Goal: Transaction & Acquisition: Purchase product/service

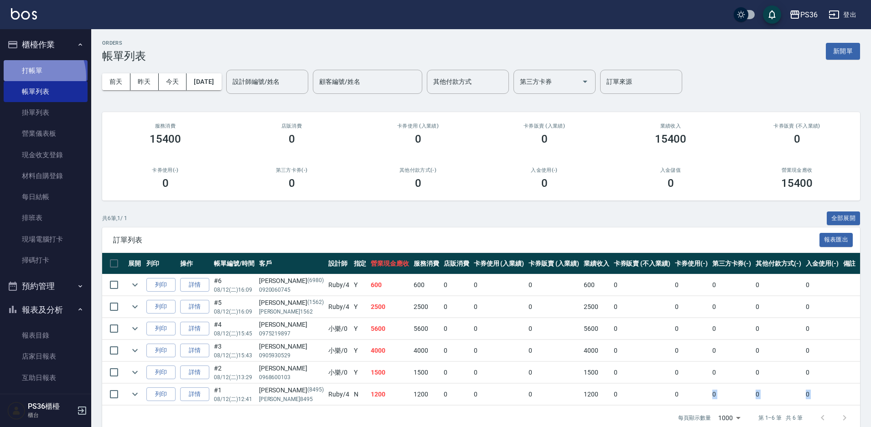
click at [32, 76] on link "打帳單" at bounding box center [46, 70] width 84 height 21
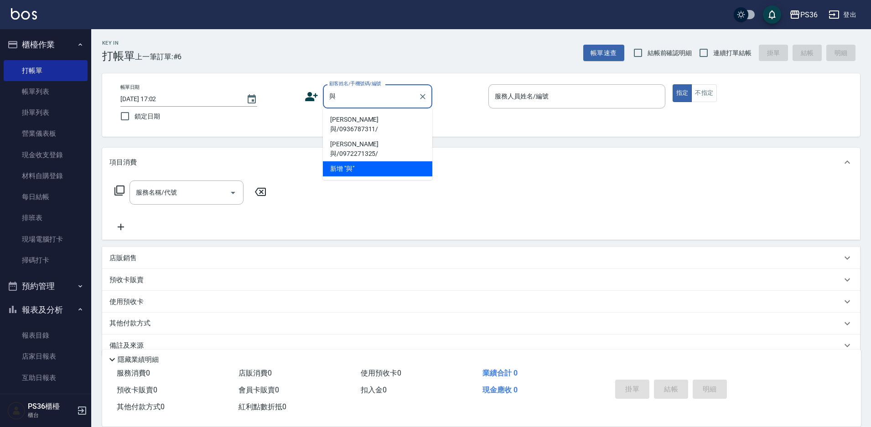
type input "予"
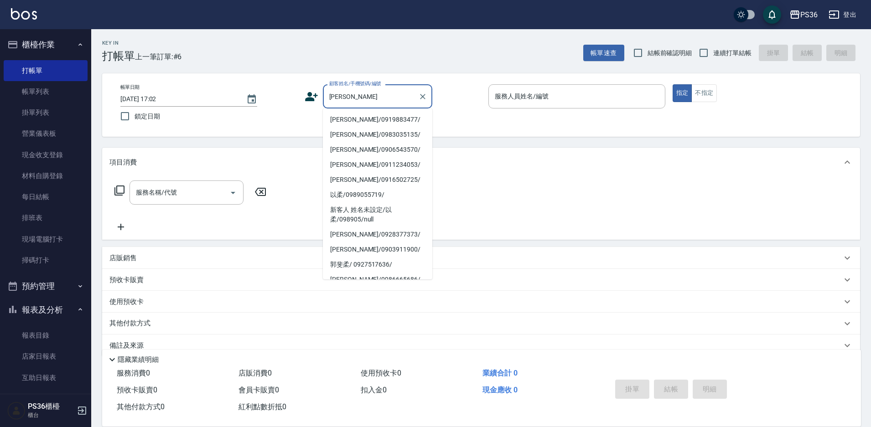
click at [366, 120] on li "[PERSON_NAME]/0919883477/" at bounding box center [377, 119] width 109 height 15
type input "[PERSON_NAME]/0919883477/"
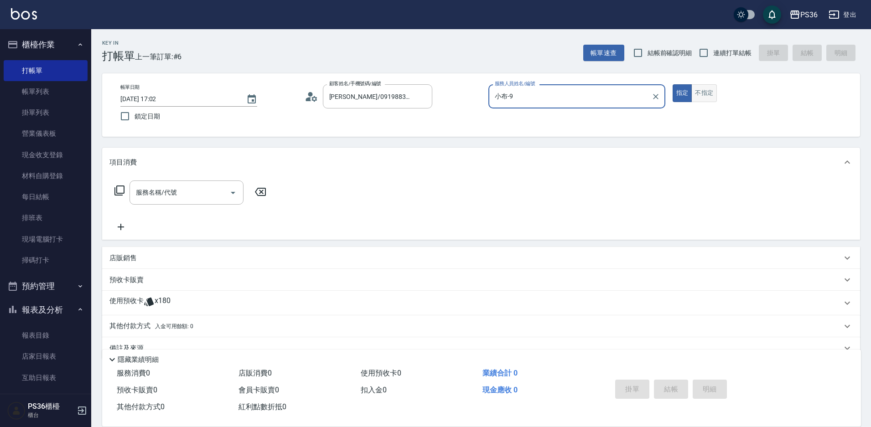
click at [707, 88] on button "不指定" at bounding box center [704, 93] width 26 height 18
click at [586, 110] on p at bounding box center [576, 113] width 177 height 10
click at [584, 104] on div "服務人員姓名/編號 小布-9 服務人員姓名/編號" at bounding box center [576, 101] width 177 height 34
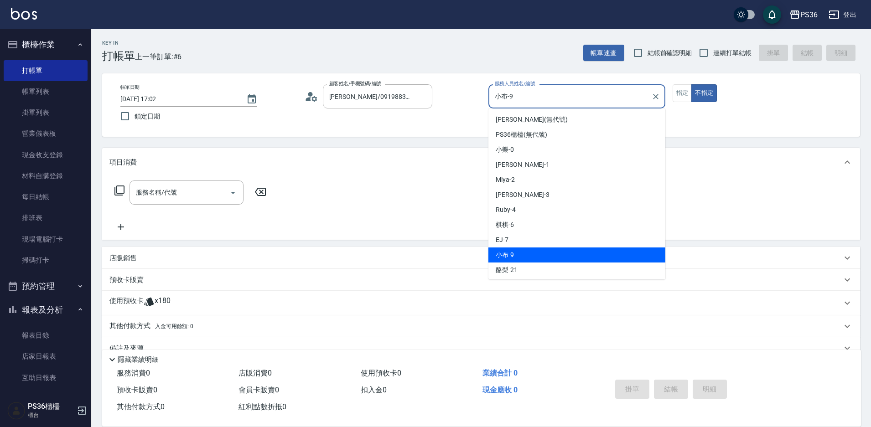
click at [584, 95] on input "小布-9" at bounding box center [569, 96] width 155 height 16
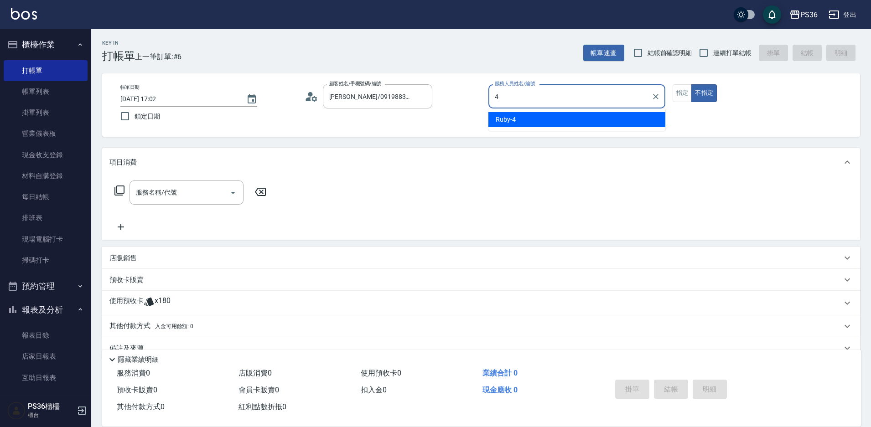
type input "4"
type button "false"
type input "Ruby-4"
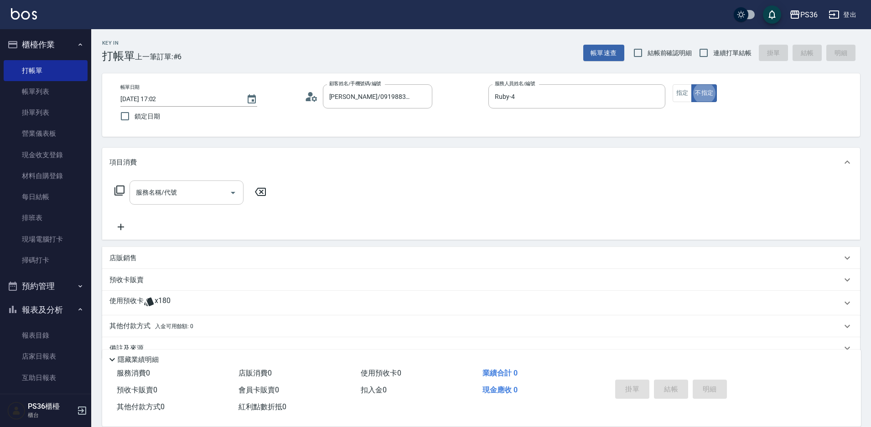
click at [160, 188] on div "服務名稱/代號 服務名稱/代號" at bounding box center [186, 193] width 114 height 24
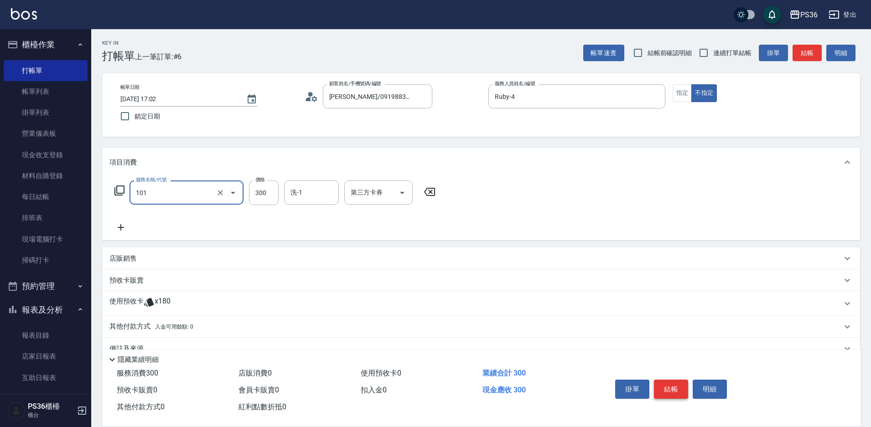
type input "洗髮(101)"
click at [668, 384] on button "結帳" at bounding box center [671, 389] width 34 height 19
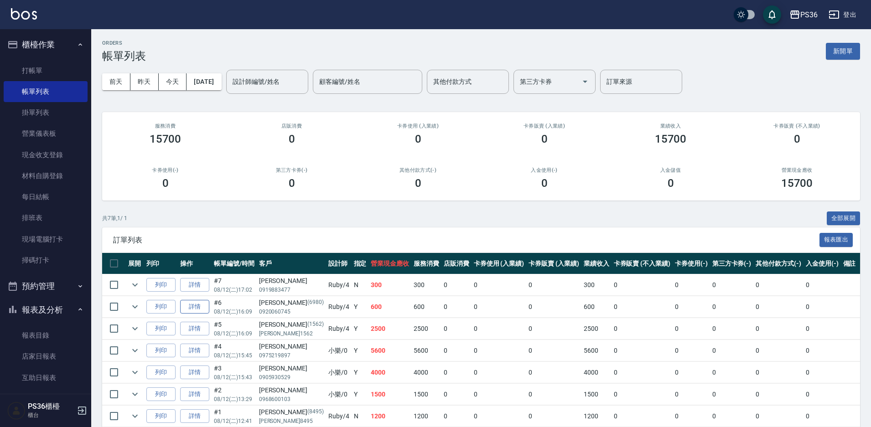
click at [185, 305] on link "詳情" at bounding box center [194, 307] width 29 height 14
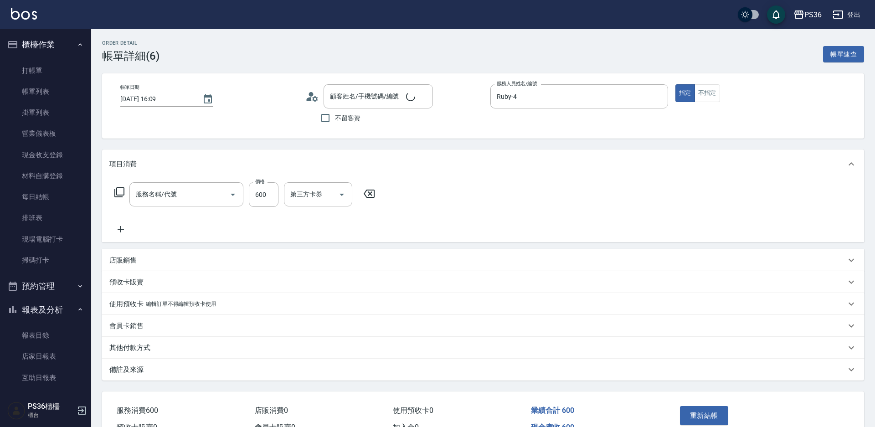
type input "[DATE] 16:09"
type input "Ruby-4"
type input "A級洗剪(205)"
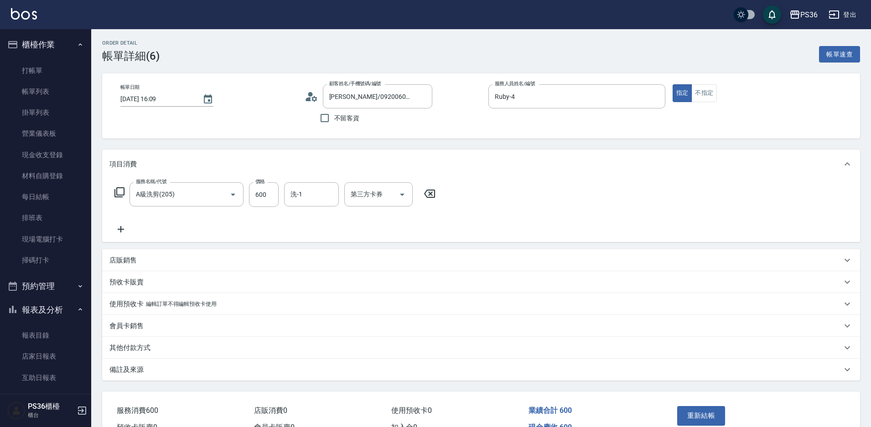
type input "[PERSON_NAME]/0920060745/6980"
click at [123, 229] on icon at bounding box center [121, 229] width 6 height 6
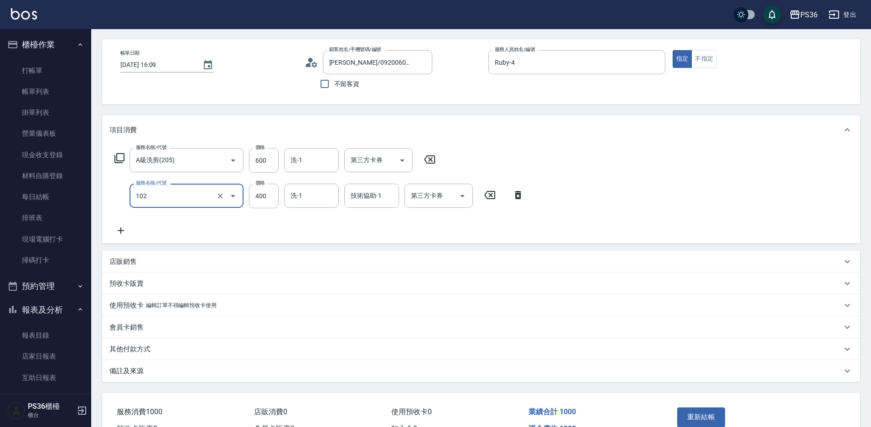
scroll to position [88, 0]
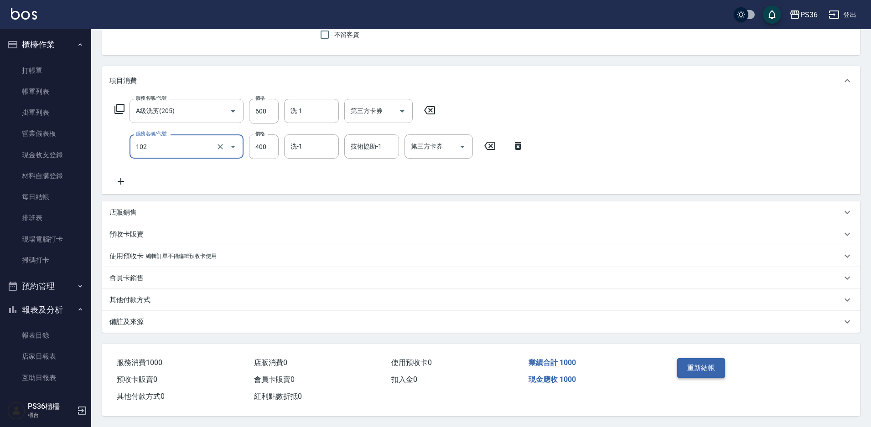
type input "精油洗髮(102)"
click at [705, 360] on button "重新結帳" at bounding box center [701, 367] width 48 height 19
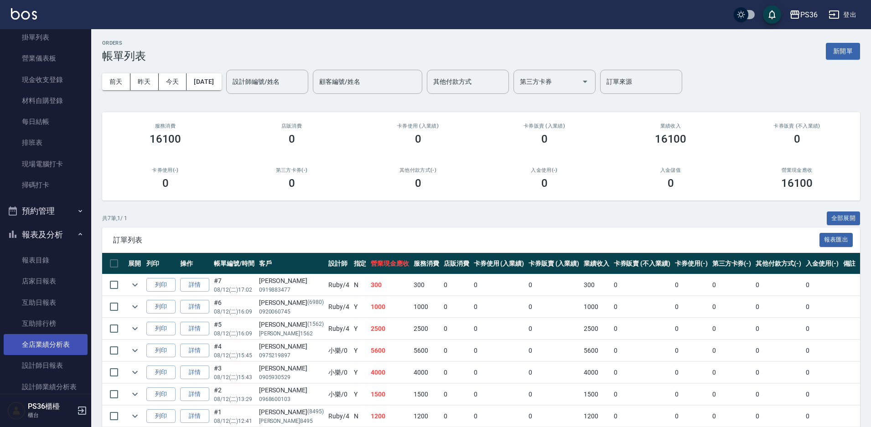
scroll to position [91, 0]
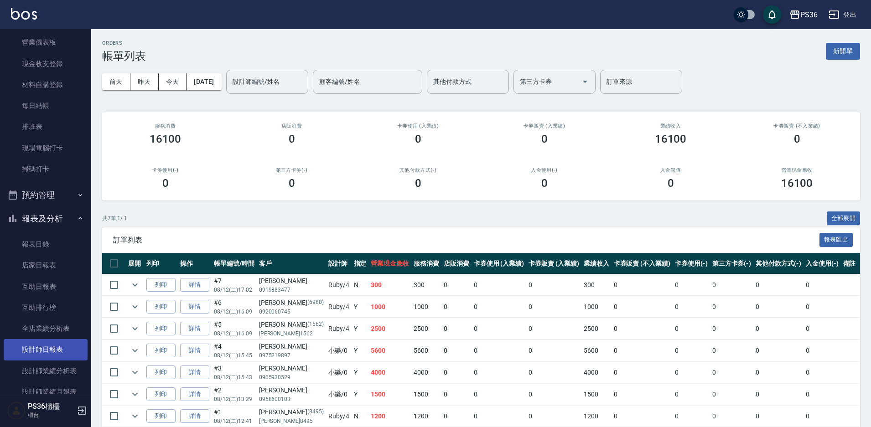
click at [62, 347] on link "設計師日報表" at bounding box center [46, 349] width 84 height 21
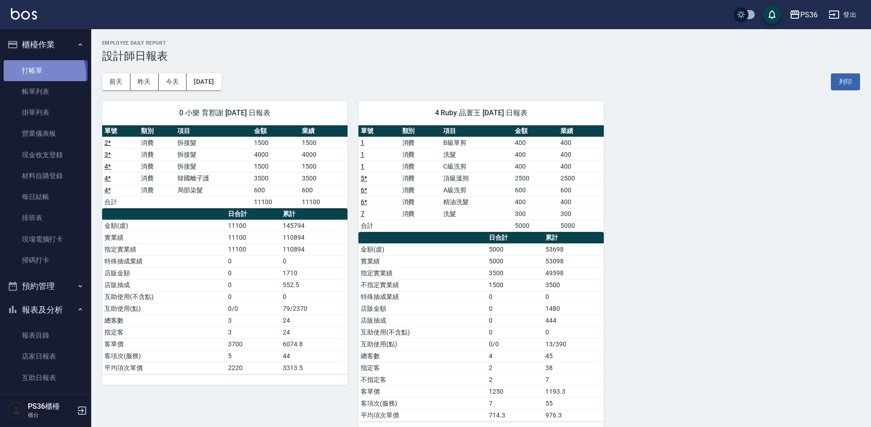
click at [33, 76] on link "打帳單" at bounding box center [46, 70] width 84 height 21
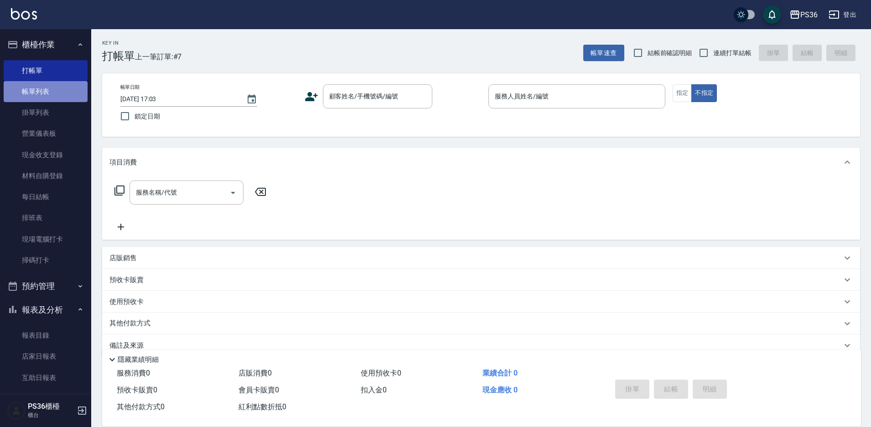
click at [56, 93] on link "帳單列表" at bounding box center [46, 91] width 84 height 21
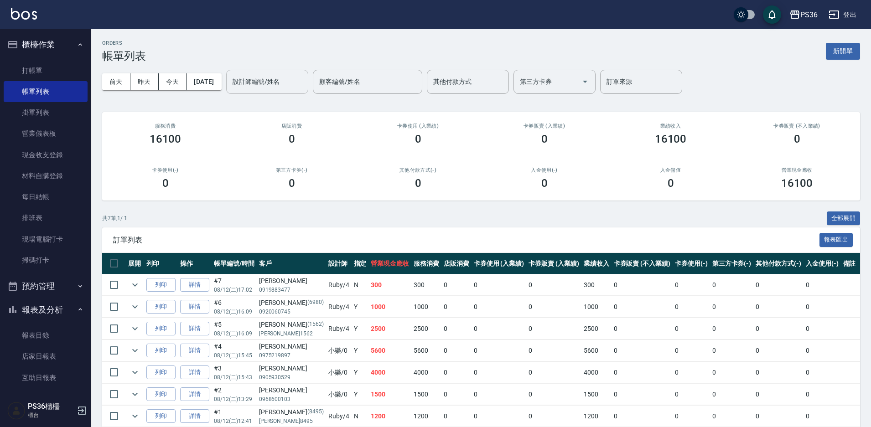
click at [284, 84] on input "設計師編號/姓名" at bounding box center [267, 82] width 74 height 16
type input "小樂-0"
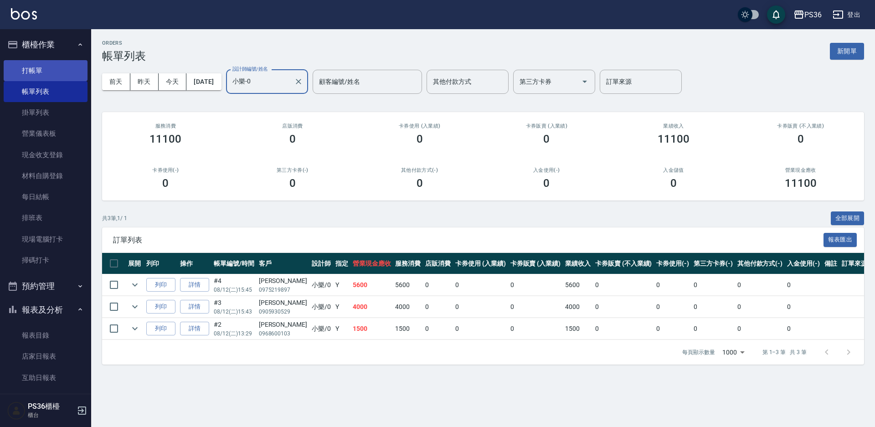
click at [56, 76] on link "打帳單" at bounding box center [46, 70] width 84 height 21
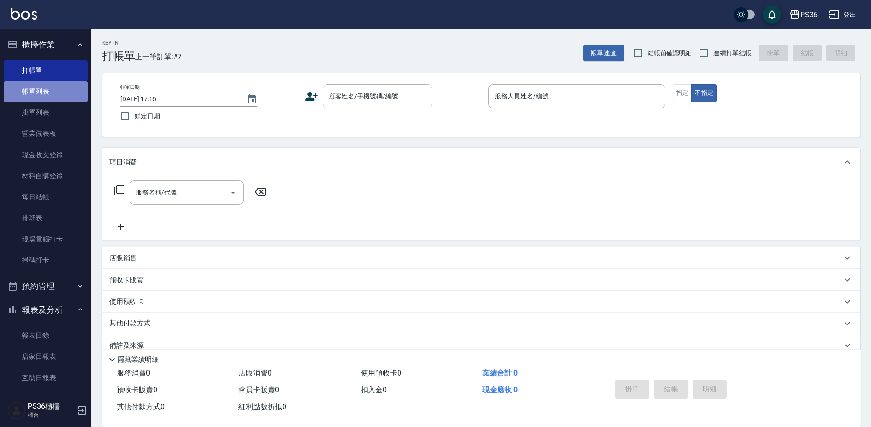
click at [51, 93] on link "帳單列表" at bounding box center [46, 91] width 84 height 21
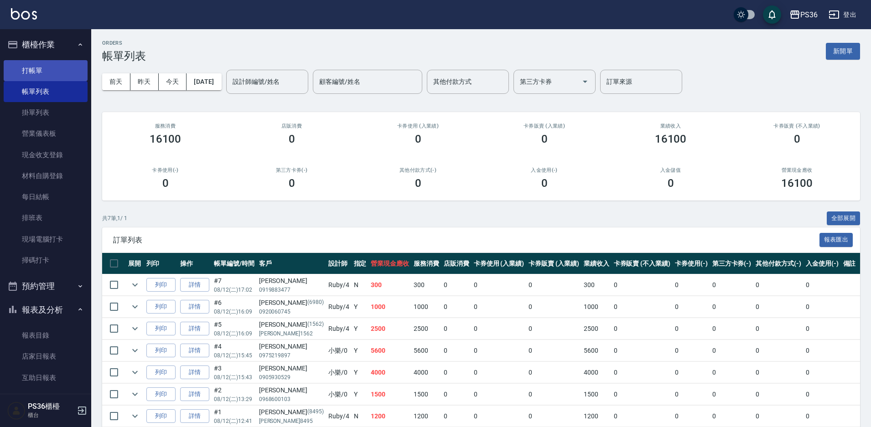
click at [22, 71] on link "打帳單" at bounding box center [46, 70] width 84 height 21
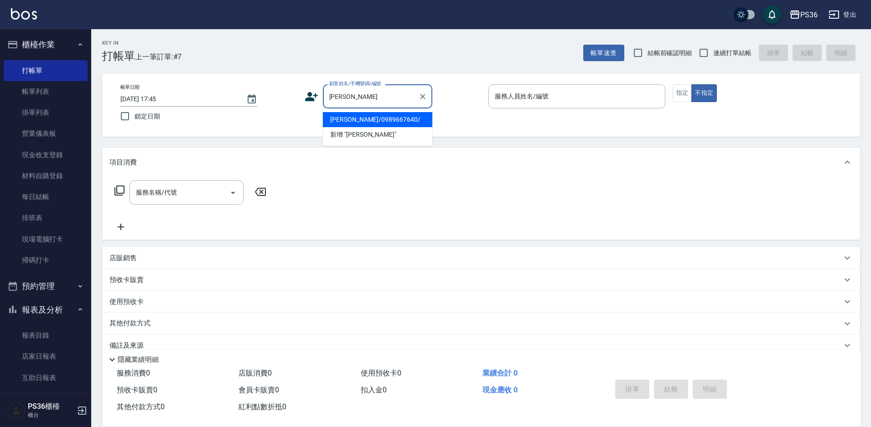
click at [353, 122] on li "[PERSON_NAME]/0989667640/" at bounding box center [377, 119] width 109 height 15
type input "[PERSON_NAME]/0989667640/"
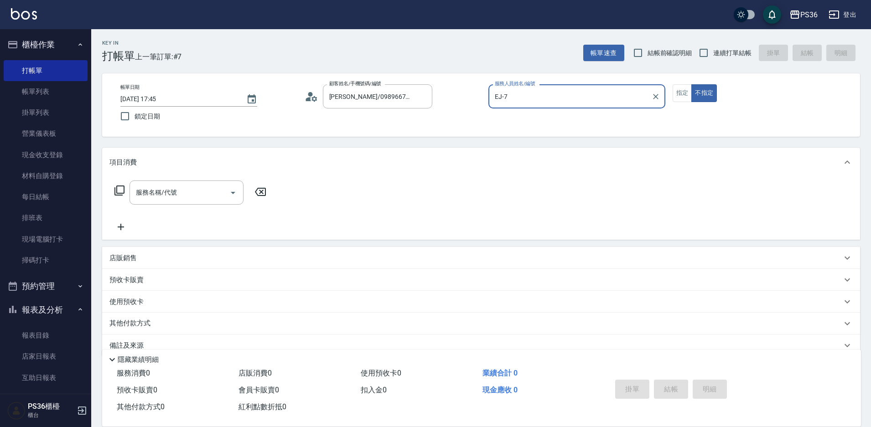
type input "EJ-7"
click at [681, 93] on button "指定" at bounding box center [682, 93] width 20 height 18
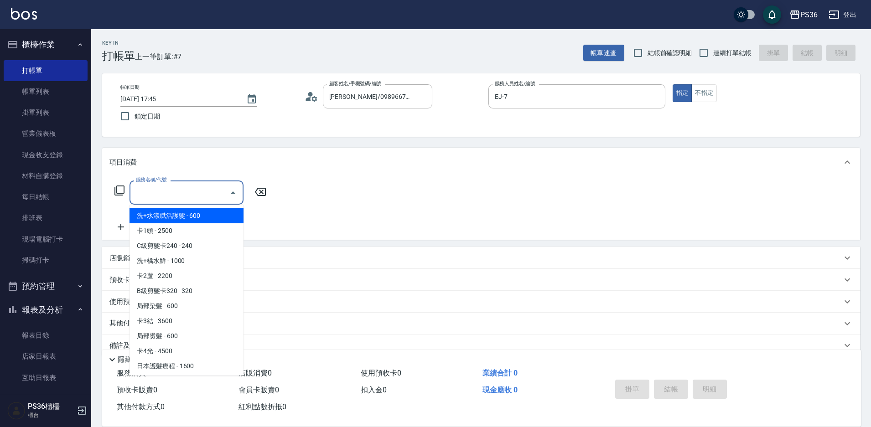
click at [163, 196] on input "服務名稱/代號" at bounding box center [180, 193] width 92 height 16
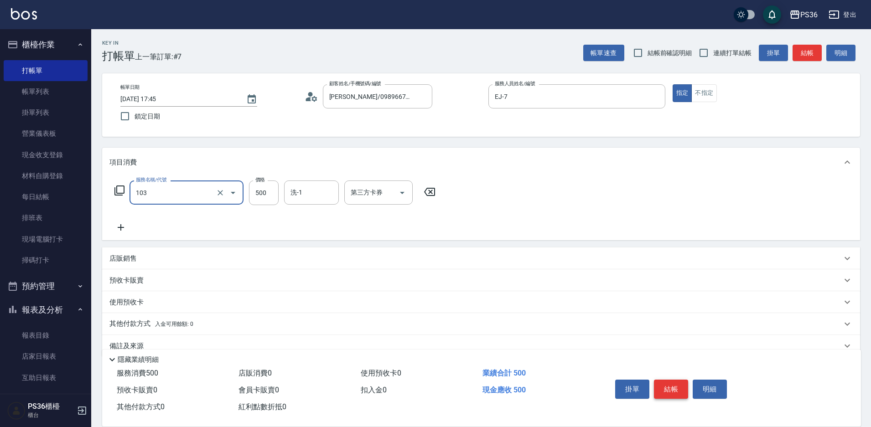
type input "B級洗剪(103)"
click at [671, 383] on button "結帳" at bounding box center [671, 389] width 34 height 19
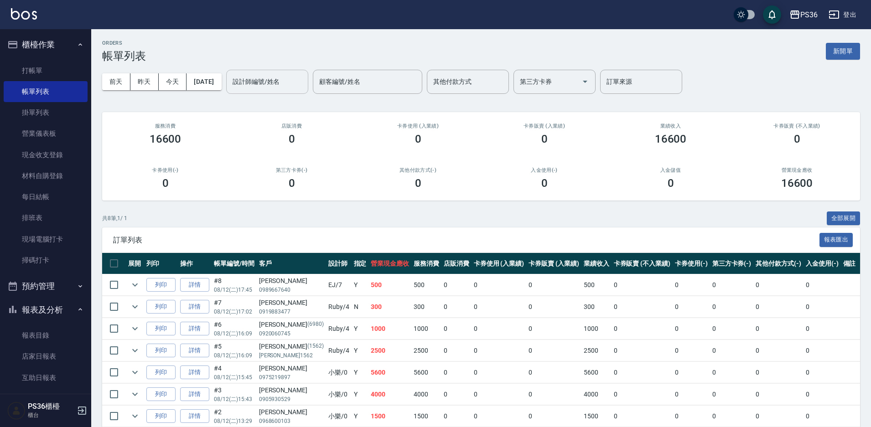
click at [281, 80] on input "設計師編號/姓名" at bounding box center [267, 82] width 74 height 16
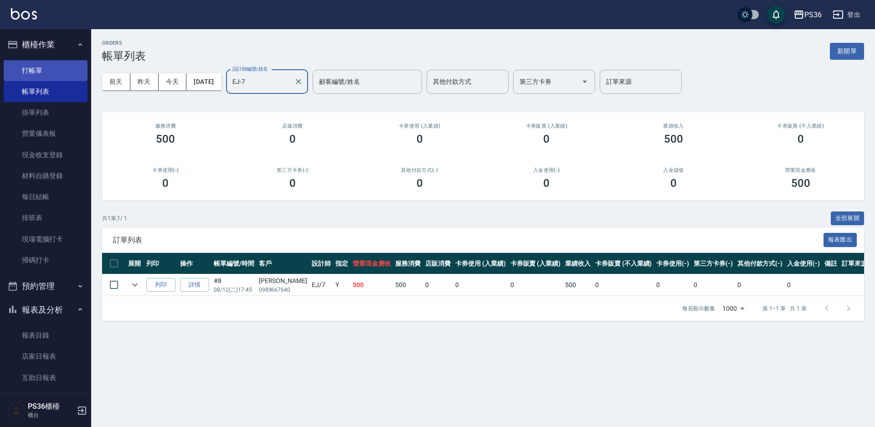
type input "EJ-7"
click at [41, 67] on link "打帳單" at bounding box center [46, 70] width 84 height 21
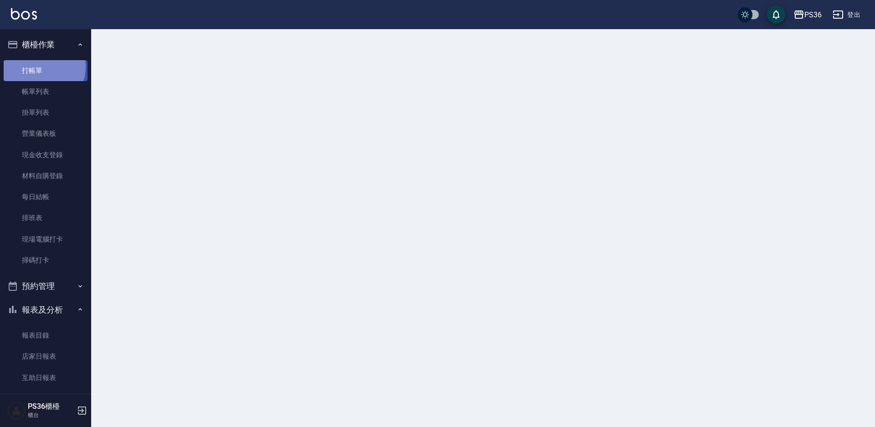
click at [41, 67] on link "打帳單" at bounding box center [46, 70] width 84 height 21
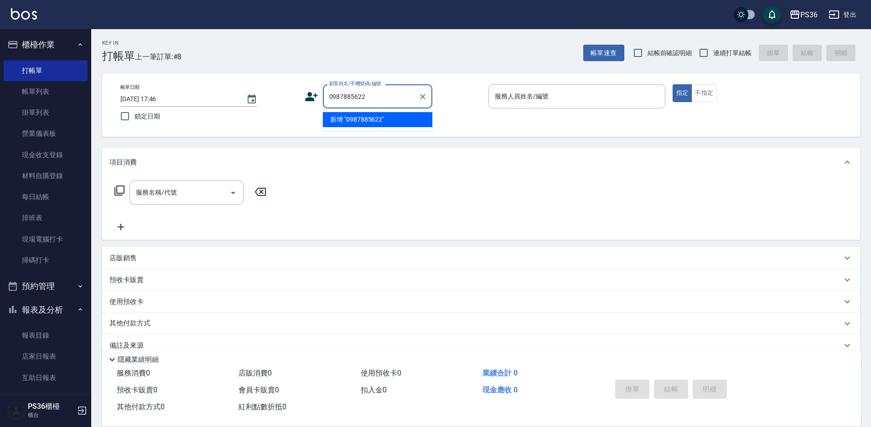
click at [390, 120] on li "新增 "0987885622"" at bounding box center [377, 119] width 109 height 15
type input "0987885622"
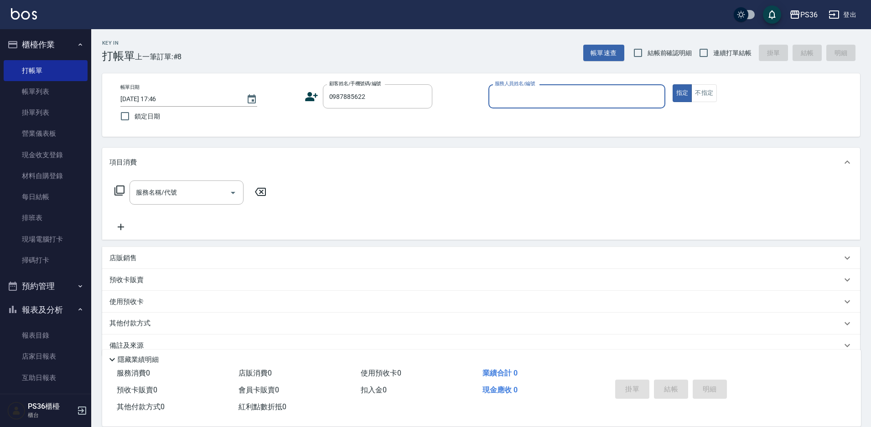
click at [312, 96] on icon at bounding box center [312, 97] width 14 height 14
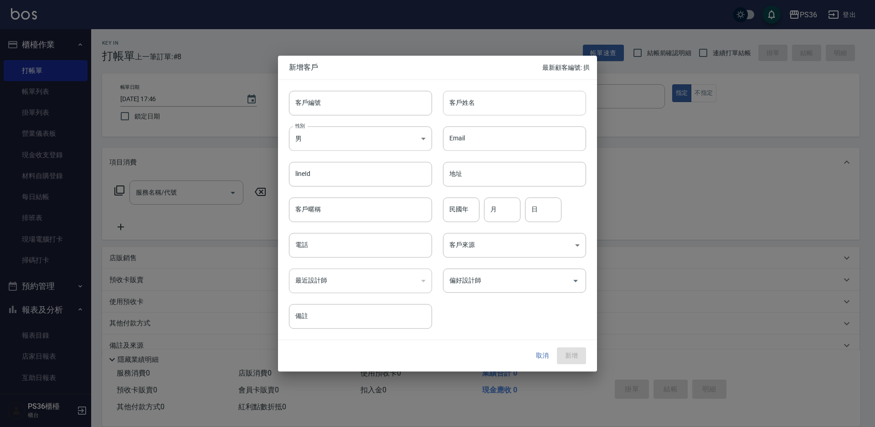
type input "0987885622"
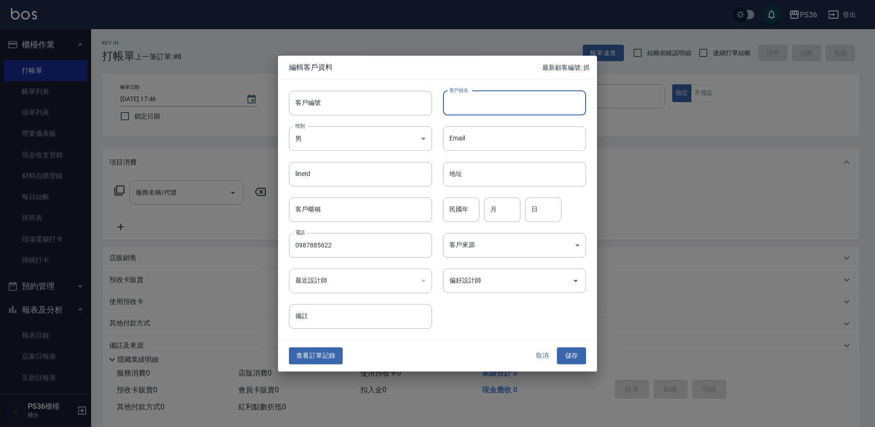
click at [486, 96] on input "客戶姓名" at bounding box center [514, 103] width 143 height 25
type input "[PERSON_NAME]"
click at [473, 281] on input "偏好設計師" at bounding box center [507, 281] width 121 height 16
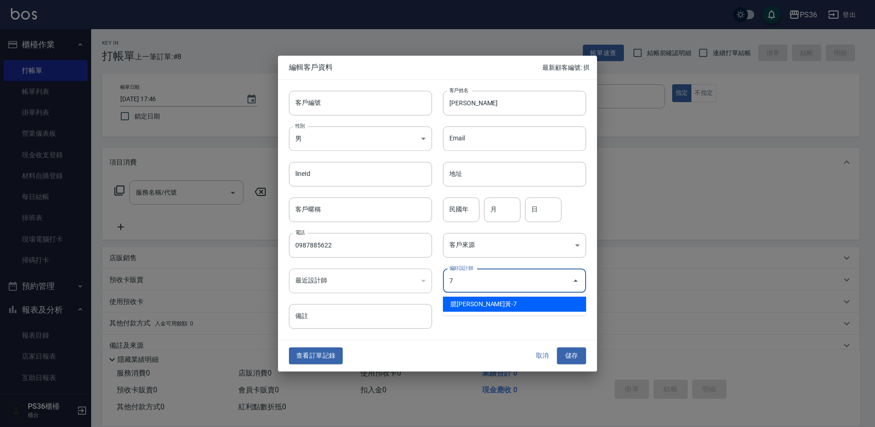
type input "臆[PERSON_NAME]"
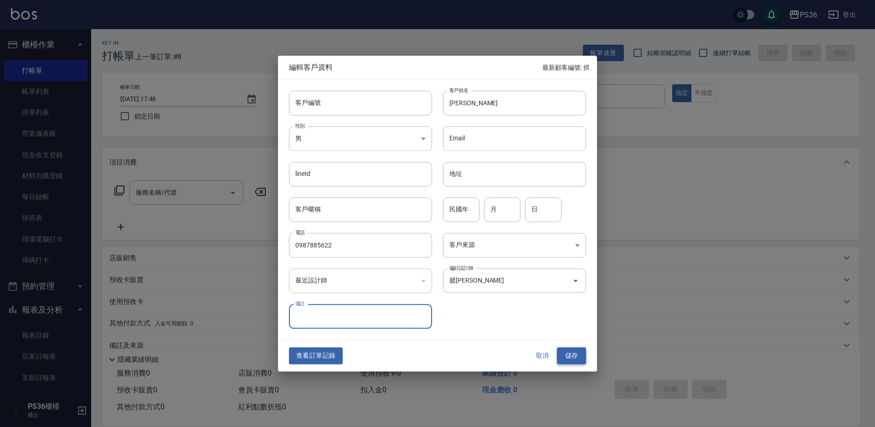
click at [574, 356] on button "儲存" at bounding box center [571, 356] width 29 height 17
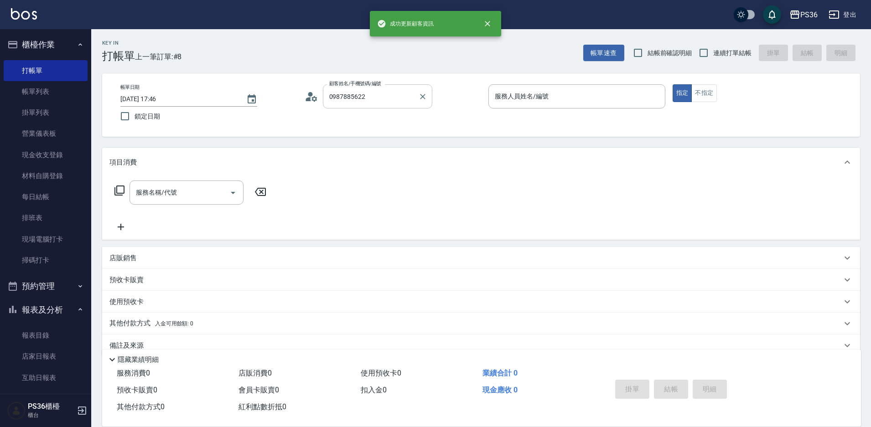
click at [376, 98] on input "0987885622" at bounding box center [371, 96] width 88 height 16
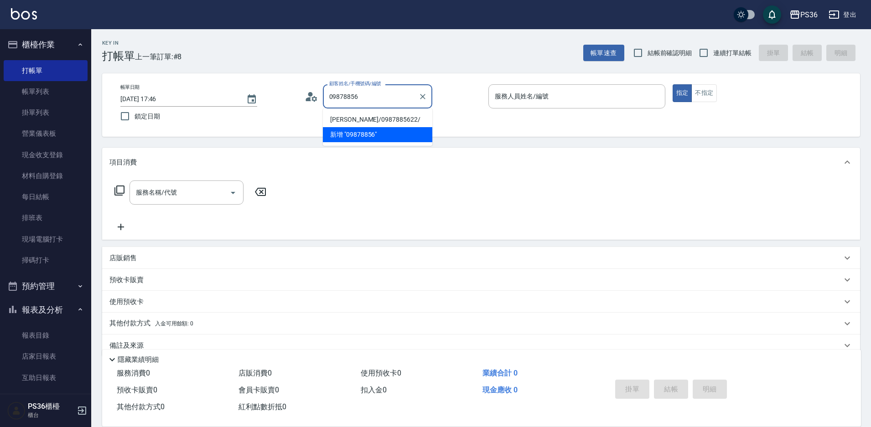
click at [360, 114] on li "[PERSON_NAME]/0987885622/" at bounding box center [377, 119] width 109 height 15
type input "[PERSON_NAME]/0987885622/"
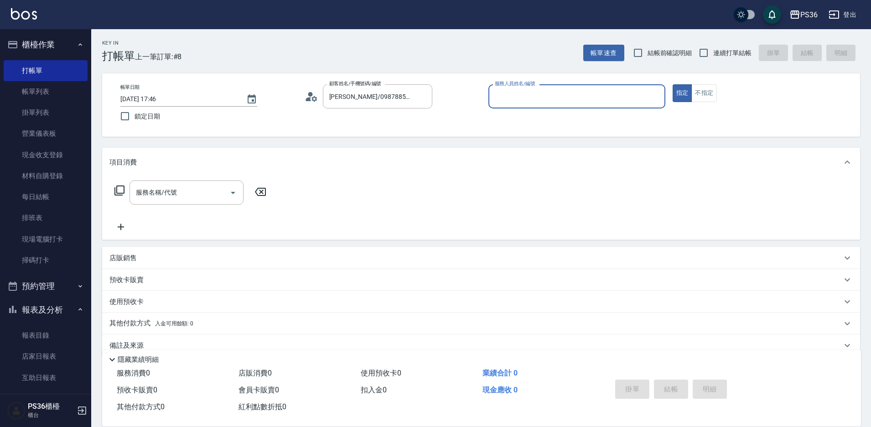
type input "EJ-7"
click at [309, 96] on circle at bounding box center [310, 94] width 5 height 5
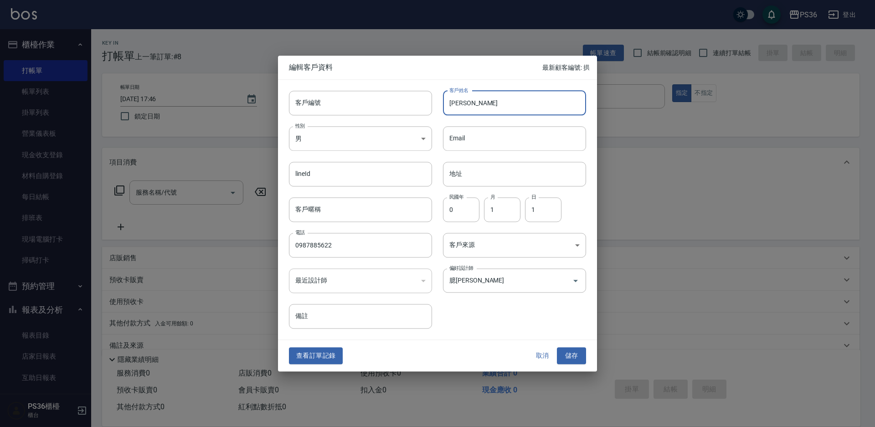
click at [455, 103] on input "[PERSON_NAME]" at bounding box center [514, 103] width 143 height 25
type input "[PERSON_NAME]"
click at [569, 351] on button "儲存" at bounding box center [571, 356] width 29 height 17
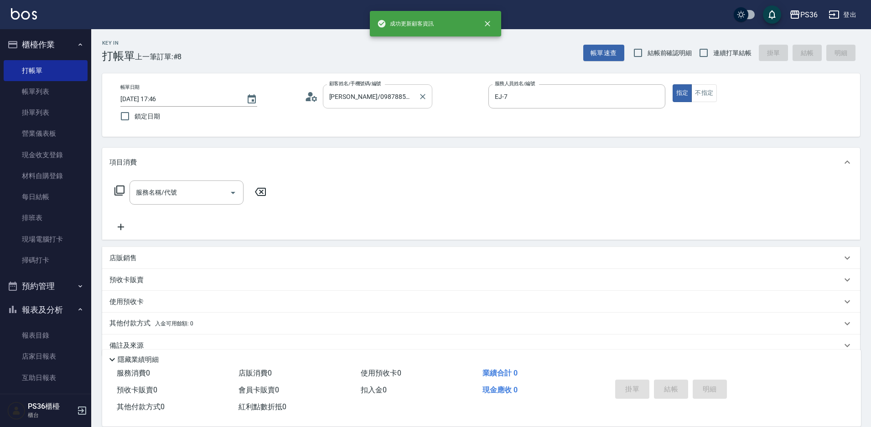
click at [392, 99] on input "[PERSON_NAME]/0987885622/" at bounding box center [371, 96] width 88 height 16
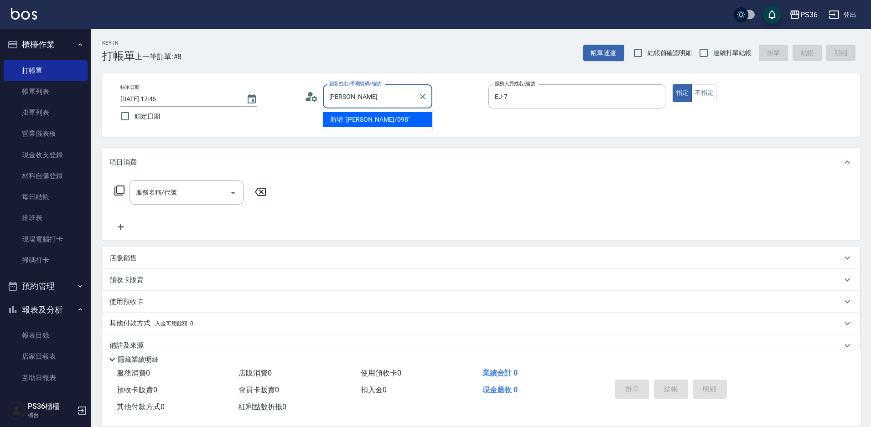
type input "蘭"
click at [341, 100] on input "顧客姓名/手機號碼/編號" at bounding box center [371, 96] width 88 height 16
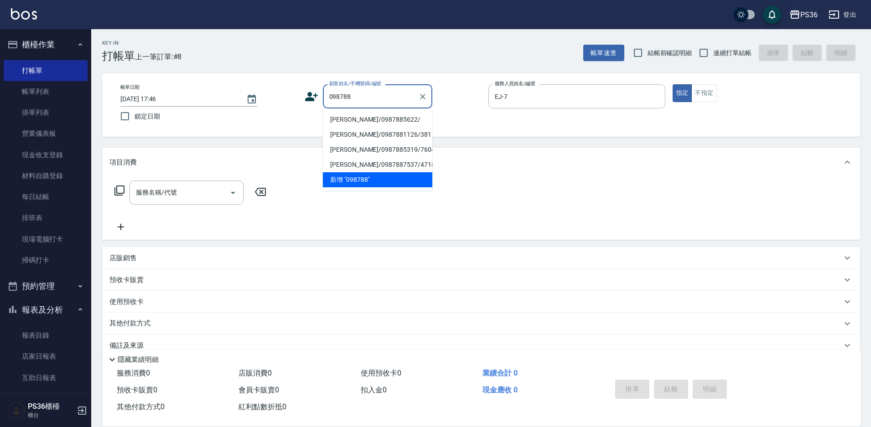
click at [352, 116] on li "[PERSON_NAME]/0987885622/" at bounding box center [377, 119] width 109 height 15
type input "[PERSON_NAME]/0987885622/"
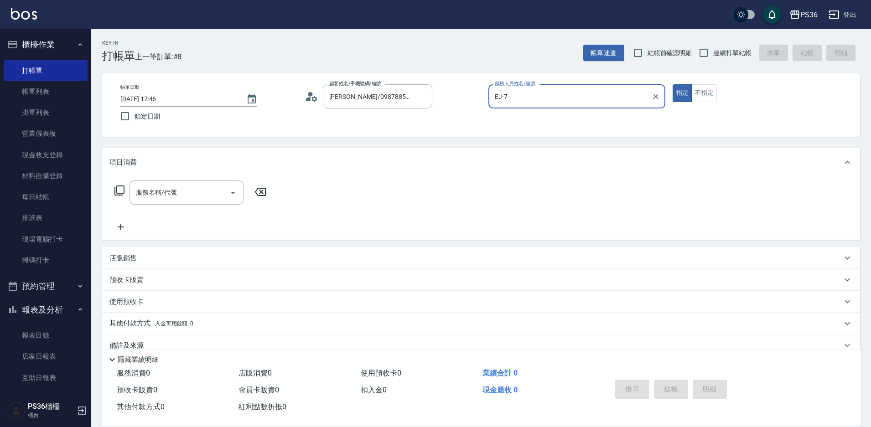
click at [120, 184] on div "服務名稱/代號 服務名稱/代號" at bounding box center [190, 193] width 162 height 24
click at [118, 192] on icon at bounding box center [119, 190] width 11 height 11
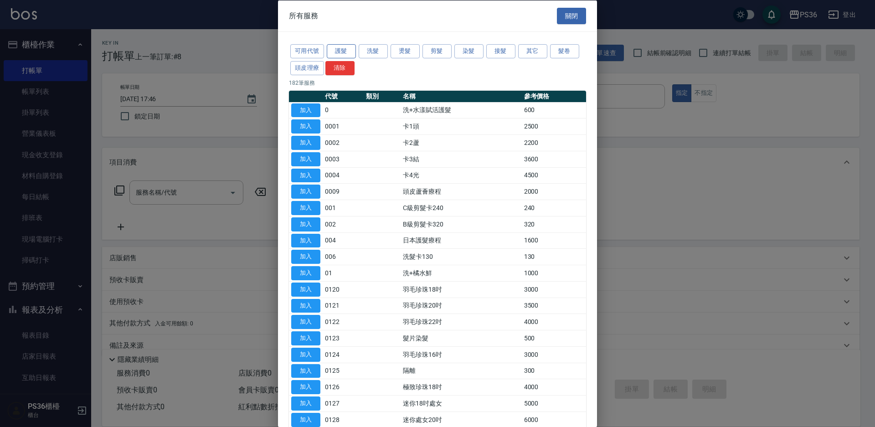
click at [337, 52] on button "護髮" at bounding box center [341, 51] width 29 height 14
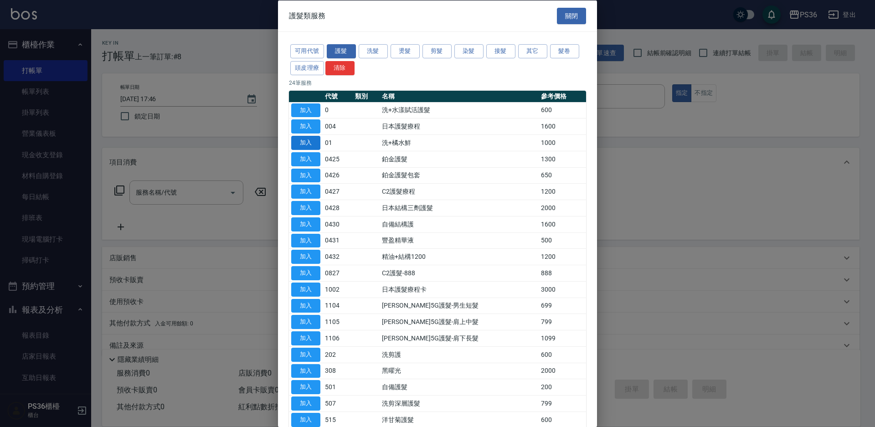
click at [305, 141] on button "加入" at bounding box center [305, 143] width 29 height 14
type input "洗+橘水鮮(01)"
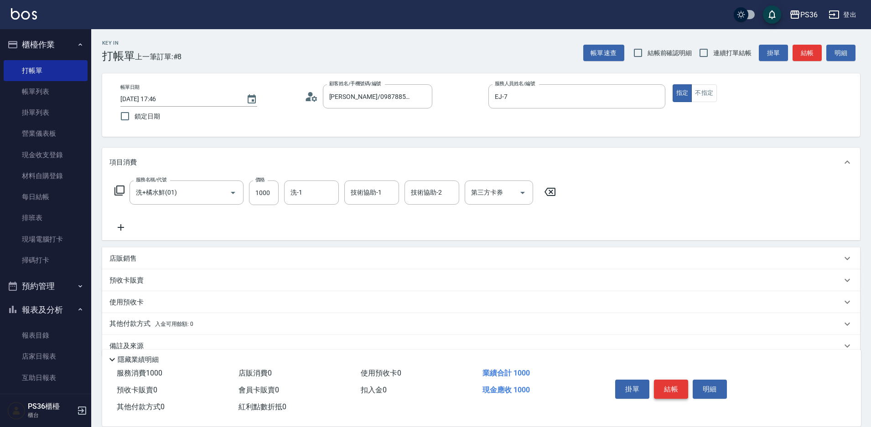
click at [666, 387] on button "結帳" at bounding box center [671, 389] width 34 height 19
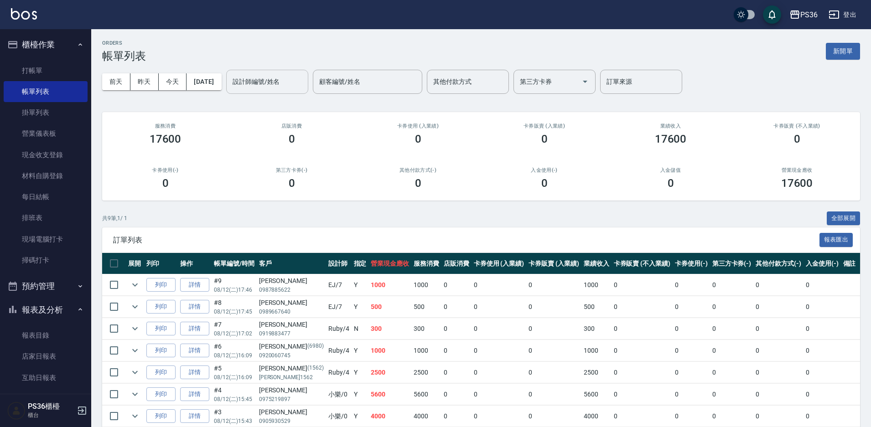
click at [274, 86] on input "設計師編號/姓名" at bounding box center [267, 82] width 74 height 16
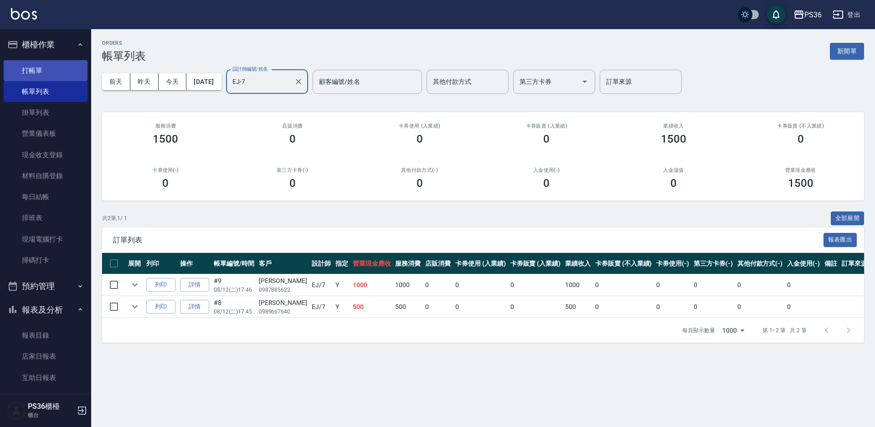
type input "EJ-7"
click at [51, 76] on link "打帳單" at bounding box center [46, 70] width 84 height 21
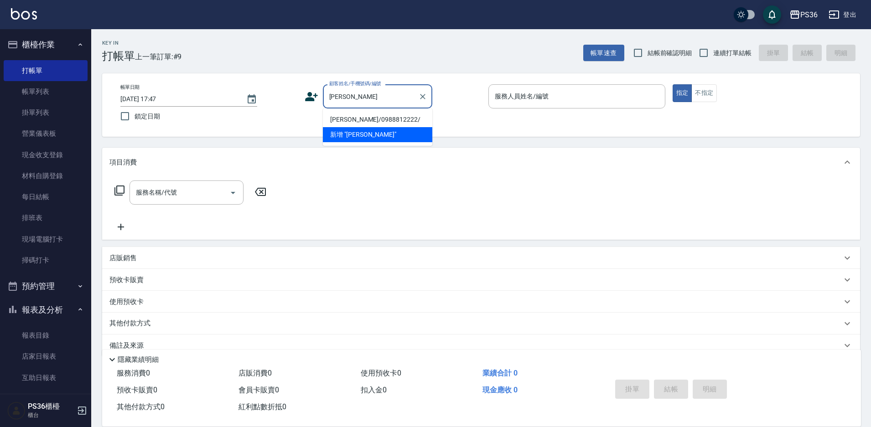
click at [408, 126] on li "[PERSON_NAME]/0988812222/" at bounding box center [377, 119] width 109 height 15
type input "[PERSON_NAME]/0988812222/"
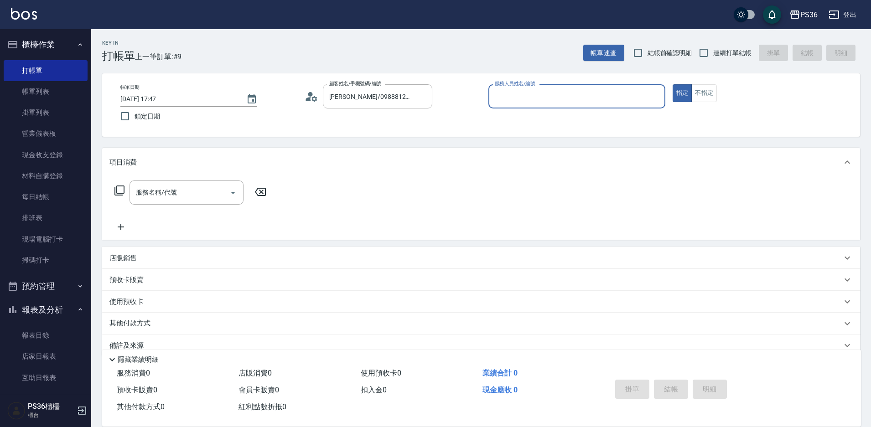
type input "EJ-7"
click at [195, 190] on input "服務名稱/代號" at bounding box center [180, 193] width 92 height 16
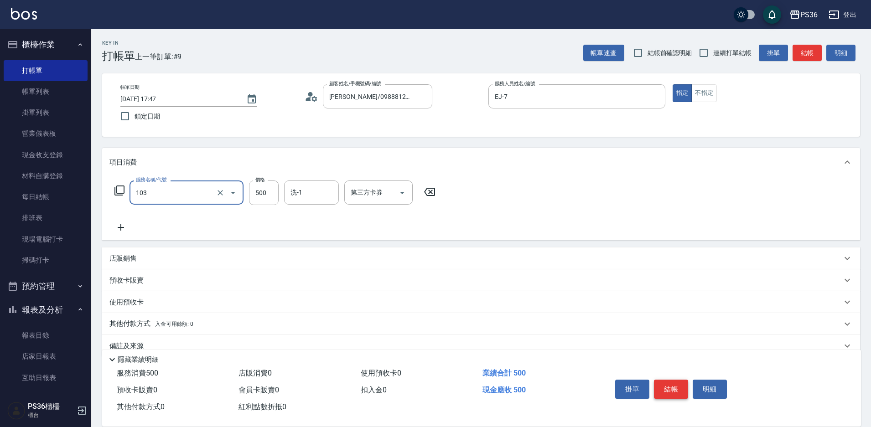
type input "B級洗剪(103)"
click at [670, 392] on button "結帳" at bounding box center [671, 389] width 34 height 19
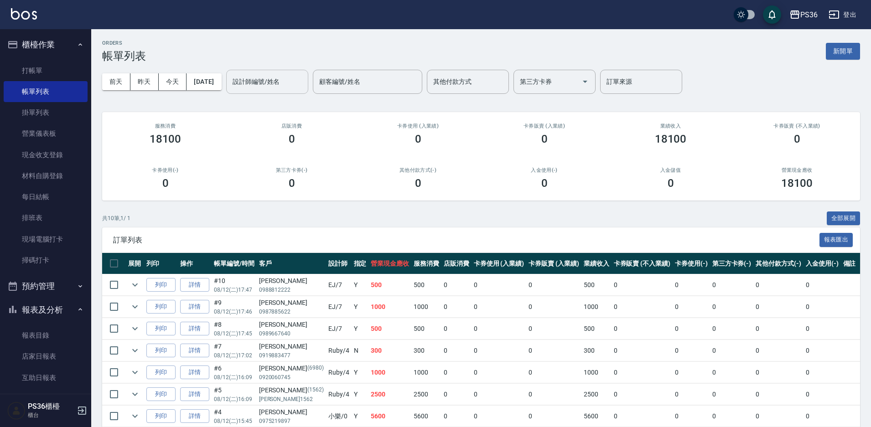
click at [278, 85] on input "設計師編號/姓名" at bounding box center [267, 82] width 74 height 16
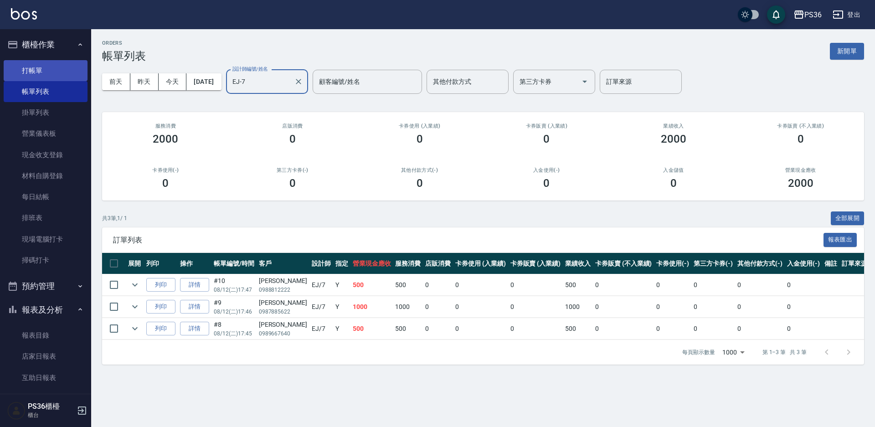
type input "EJ-7"
click at [31, 72] on link "打帳單" at bounding box center [46, 70] width 84 height 21
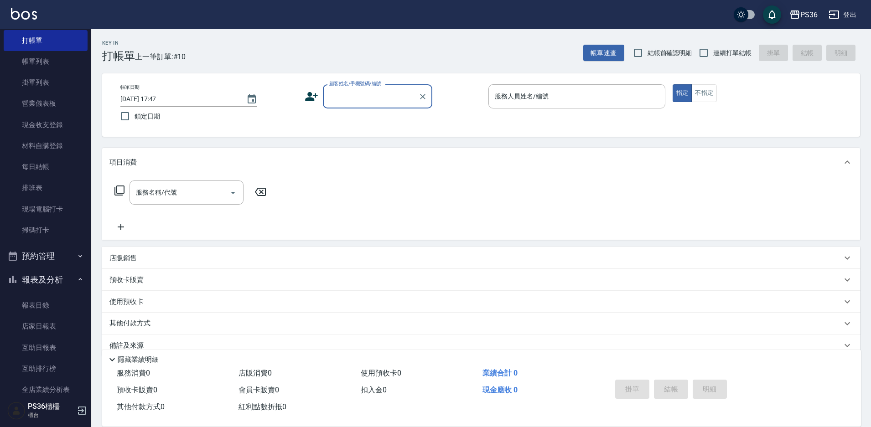
scroll to position [91, 0]
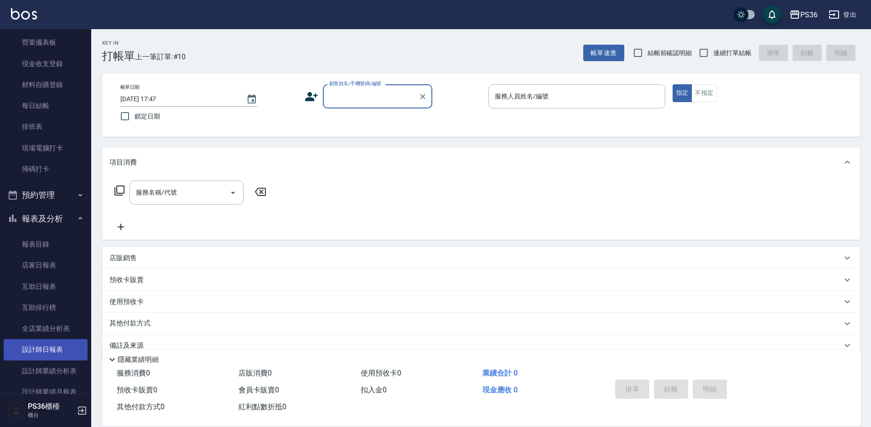
click at [61, 343] on link "設計師日報表" at bounding box center [46, 349] width 84 height 21
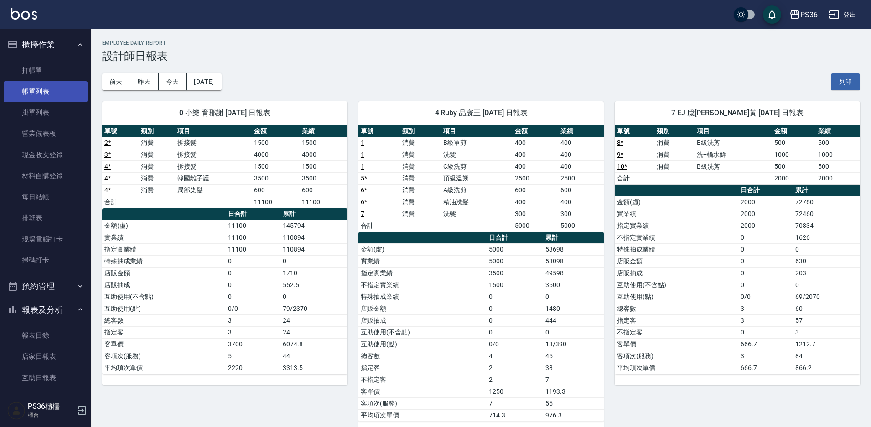
click at [33, 92] on link "帳單列表" at bounding box center [46, 91] width 84 height 21
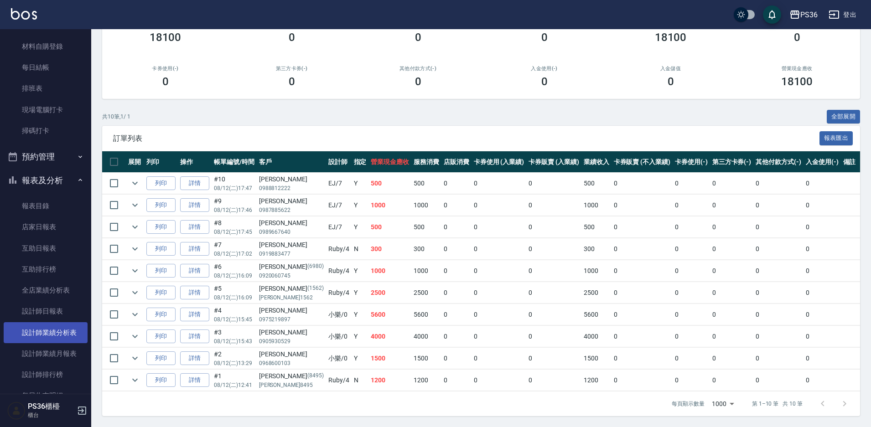
scroll to position [182, 0]
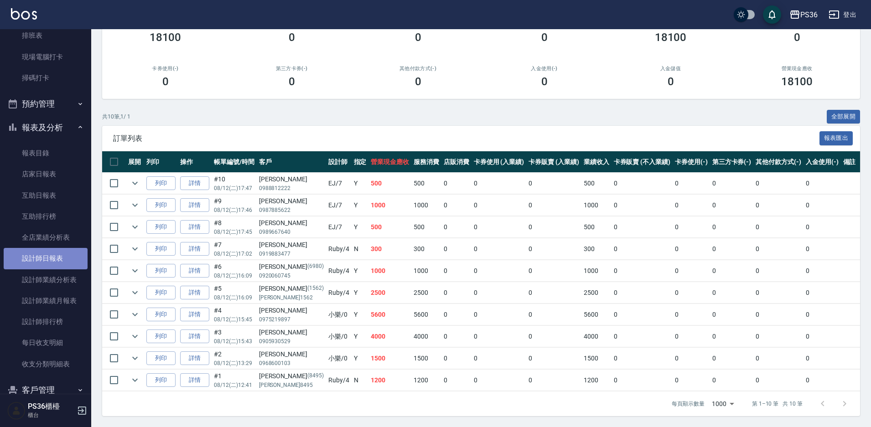
click at [61, 254] on link "設計師日報表" at bounding box center [46, 258] width 84 height 21
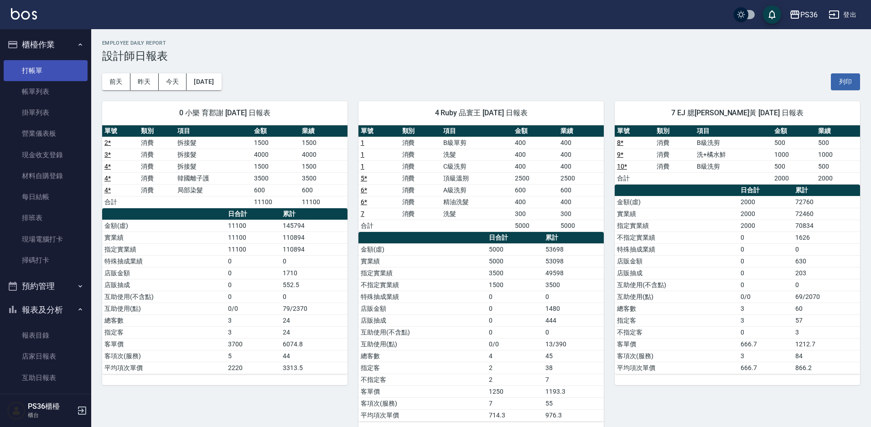
click at [44, 74] on link "打帳單" at bounding box center [46, 70] width 84 height 21
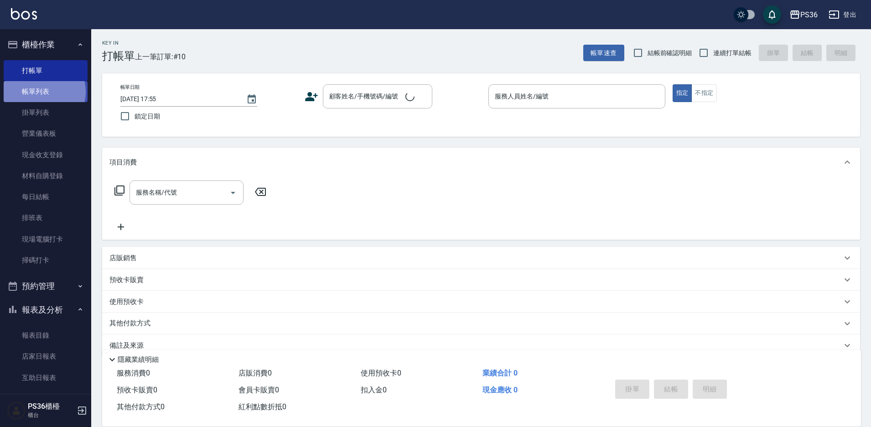
click at [44, 92] on link "帳單列表" at bounding box center [46, 91] width 84 height 21
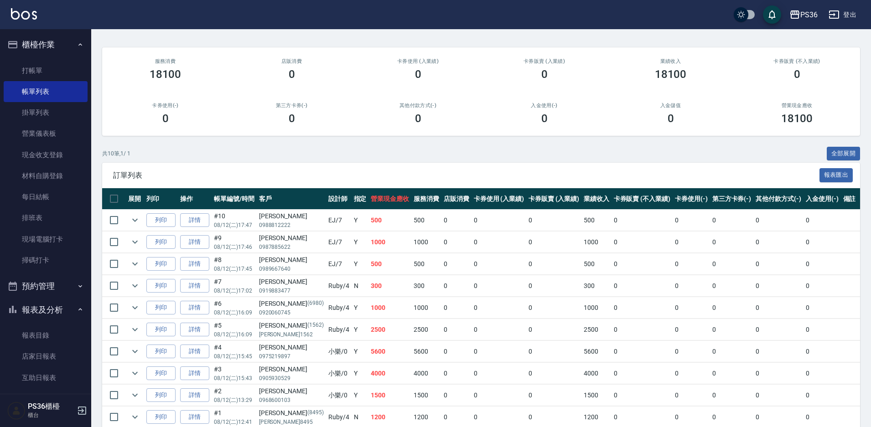
scroll to position [102, 0]
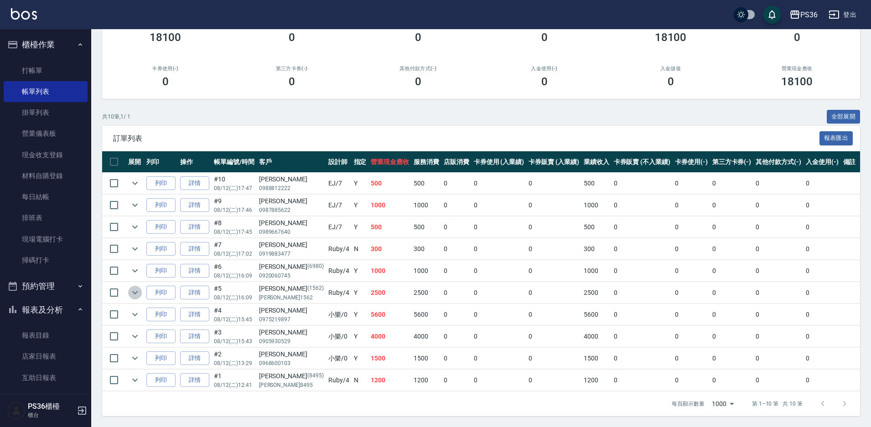
click at [135, 295] on icon "expand row" at bounding box center [134, 292] width 11 height 11
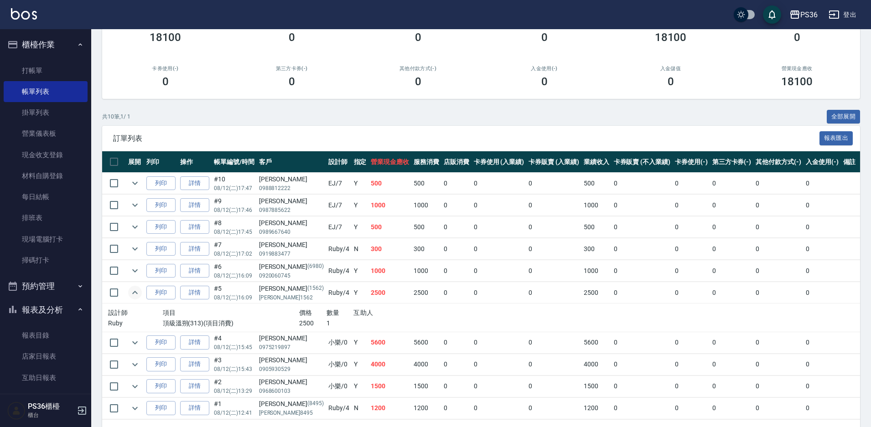
click at [135, 295] on icon "expand row" at bounding box center [134, 292] width 11 height 11
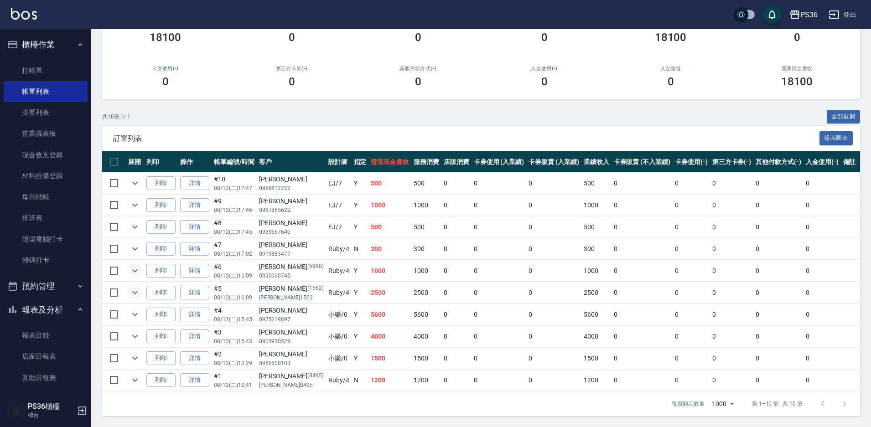
click at [132, 271] on icon "expand row" at bounding box center [134, 270] width 11 height 11
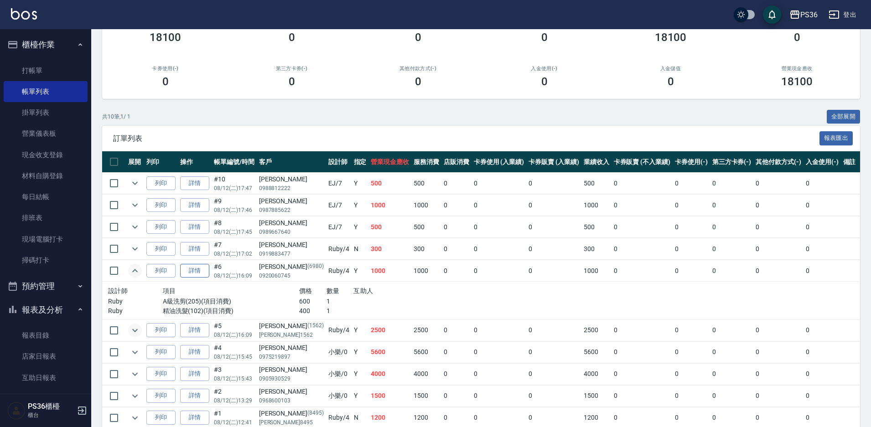
click at [201, 278] on link "詳情" at bounding box center [194, 271] width 29 height 14
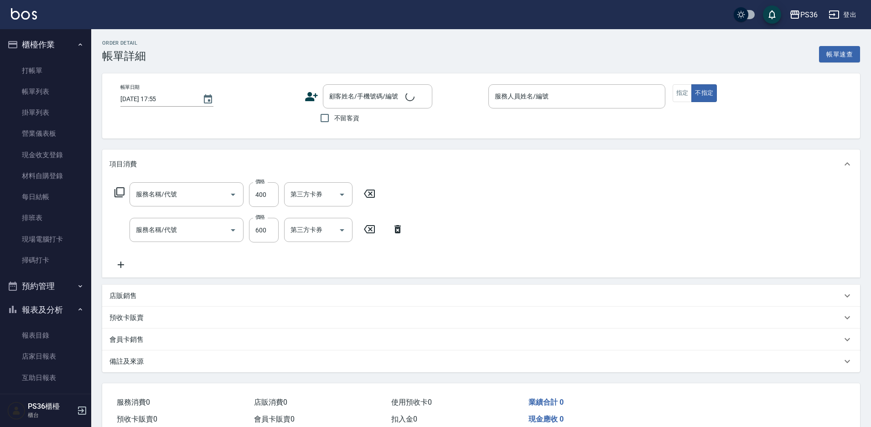
click at [116, 270] on icon at bounding box center [120, 264] width 23 height 11
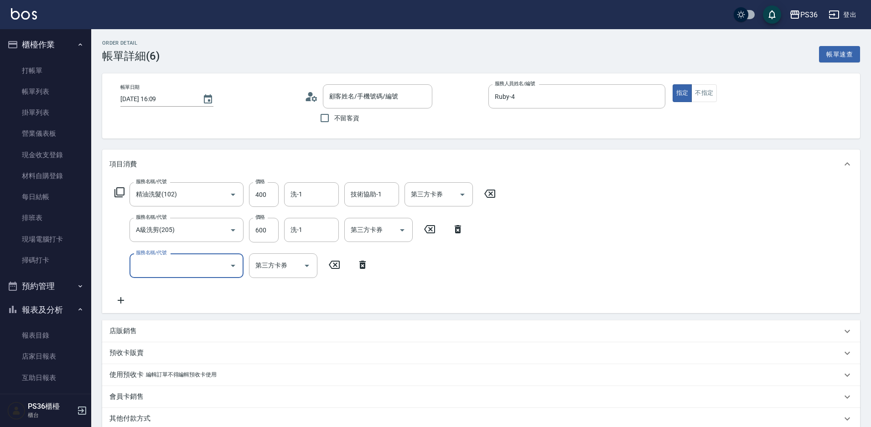
type input "[DATE] 16:09"
type input "Ruby-4"
type input "精油洗髮(102)"
type input "A級洗剪(205)"
type input "[PERSON_NAME]/0920060745/6980"
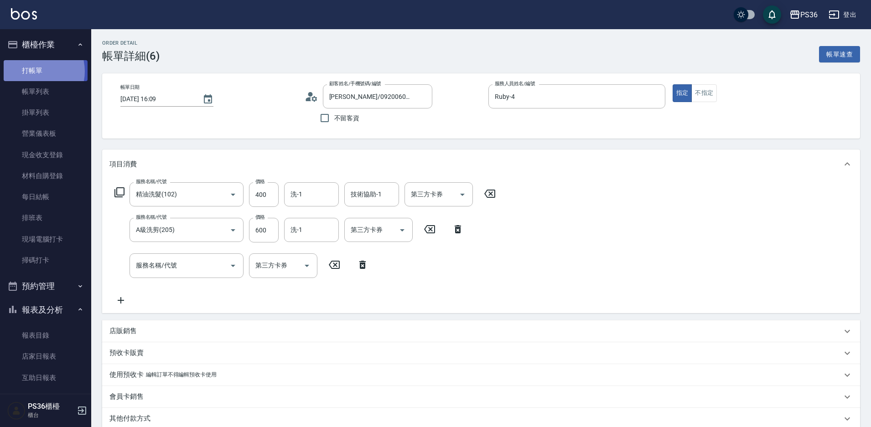
click at [32, 71] on link "打帳單" at bounding box center [46, 70] width 84 height 21
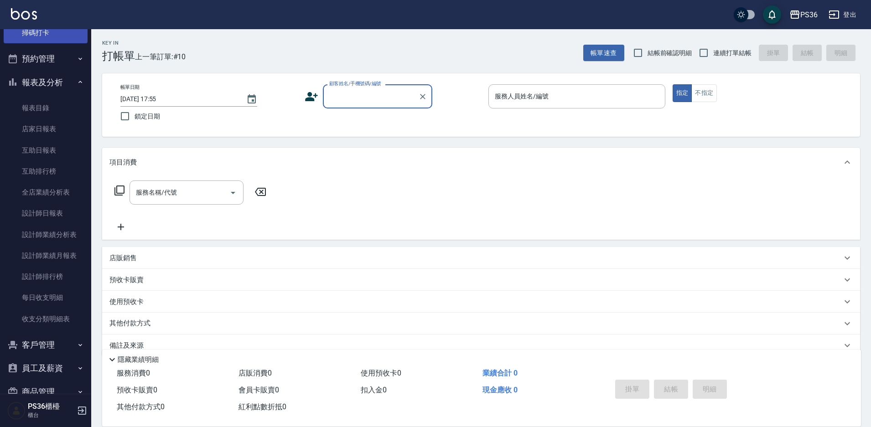
scroll to position [228, 0]
click at [49, 217] on link "設計師日報表" at bounding box center [46, 212] width 84 height 21
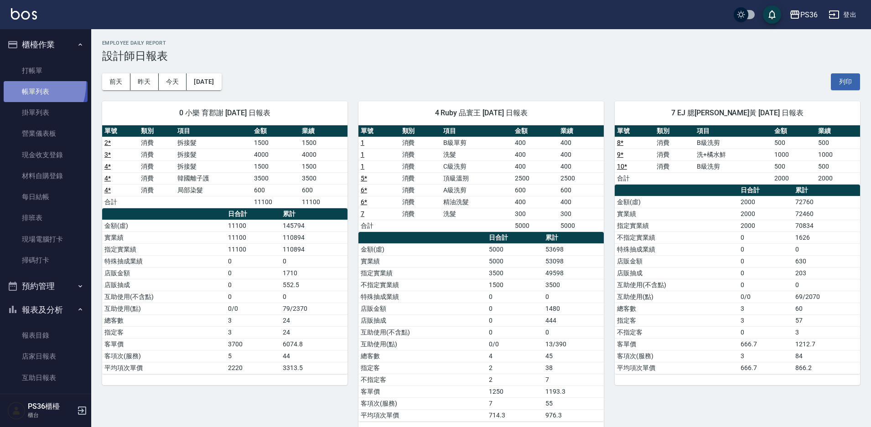
click at [24, 84] on link "帳單列表" at bounding box center [46, 91] width 84 height 21
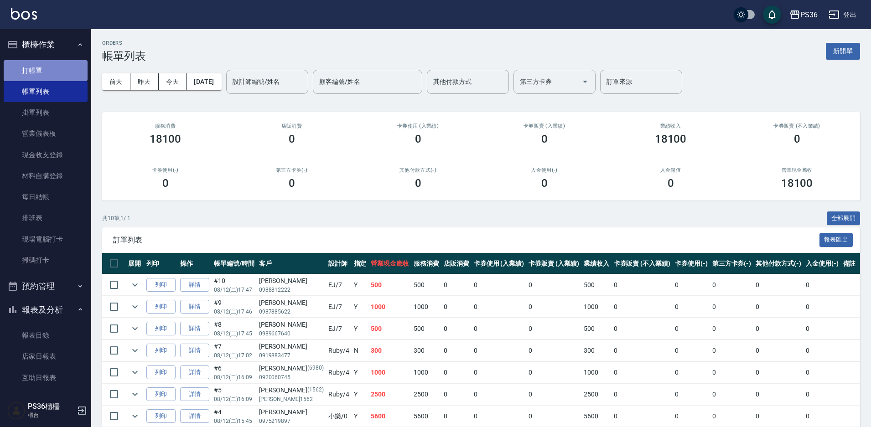
click at [53, 75] on link "打帳單" at bounding box center [46, 70] width 84 height 21
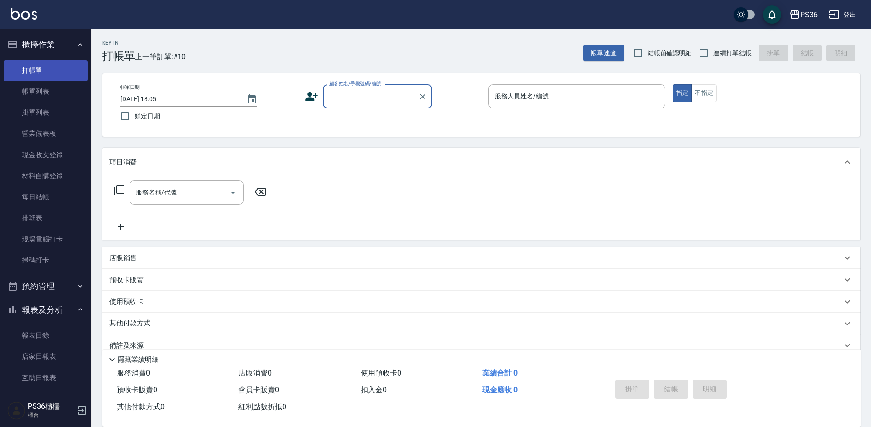
click at [54, 75] on link "打帳單" at bounding box center [46, 70] width 84 height 21
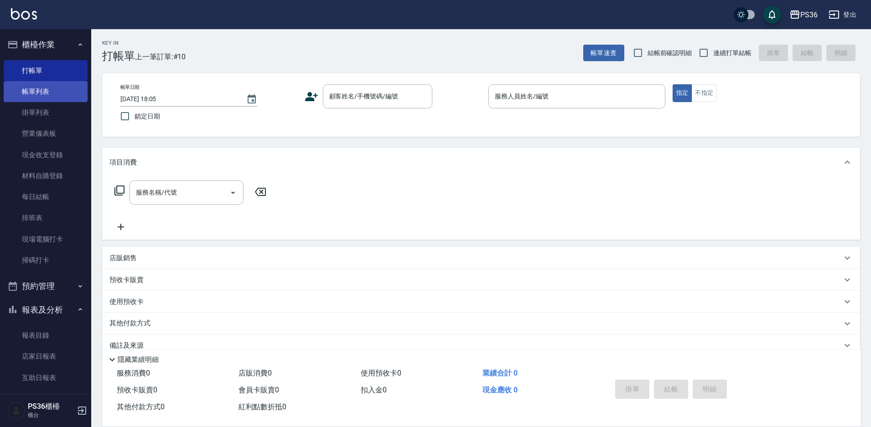
click at [55, 86] on link "帳單列表" at bounding box center [46, 91] width 84 height 21
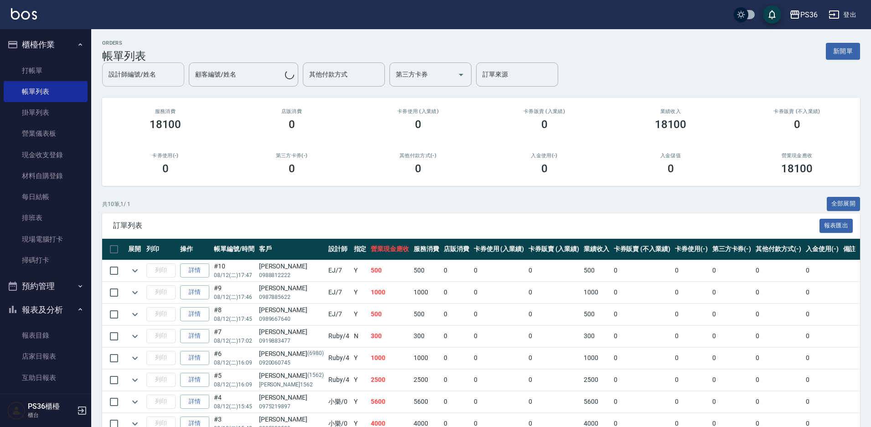
click at [149, 76] on div "設計師編號/姓名 設計師編號/姓名" at bounding box center [143, 74] width 82 height 24
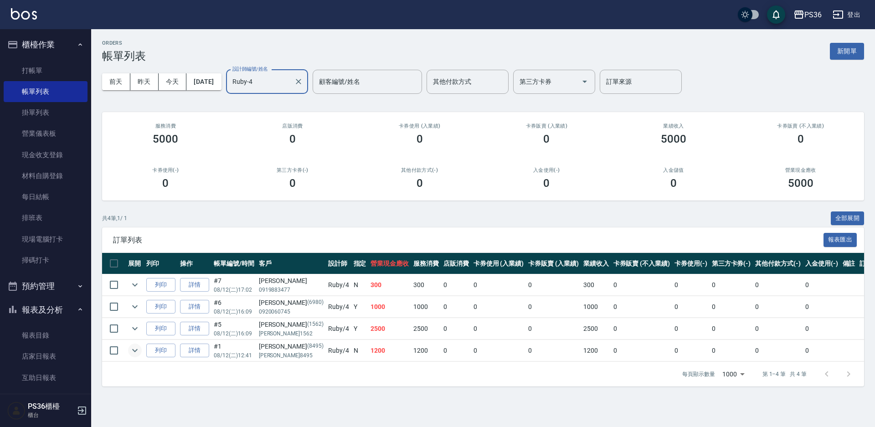
type input "Ruby-4"
click at [133, 350] on icon "expand row" at bounding box center [134, 350] width 5 height 3
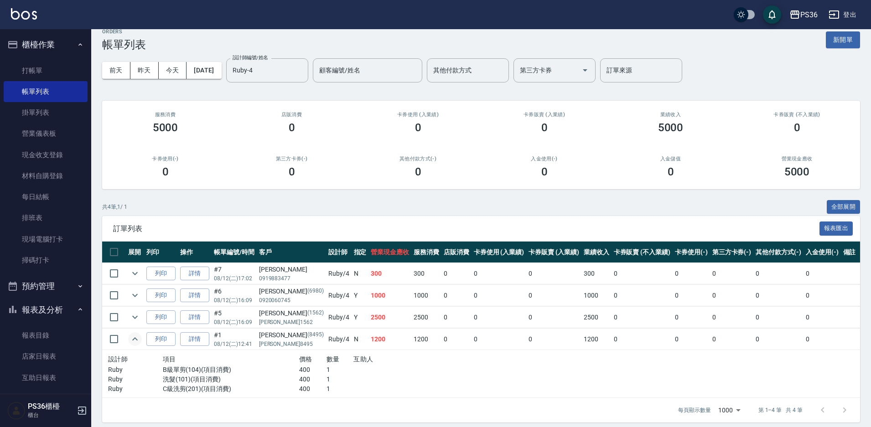
scroll to position [18, 0]
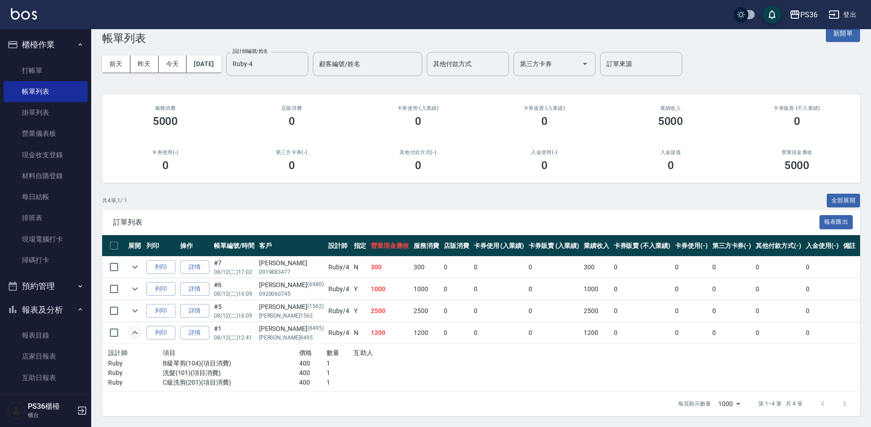
click at [134, 335] on icon "expand row" at bounding box center [134, 332] width 11 height 11
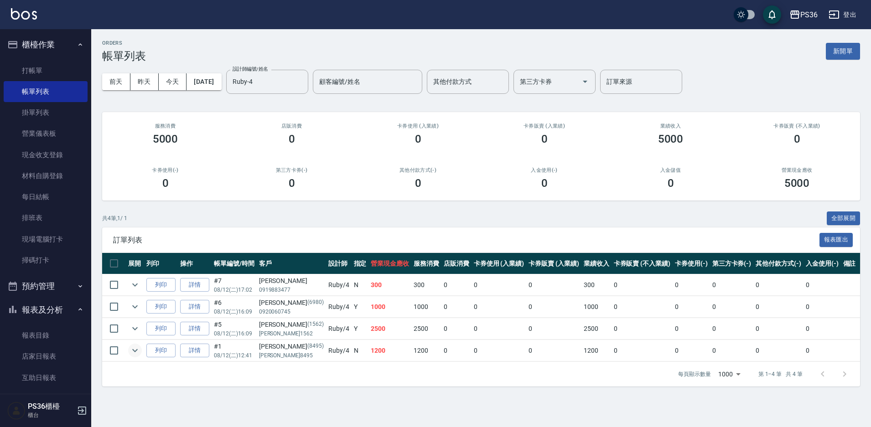
scroll to position [0, 0]
click at [131, 351] on icon "expand row" at bounding box center [134, 350] width 11 height 11
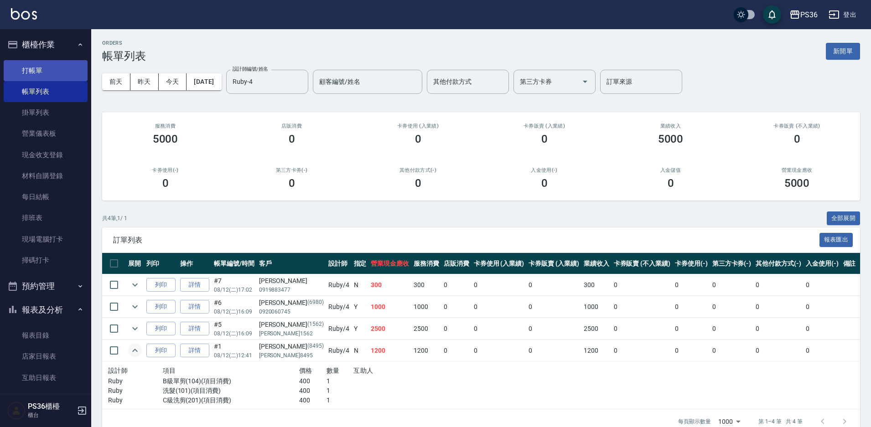
click at [7, 68] on link "打帳單" at bounding box center [46, 70] width 84 height 21
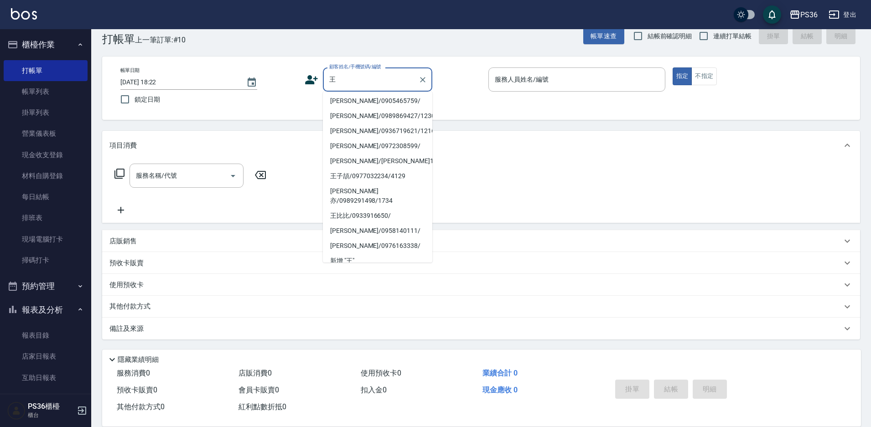
scroll to position [107, 0]
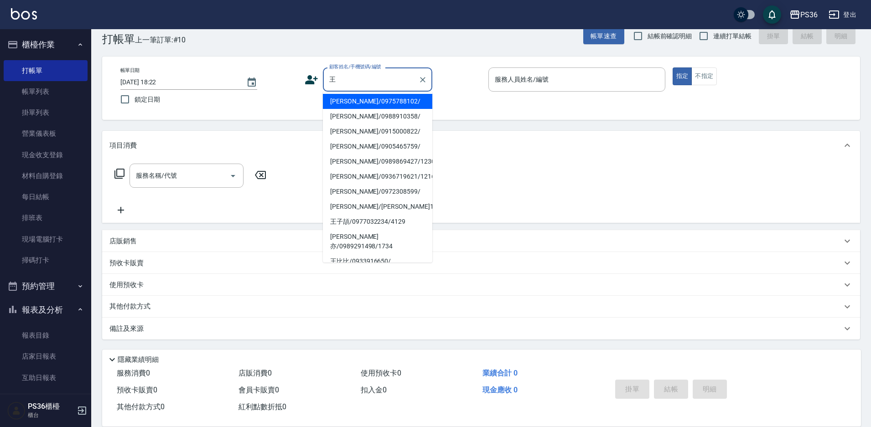
drag, startPoint x: 356, startPoint y: 81, endPoint x: 287, endPoint y: 66, distance: 70.9
click at [287, 66] on div "帳單日期 [DATE] 18:22 鎖定日期 顧客姓名/手機號碼/編號 王 顧客姓名/手機號碼/編號 服務人員姓名/編號 服務人員姓名/編號 指定 不指定" at bounding box center [481, 88] width 758 height 63
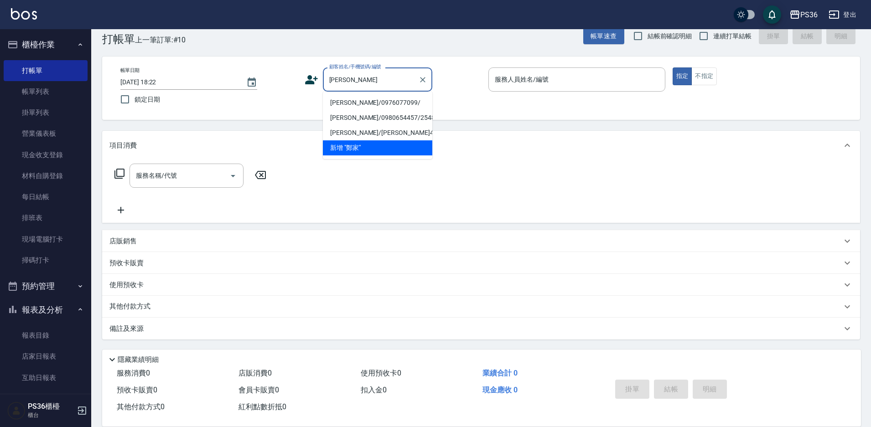
click at [367, 105] on li "[PERSON_NAME]/0976077099/" at bounding box center [377, 102] width 109 height 15
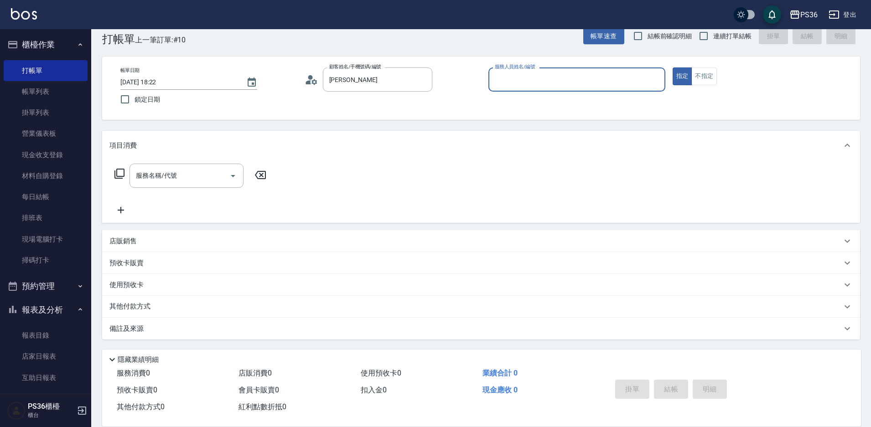
type input "[PERSON_NAME]/0976077099/"
type input "Ruby-4"
click at [186, 167] on div "服務名稱/代號" at bounding box center [186, 176] width 114 height 24
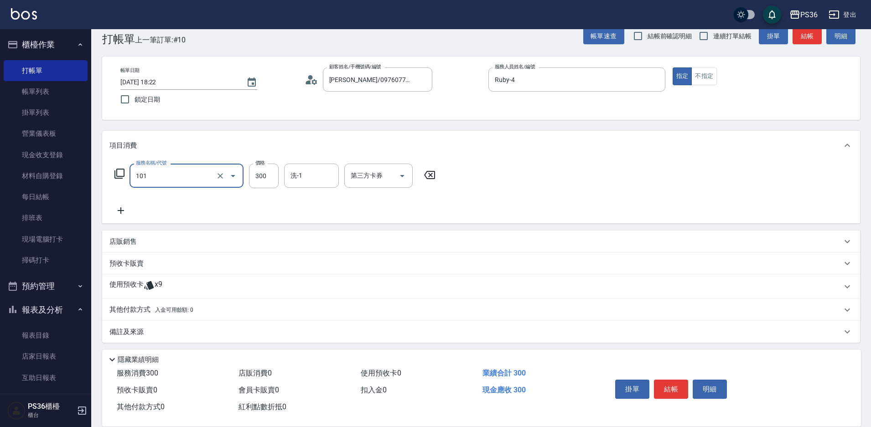
type input "洗髮(101)"
click at [123, 215] on icon at bounding box center [120, 210] width 23 height 11
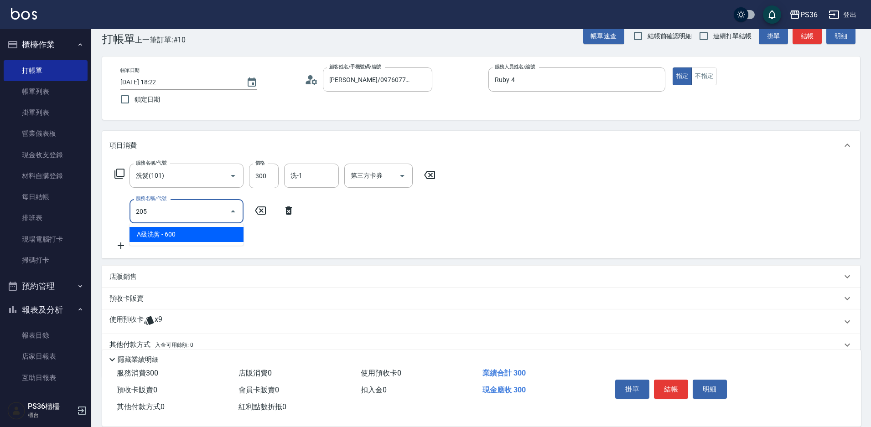
click at [180, 209] on input "205" at bounding box center [180, 211] width 92 height 16
type input "A級單剪(105)"
click at [261, 216] on input "500" at bounding box center [264, 211] width 30 height 25
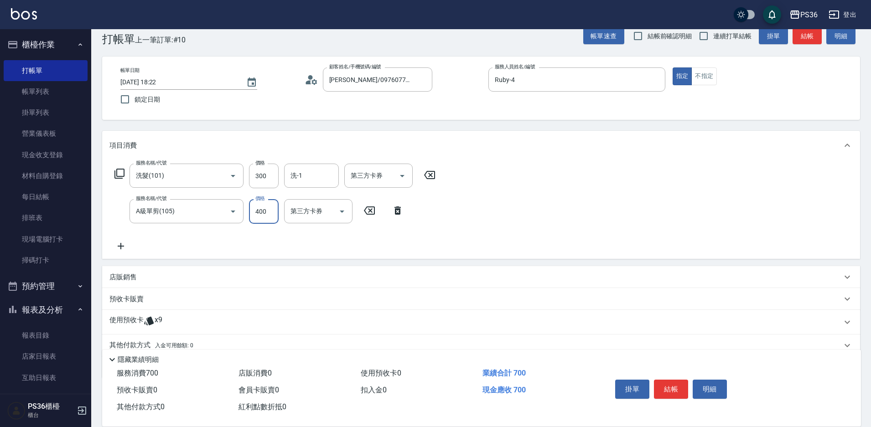
type input "400"
click at [499, 238] on div "服務名稱/代號 洗髮(101) 服務名稱/代號 價格 300 價格 洗-1 洗-1 第三方卡券 第三方卡券 服務名稱/代號 A級單剪(105) 服務名稱/代號…" at bounding box center [481, 209] width 758 height 99
click at [666, 382] on button "結帳" at bounding box center [671, 389] width 34 height 19
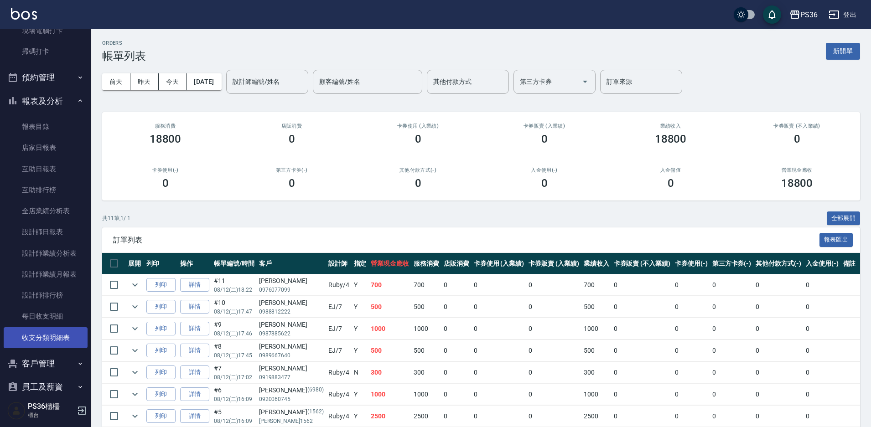
scroll to position [272, 0]
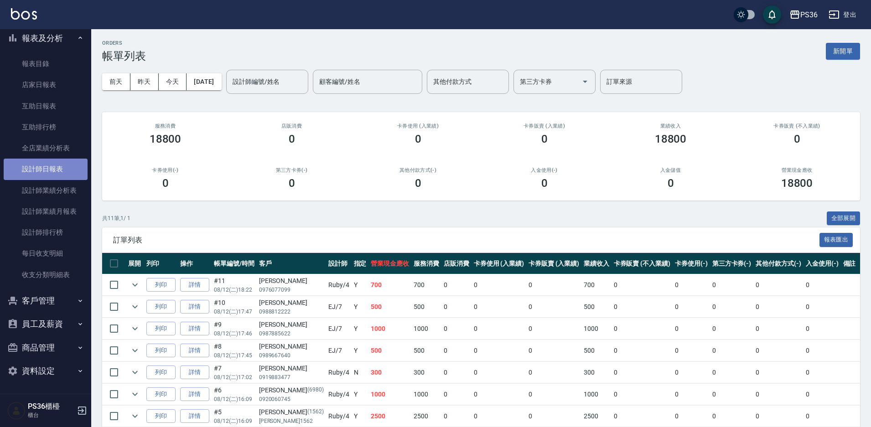
click at [56, 169] on link "設計師日報表" at bounding box center [46, 169] width 84 height 21
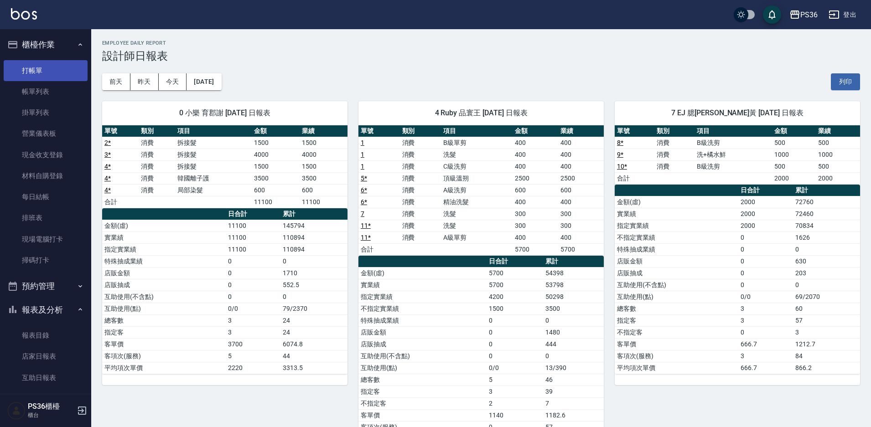
click at [30, 75] on link "打帳單" at bounding box center [46, 70] width 84 height 21
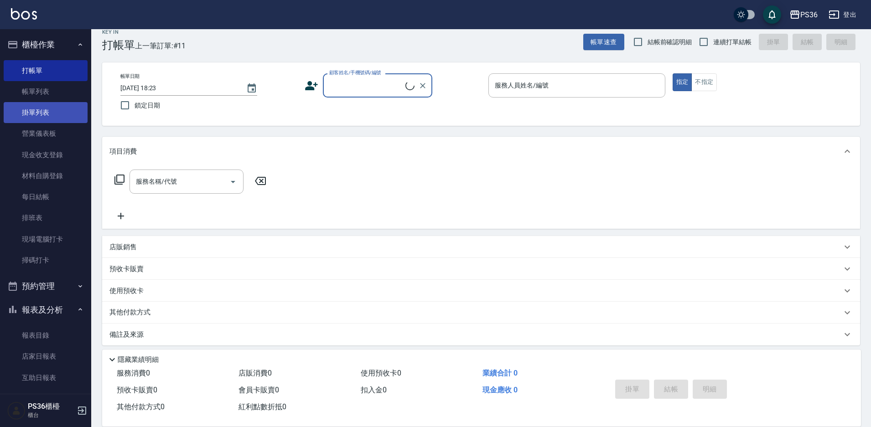
scroll to position [17, 0]
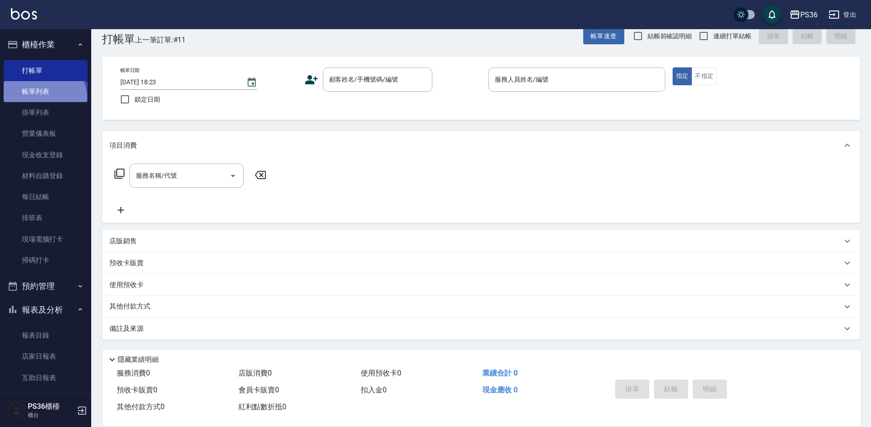
click at [36, 99] on link "帳單列表" at bounding box center [46, 91] width 84 height 21
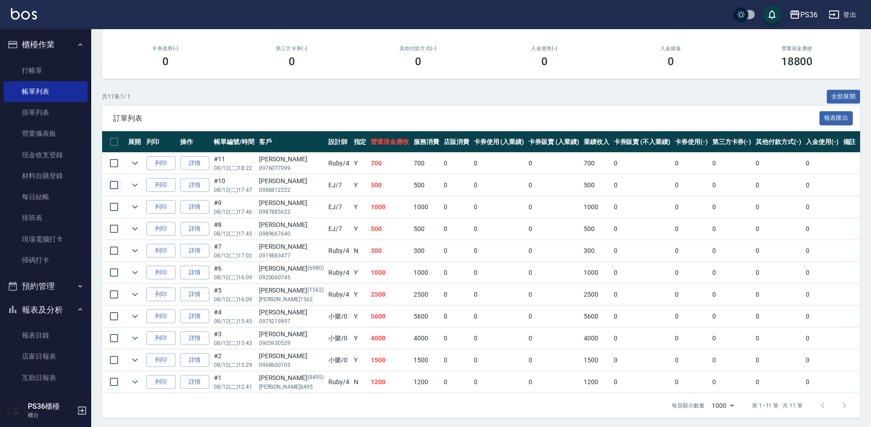
scroll to position [124, 0]
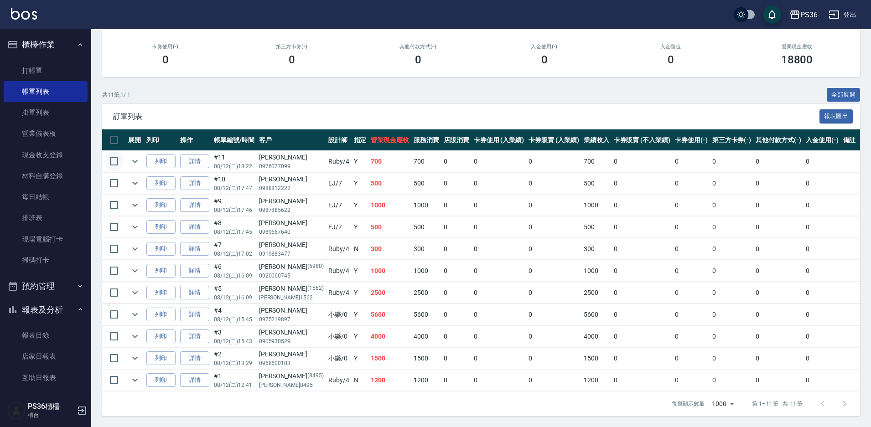
click at [118, 159] on input "checkbox" at bounding box center [113, 161] width 19 height 19
checkbox input "true"
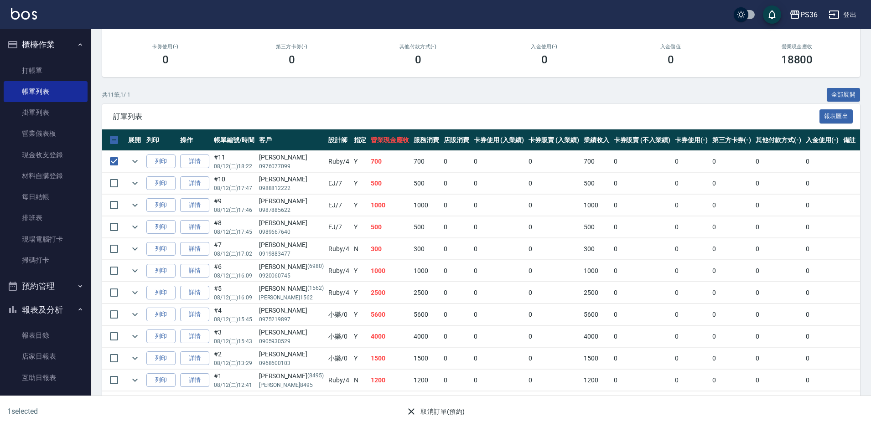
click at [447, 410] on button "取消訂單(預約)" at bounding box center [435, 411] width 66 height 17
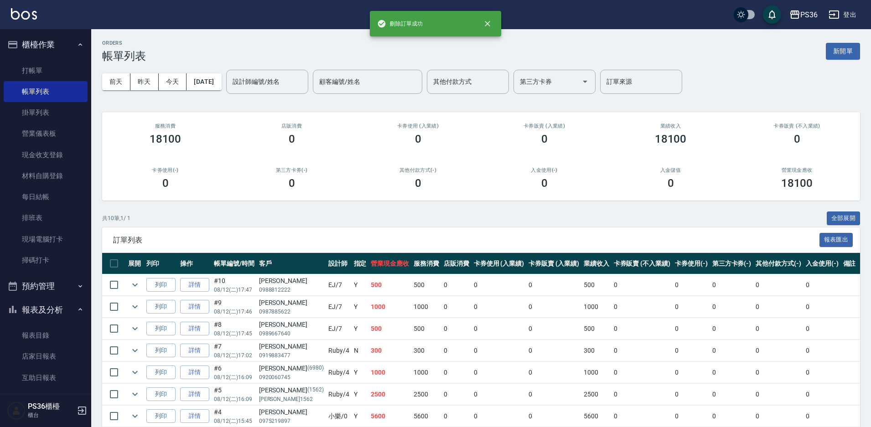
scroll to position [102, 0]
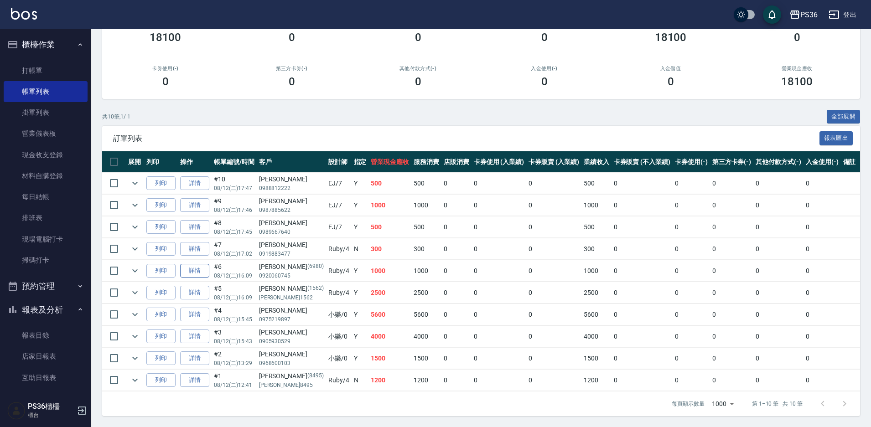
click at [192, 270] on link "詳情" at bounding box center [194, 271] width 29 height 14
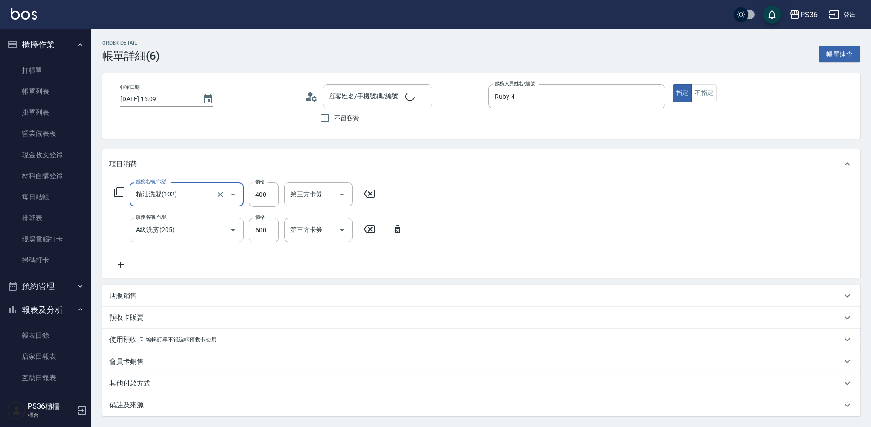
type input "[PERSON_NAME]/0920060745/6980"
click at [126, 263] on icon at bounding box center [120, 264] width 23 height 11
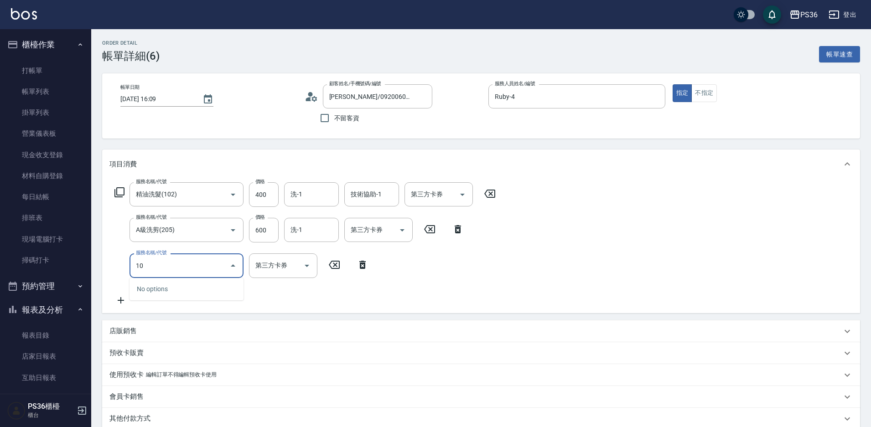
type input "102"
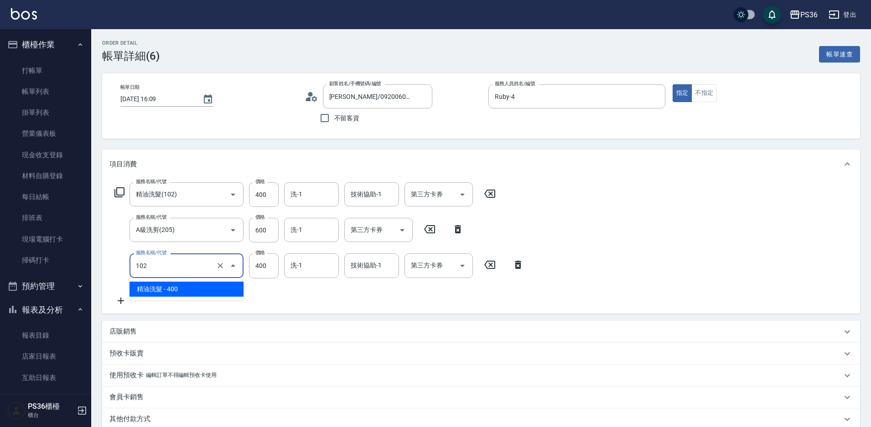
click at [164, 273] on input "102" at bounding box center [174, 266] width 80 height 16
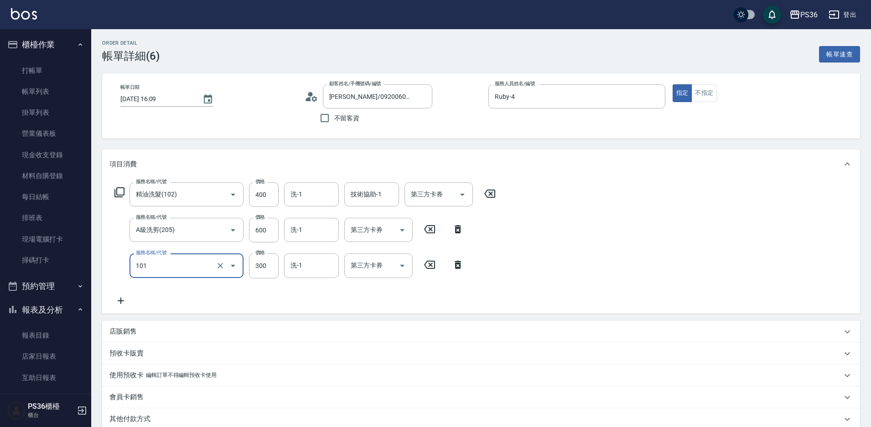
type input "洗髮(101)"
click at [117, 299] on icon at bounding box center [120, 300] width 23 height 11
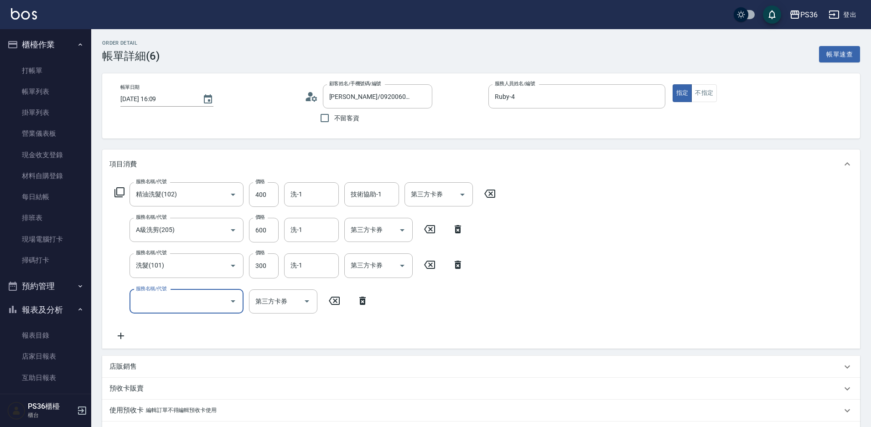
type input "2"
type input "A級單剪(105)"
type input "40"
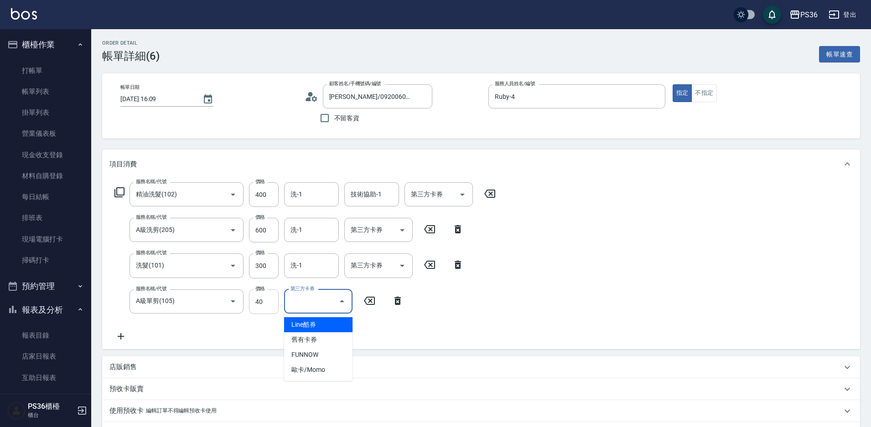
click at [274, 309] on input "40" at bounding box center [264, 301] width 30 height 25
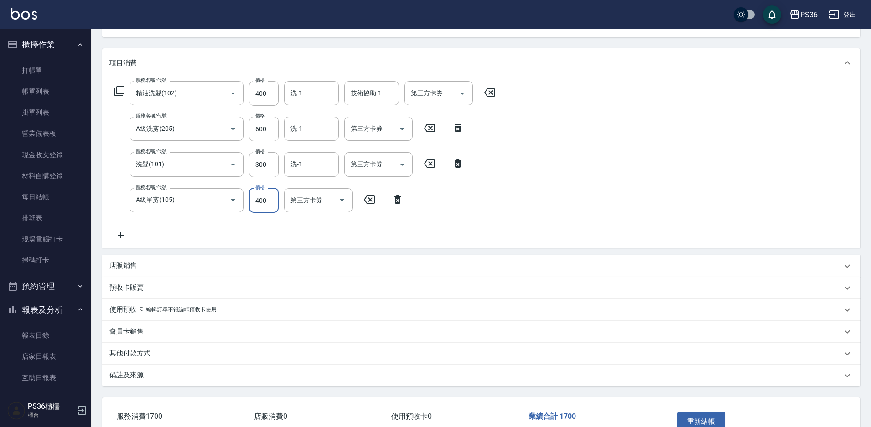
scroll to position [159, 0]
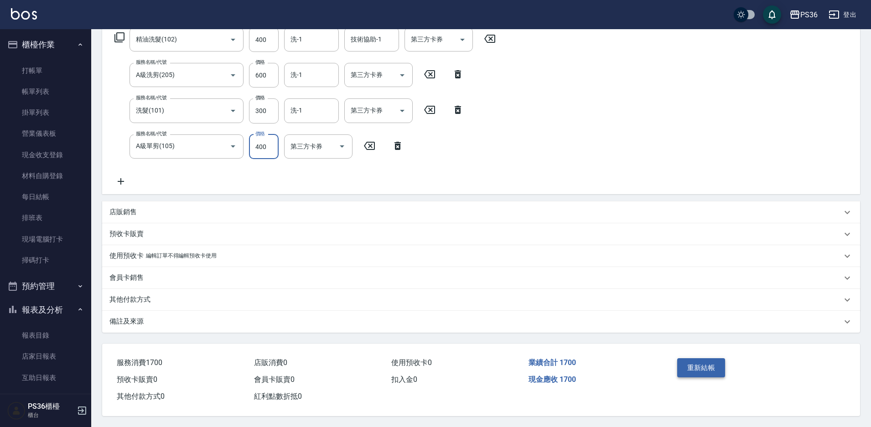
type input "400"
click at [696, 365] on button "重新結帳" at bounding box center [701, 367] width 48 height 19
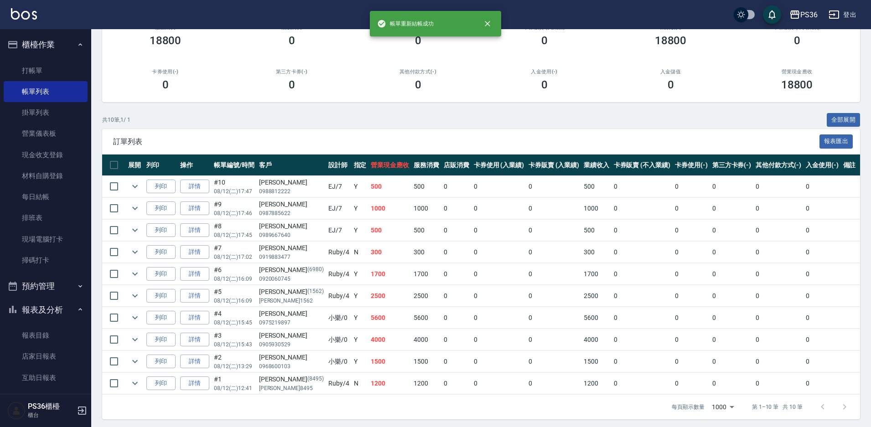
scroll to position [102, 0]
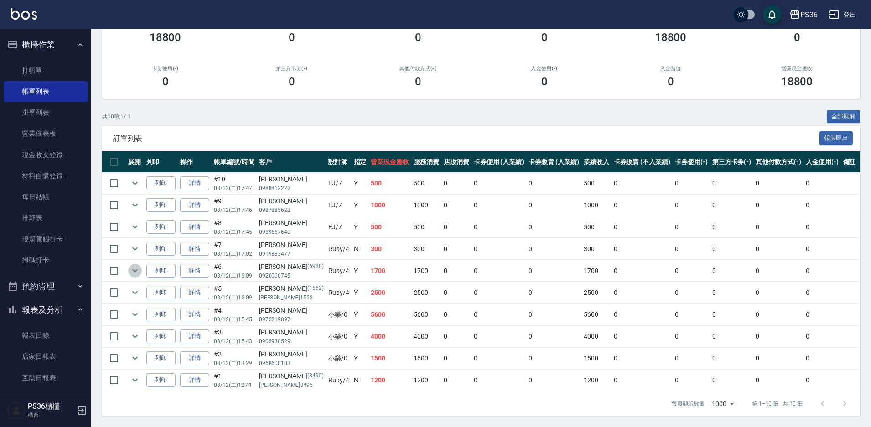
click at [131, 274] on icon "expand row" at bounding box center [134, 270] width 11 height 11
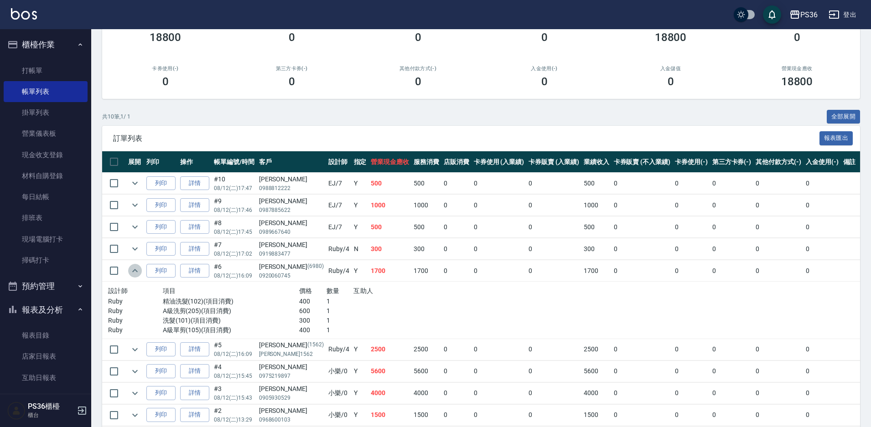
drag, startPoint x: 131, startPoint y: 274, endPoint x: 77, endPoint y: 245, distance: 61.8
click at [131, 275] on icon "expand row" at bounding box center [134, 270] width 11 height 11
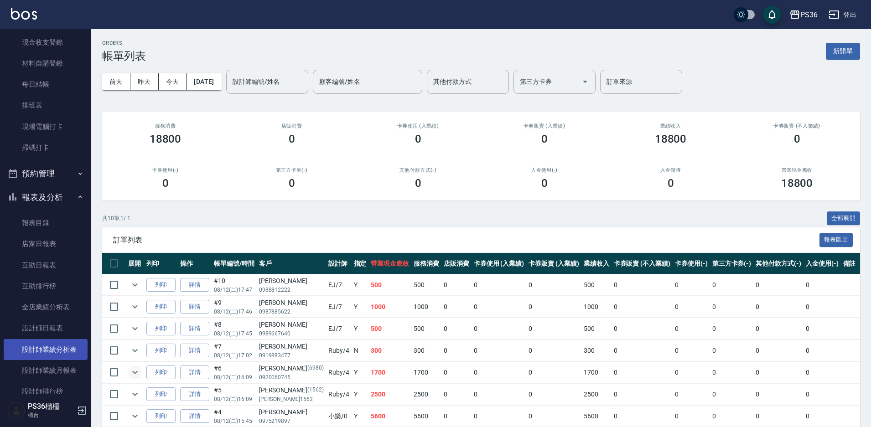
scroll to position [137, 0]
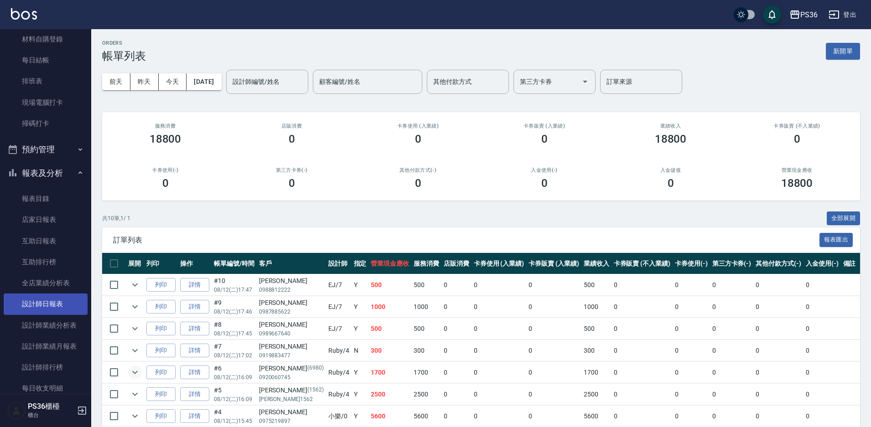
click at [55, 303] on link "設計師日報表" at bounding box center [46, 304] width 84 height 21
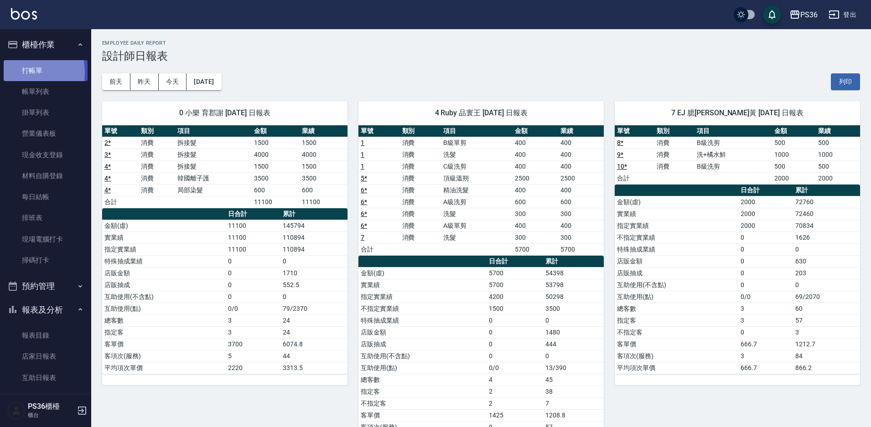
click at [17, 72] on link "打帳單" at bounding box center [46, 70] width 84 height 21
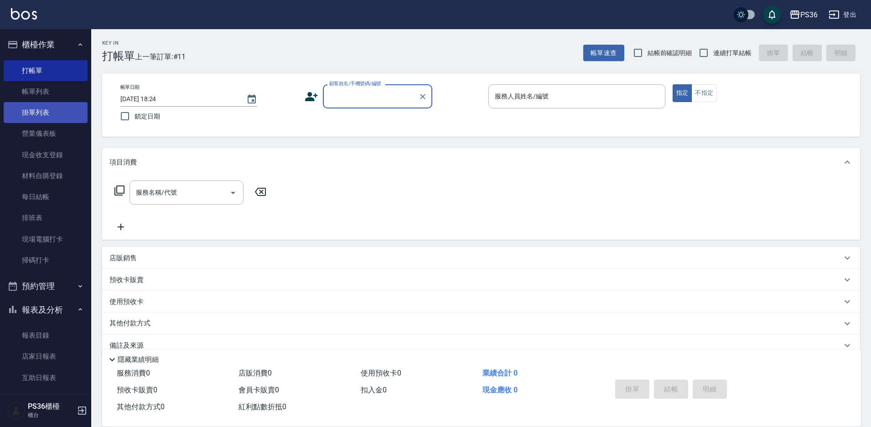
click at [47, 103] on link "掛單列表" at bounding box center [46, 112] width 84 height 21
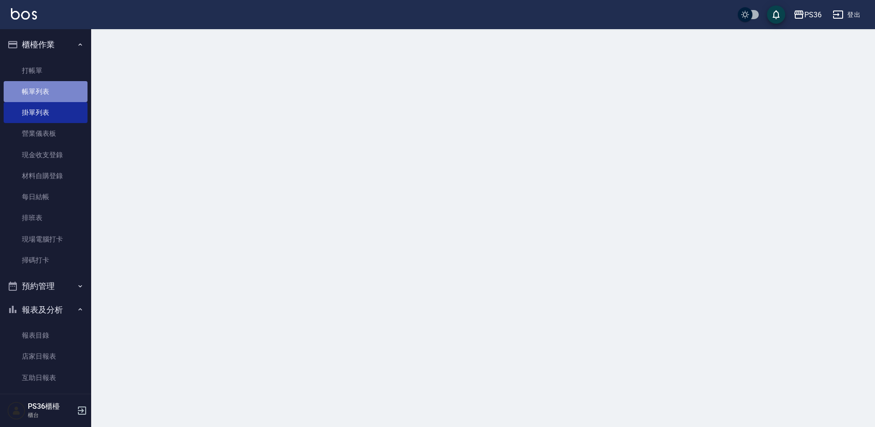
click at [53, 95] on link "帳單列表" at bounding box center [46, 91] width 84 height 21
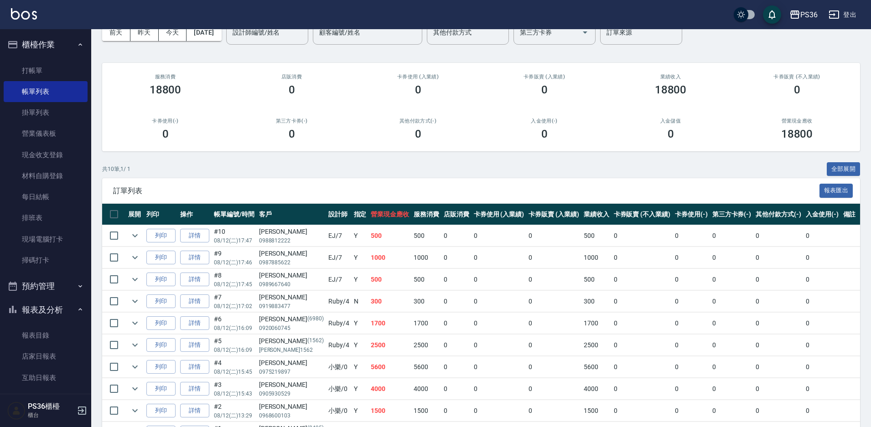
scroll to position [102, 0]
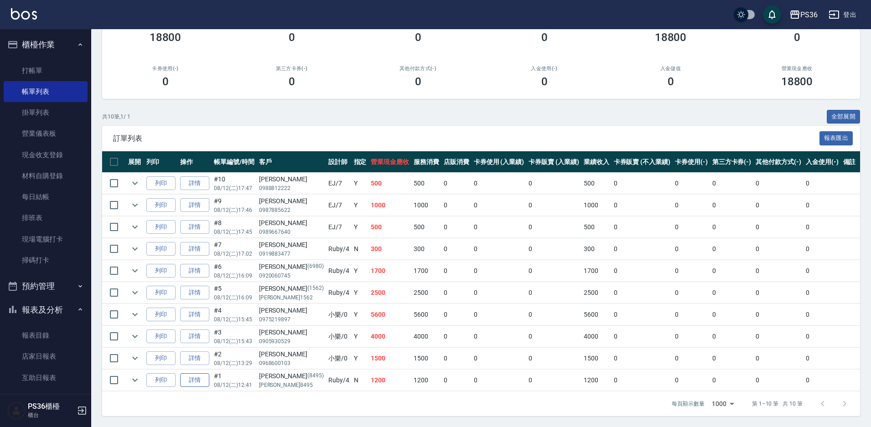
click at [197, 377] on link "詳情" at bounding box center [194, 380] width 29 height 14
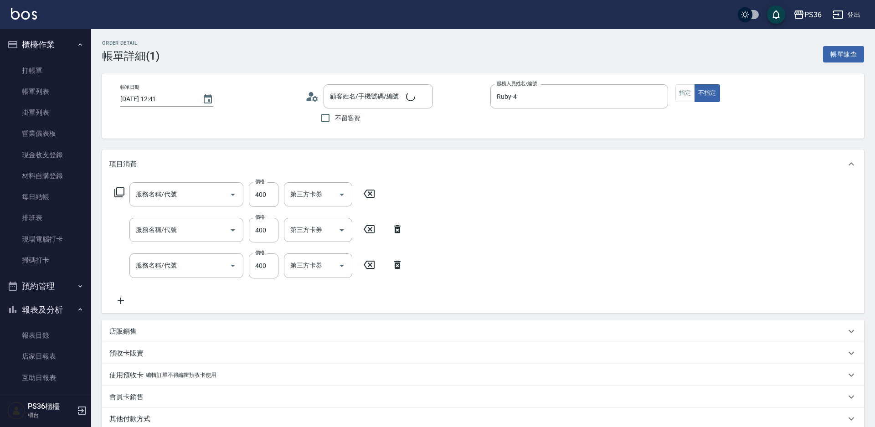
type input "[DATE] 12:41"
type input "Ruby-4"
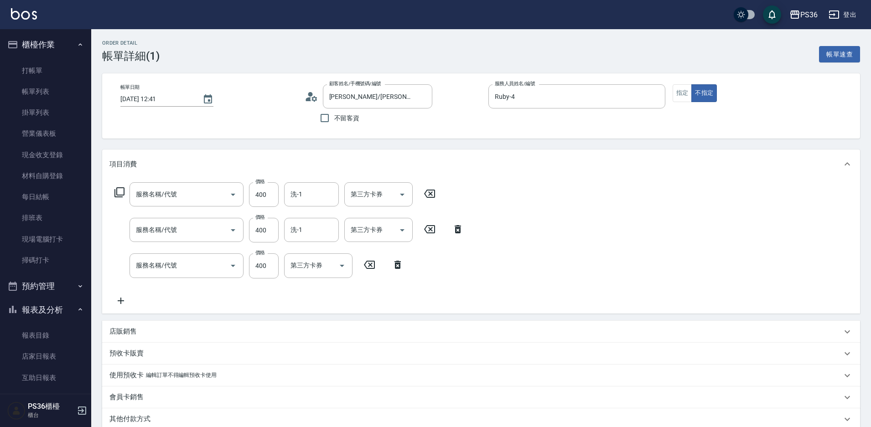
type input "[PERSON_NAME]/[PERSON_NAME]8495/8495"
type input "C級洗剪(201)"
type input "洗髮(101)"
type input "B級單剪(104)"
click at [369, 267] on icon at bounding box center [369, 264] width 23 height 11
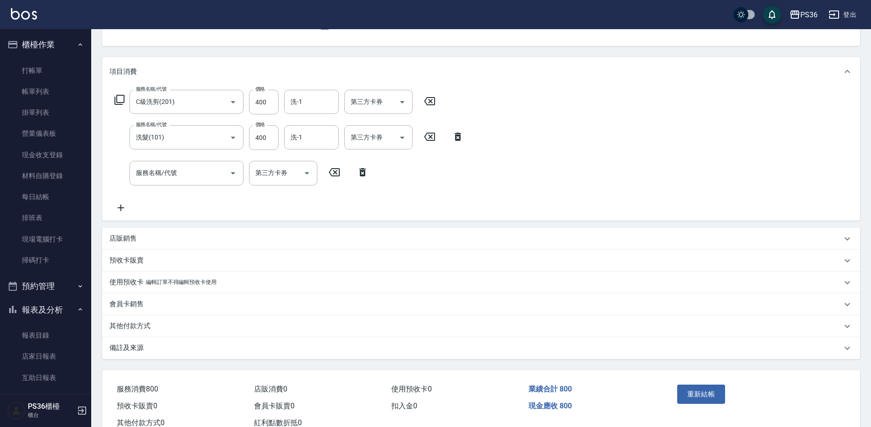
scroll to position [123, 0]
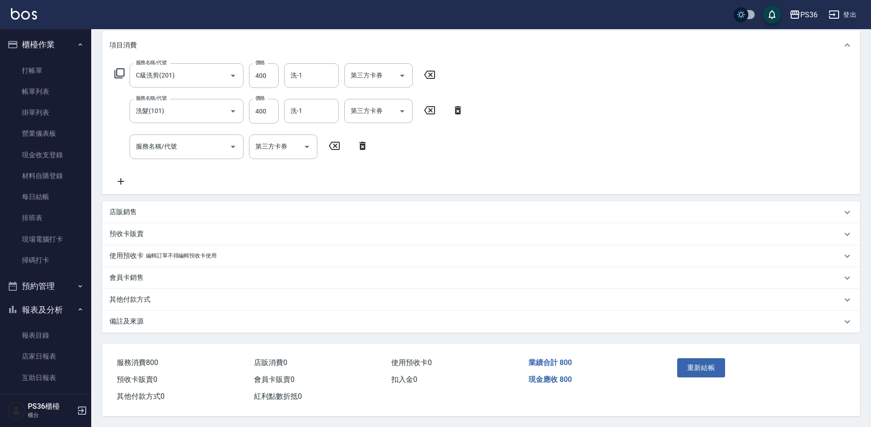
click at [361, 140] on icon at bounding box center [362, 145] width 23 height 11
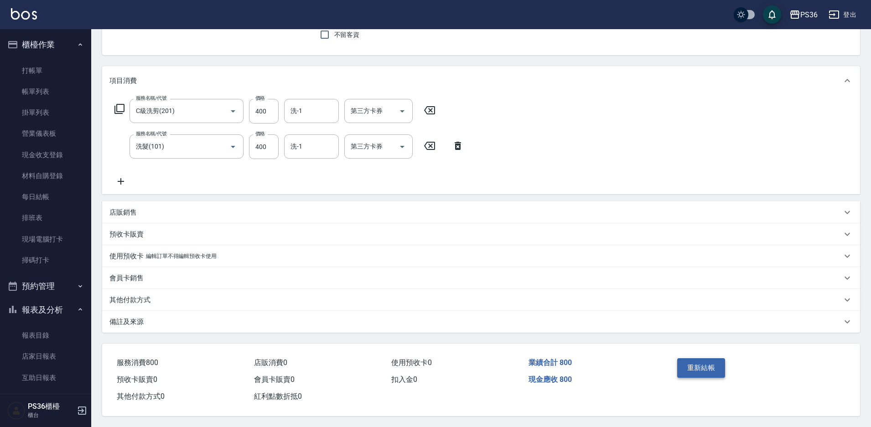
click at [706, 373] on button "重新結帳" at bounding box center [701, 367] width 48 height 19
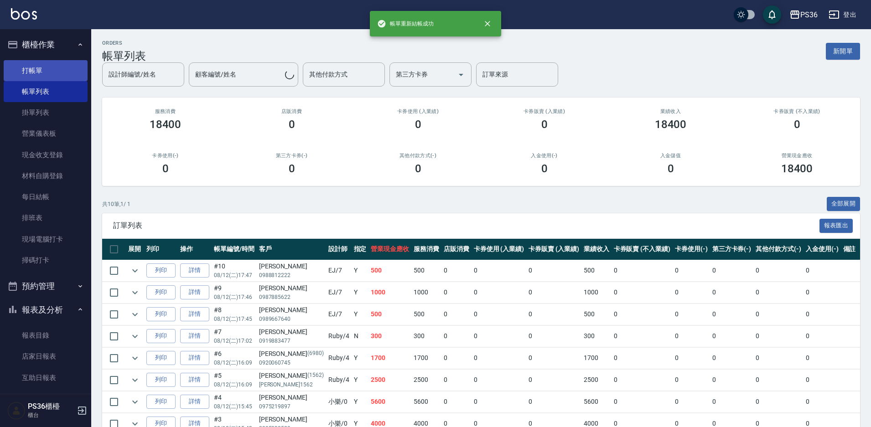
click at [40, 64] on link "打帳單" at bounding box center [46, 70] width 84 height 21
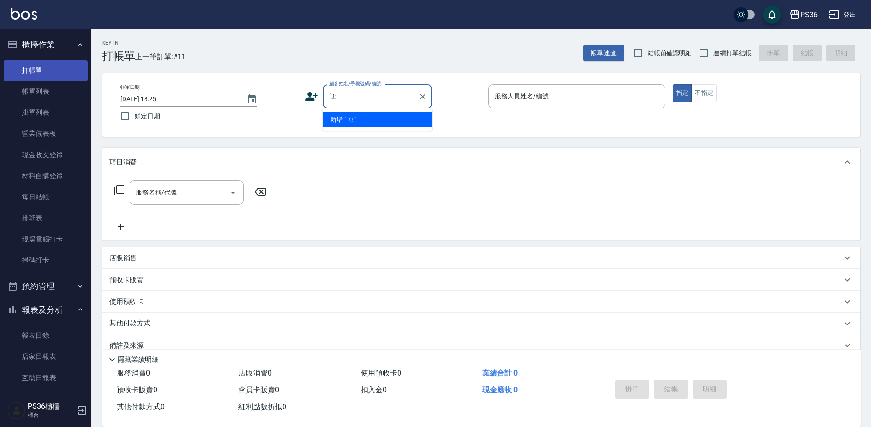
type input "ˊ"
type input "直"
type input "ˊ"
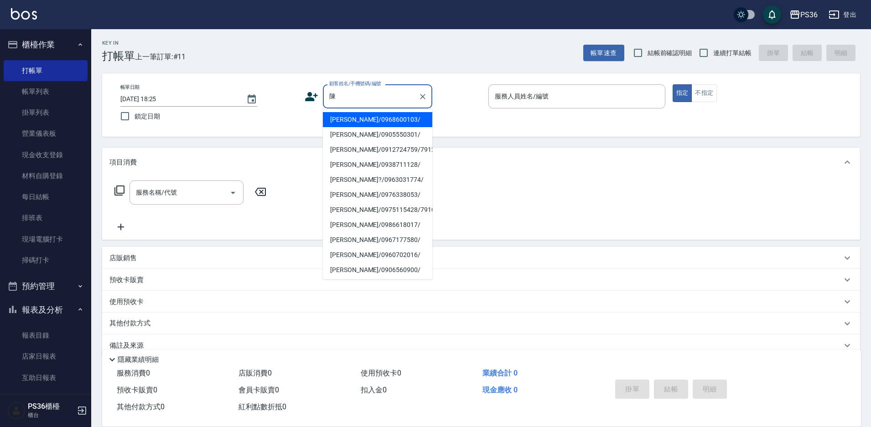
drag, startPoint x: 344, startPoint y: 92, endPoint x: 269, endPoint y: 90, distance: 75.2
click at [274, 91] on div "帳單日期 [DATE] 18:25 鎖定日期 顧客姓名/手機號碼/編號 陳 顧客姓名/手機號碼/編號 服務人員姓名/編號 服務人員姓名/編號 指定 不指定" at bounding box center [481, 104] width 736 height 41
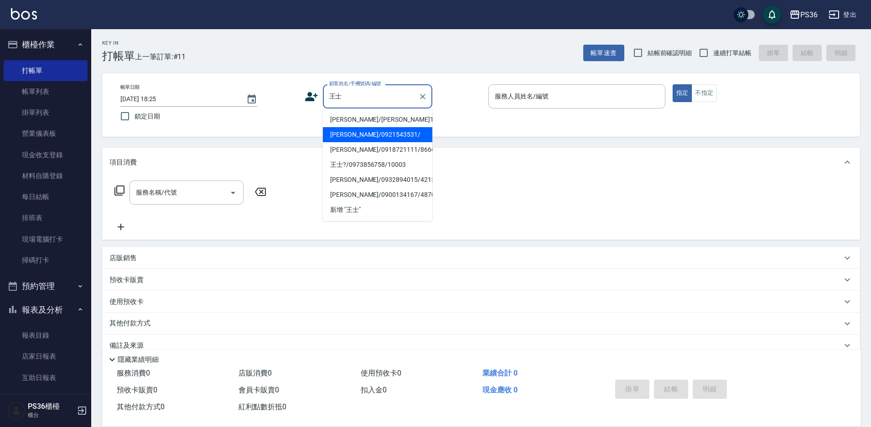
drag, startPoint x: 362, startPoint y: 130, endPoint x: 608, endPoint y: 128, distance: 246.2
click at [362, 130] on li "[PERSON_NAME]/0921543531/" at bounding box center [377, 134] width 109 height 15
type input "[PERSON_NAME]/0921543531/"
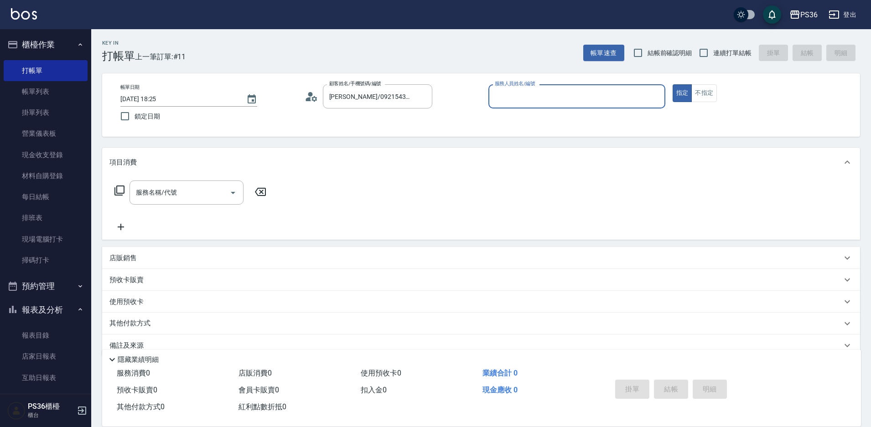
type input "Ruby-4"
click at [702, 97] on button "不指定" at bounding box center [704, 93] width 26 height 18
click at [176, 200] on input "服務名稱/代號" at bounding box center [180, 193] width 92 height 16
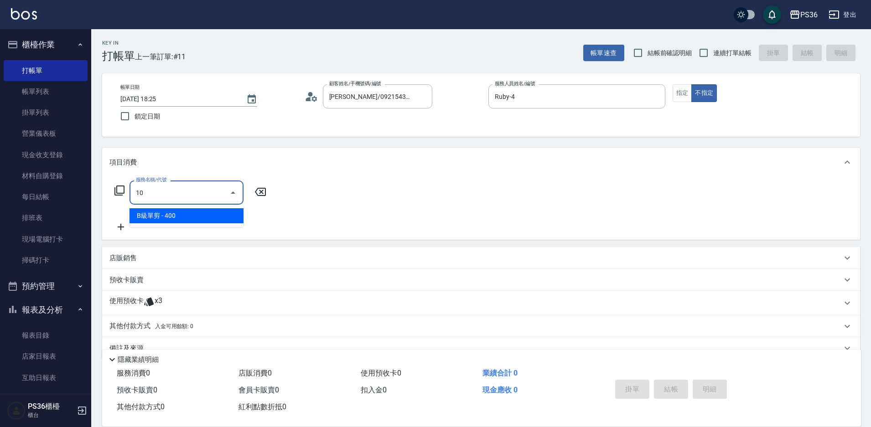
type input "104"
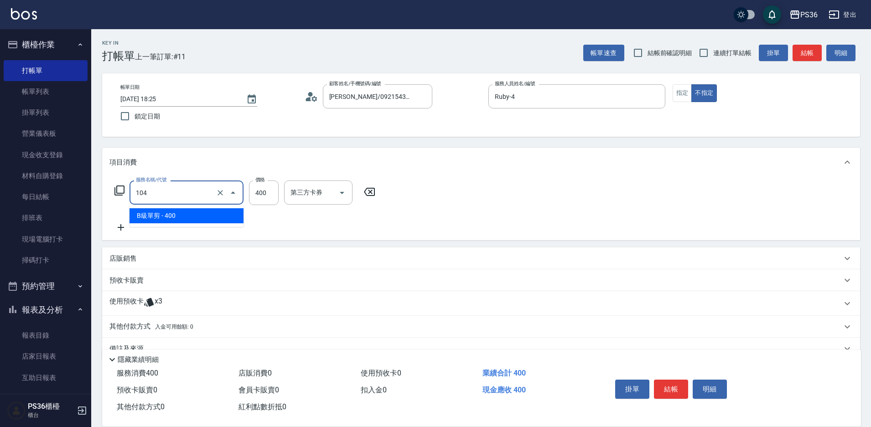
click at [196, 197] on input "104" at bounding box center [174, 193] width 80 height 16
type input "C級洗剪(201)"
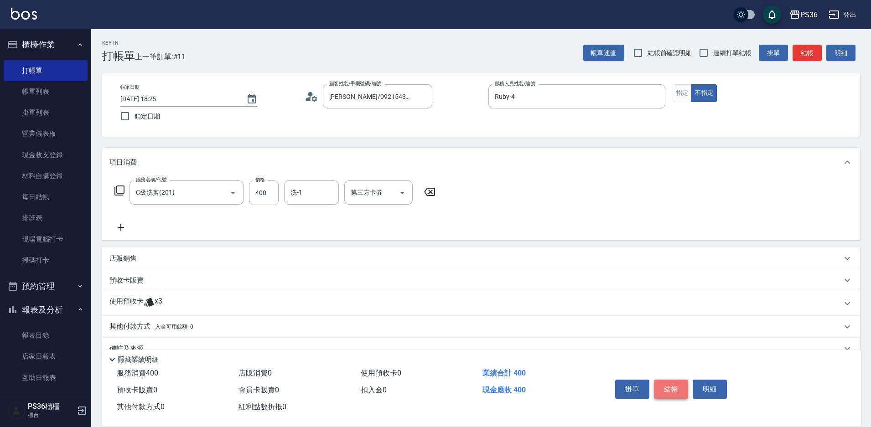
click at [677, 387] on button "結帳" at bounding box center [671, 389] width 34 height 19
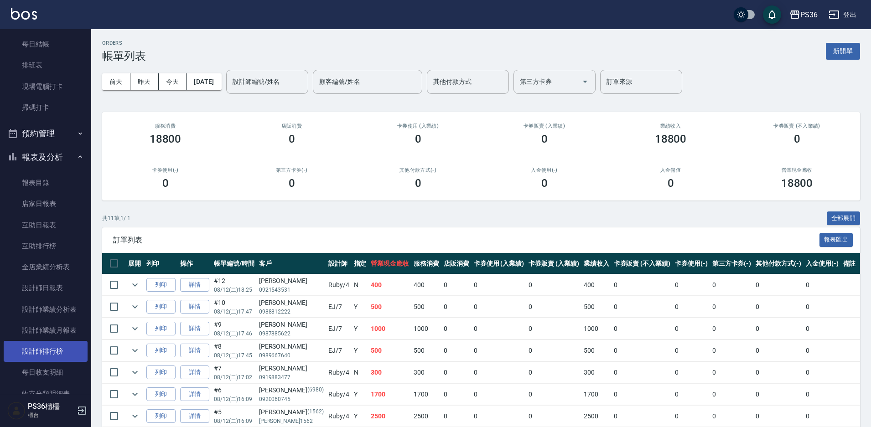
scroll to position [272, 0]
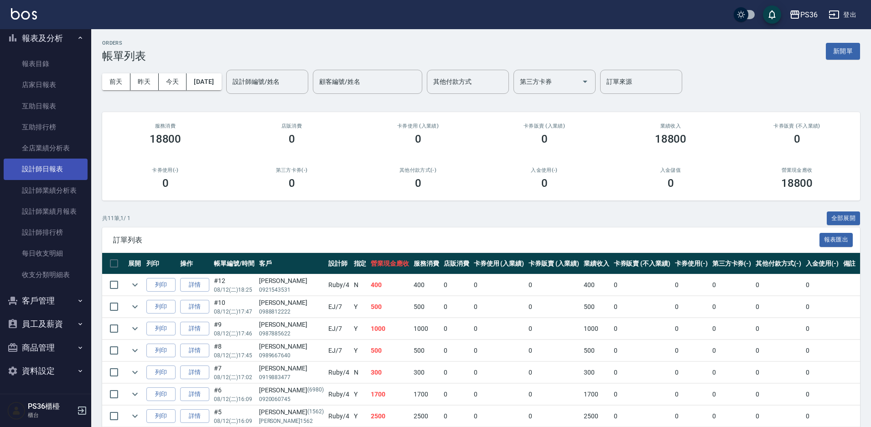
click at [35, 163] on link "設計師日報表" at bounding box center [46, 169] width 84 height 21
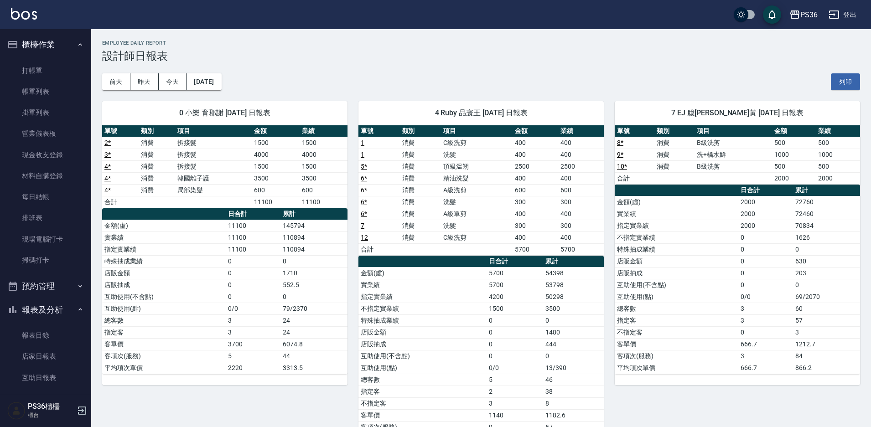
click at [22, 55] on button "櫃檯作業" at bounding box center [46, 45] width 84 height 24
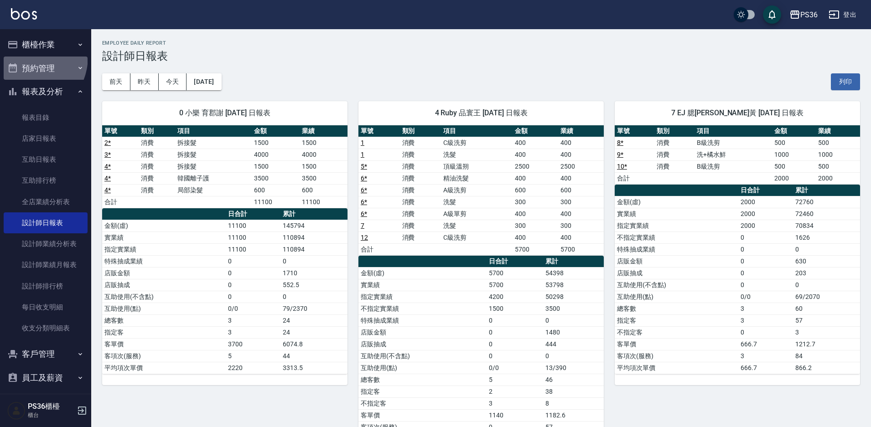
click at [23, 67] on button "預約管理" at bounding box center [46, 69] width 84 height 24
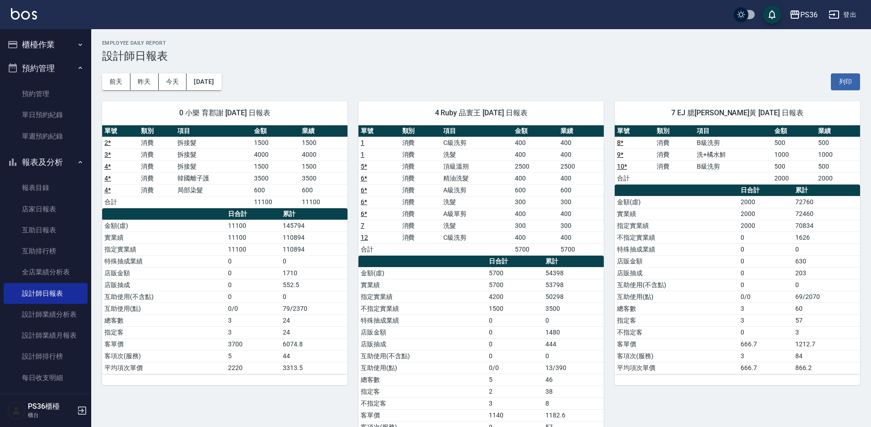
click at [58, 51] on button "櫃檯作業" at bounding box center [46, 45] width 84 height 24
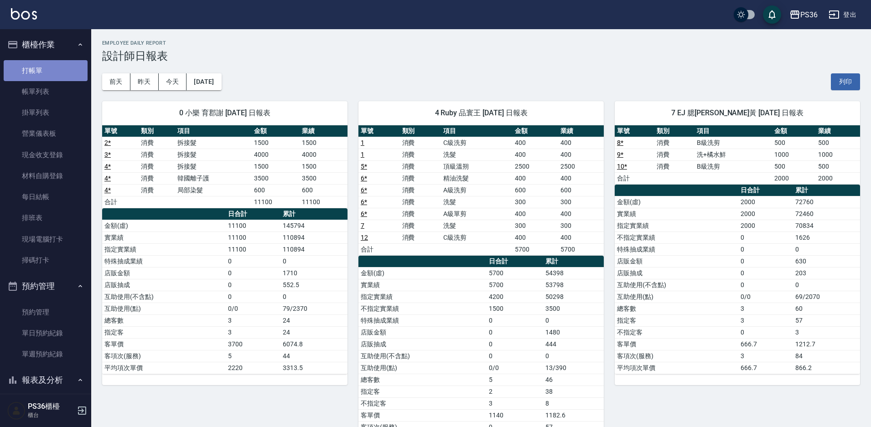
click at [55, 73] on link "打帳單" at bounding box center [46, 70] width 84 height 21
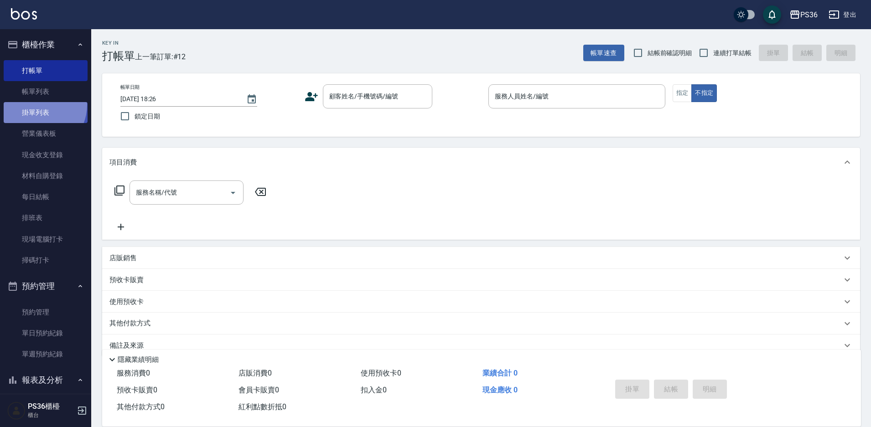
click at [36, 105] on link "掛單列表" at bounding box center [46, 112] width 84 height 21
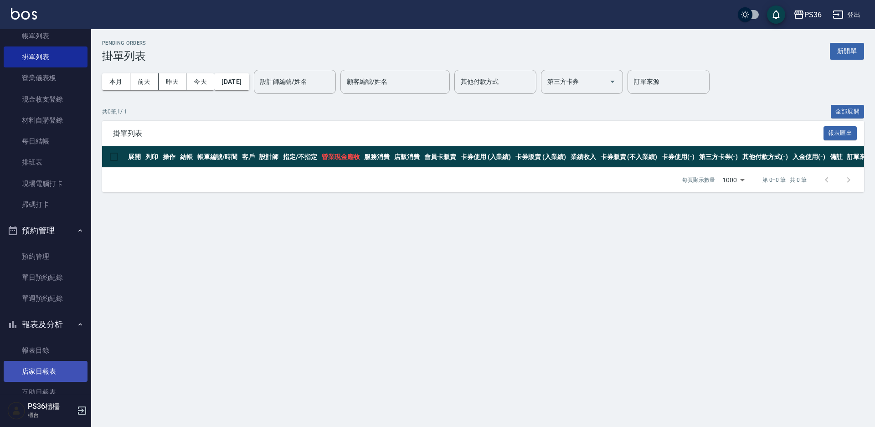
scroll to position [91, 0]
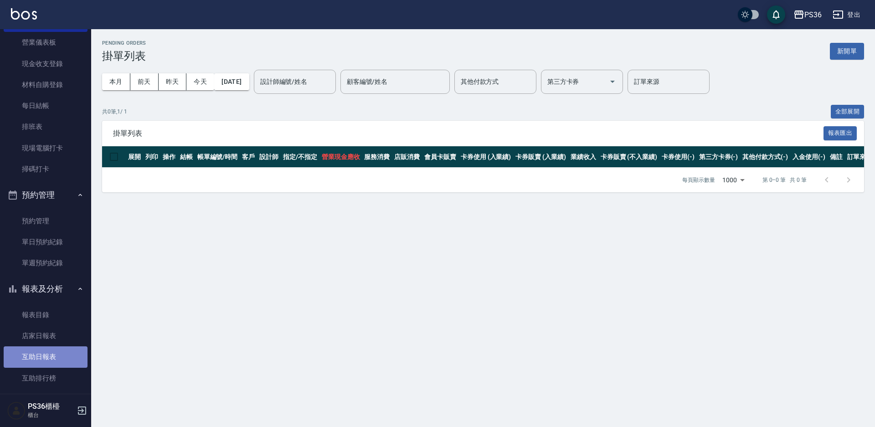
click at [50, 358] on link "互助日報表" at bounding box center [46, 356] width 84 height 21
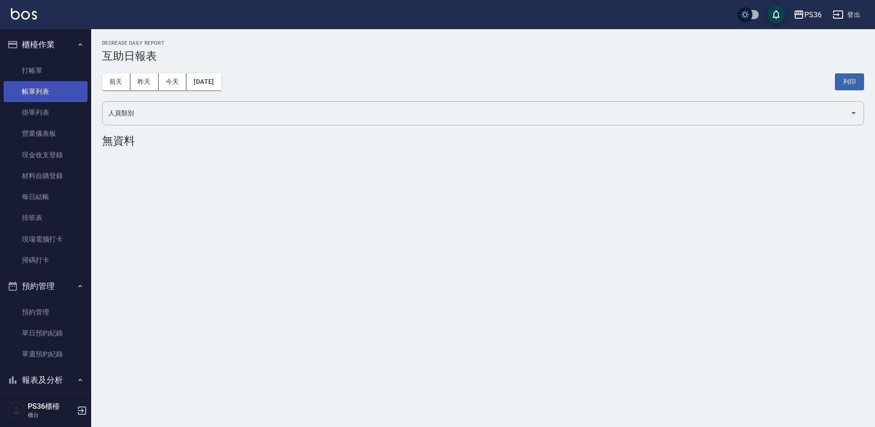
click at [44, 100] on link "帳單列表" at bounding box center [46, 91] width 84 height 21
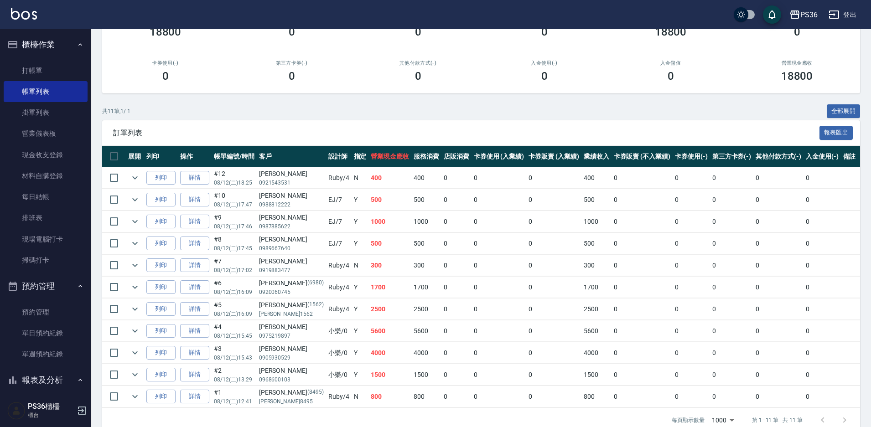
scroll to position [124, 0]
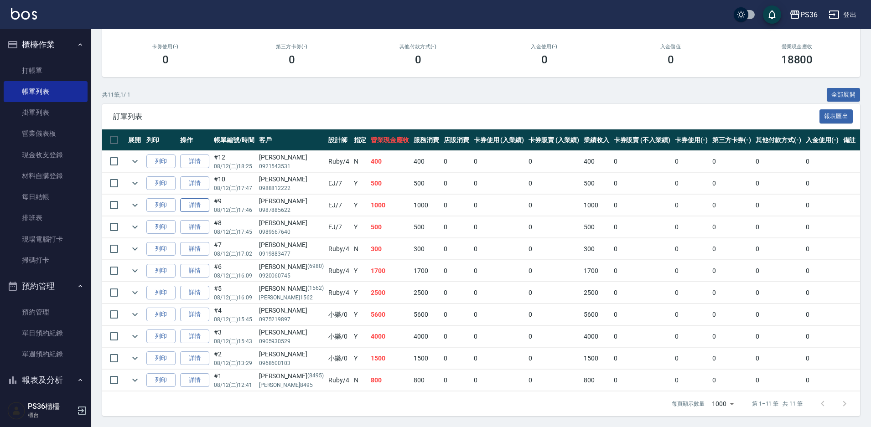
click at [197, 204] on link "詳情" at bounding box center [194, 205] width 29 height 14
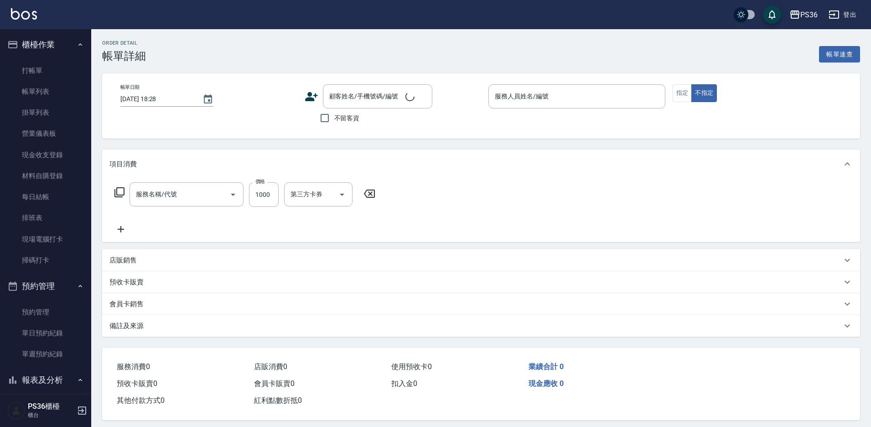
type input "[DATE] 17:46"
type input "EJ-7"
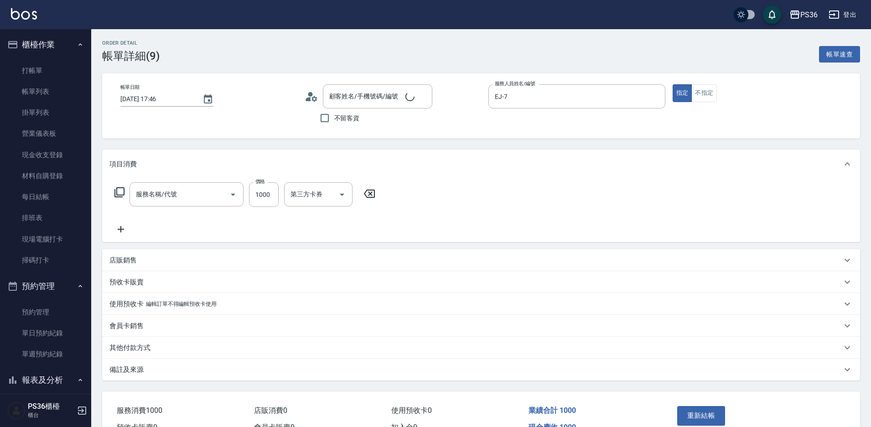
type input "洗+橘水鮮(01)"
type input "[PERSON_NAME]/0987885622/"
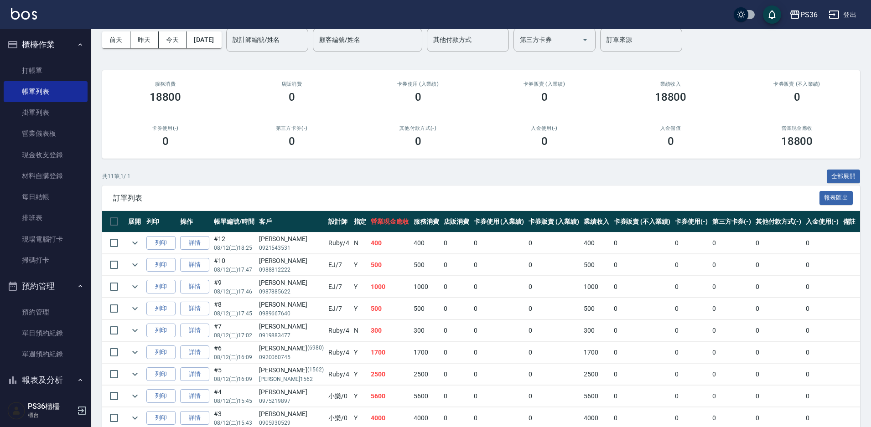
scroll to position [124, 0]
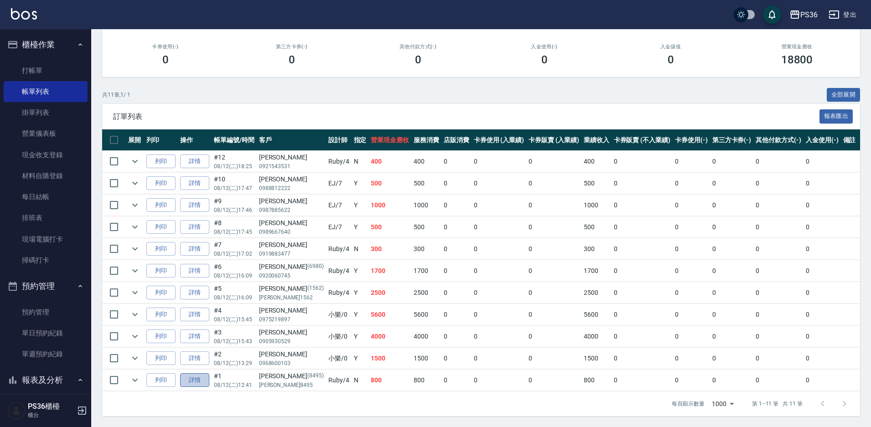
click at [202, 382] on link "詳情" at bounding box center [194, 380] width 29 height 14
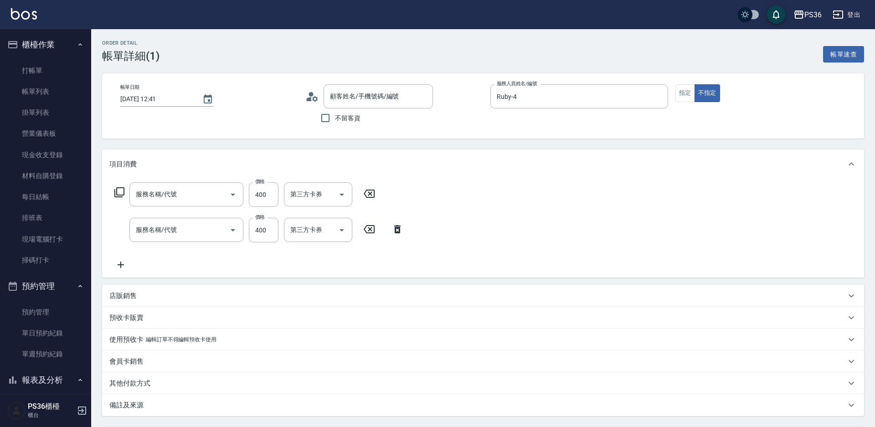
type input "[DATE] 12:41"
type input "Ruby-4"
type input "[PERSON_NAME]/[PERSON_NAME]8495/8495"
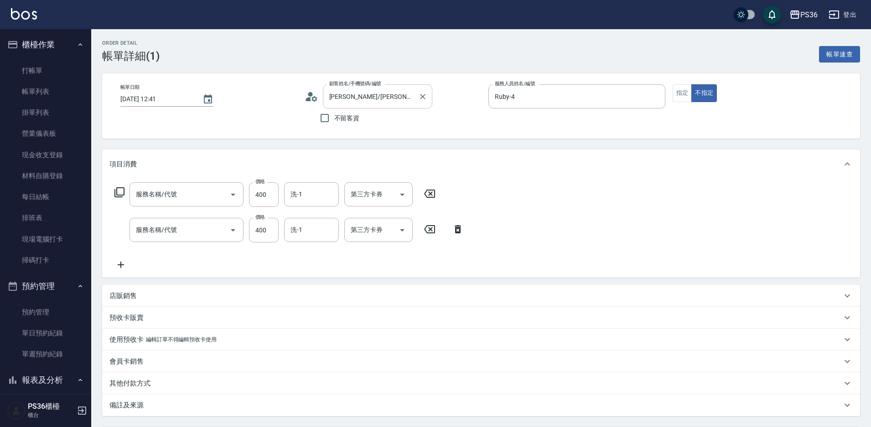
type input "洗髮(101)"
type input "C級洗剪(201)"
click at [318, 196] on input "洗-1" at bounding box center [311, 194] width 46 height 16
click at [310, 216] on span "酪梨 -21" at bounding box center [302, 218] width 22 height 10
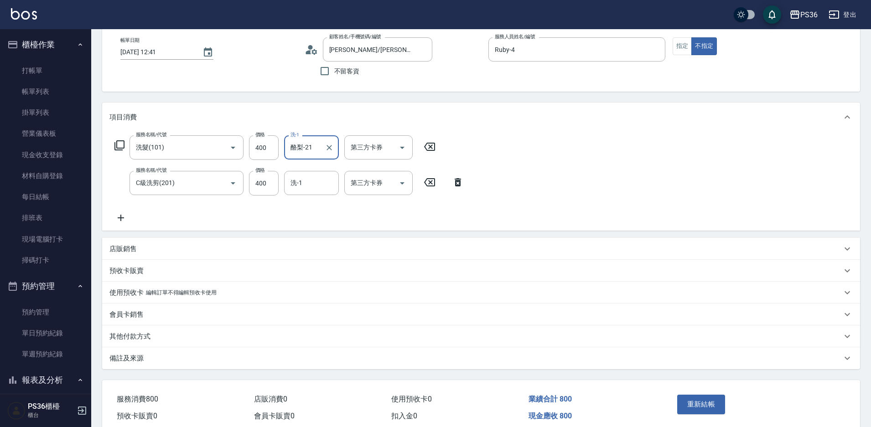
scroll to position [88, 0]
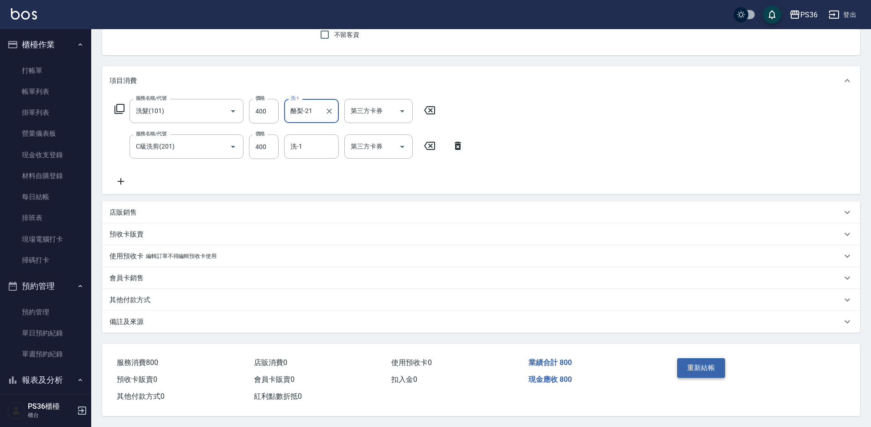
type input "酪梨-21"
click at [695, 364] on button "重新結帳" at bounding box center [701, 367] width 48 height 19
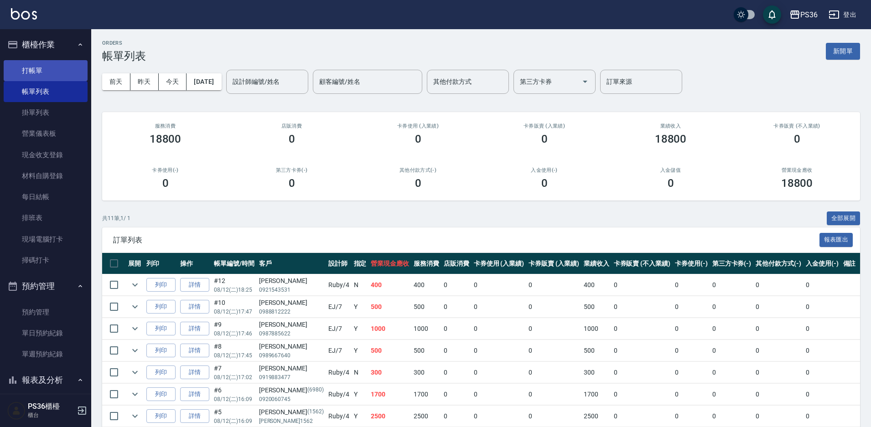
click at [45, 67] on link "打帳單" at bounding box center [46, 70] width 84 height 21
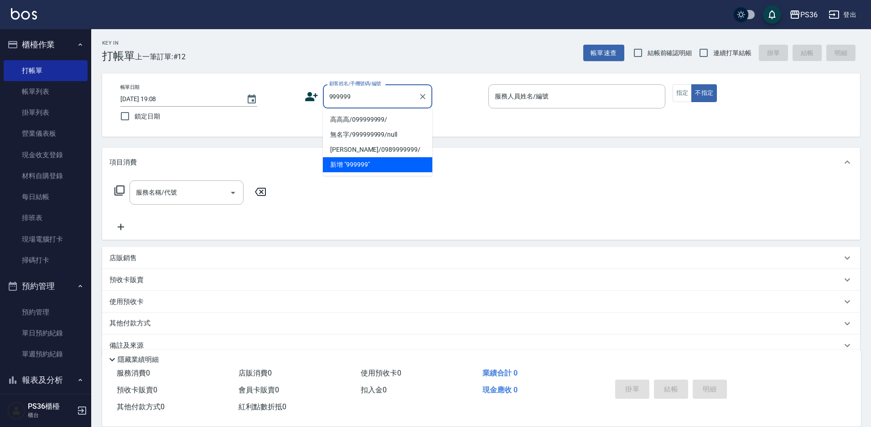
click at [360, 120] on li "高高高/099999999/" at bounding box center [377, 119] width 109 height 15
type input "高高高/099999999/"
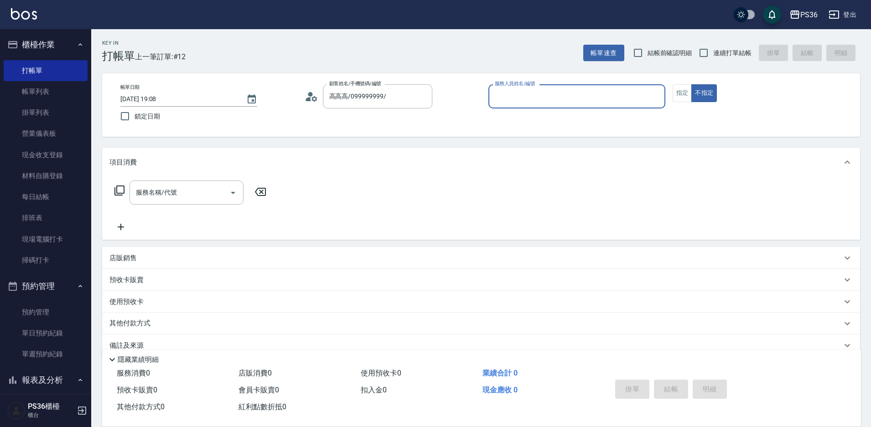
type input "EJ-7"
click at [682, 90] on button "指定" at bounding box center [682, 93] width 20 height 18
click at [177, 181] on div "服務名稱/代號" at bounding box center [186, 193] width 114 height 24
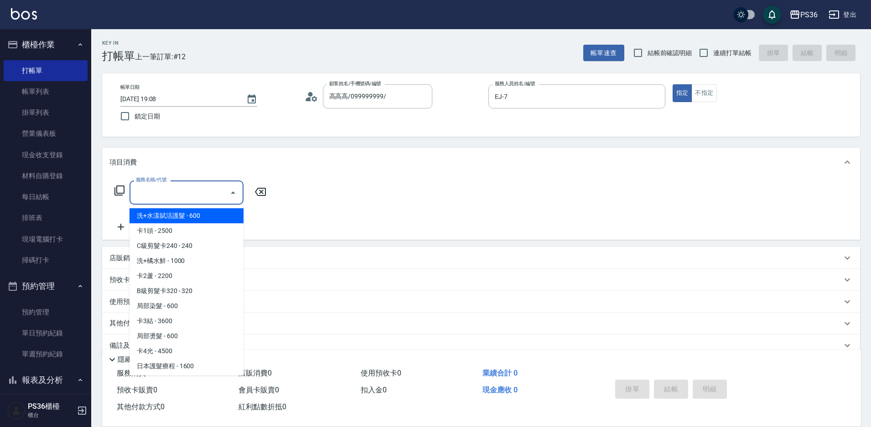
click at [119, 187] on icon at bounding box center [119, 190] width 11 height 11
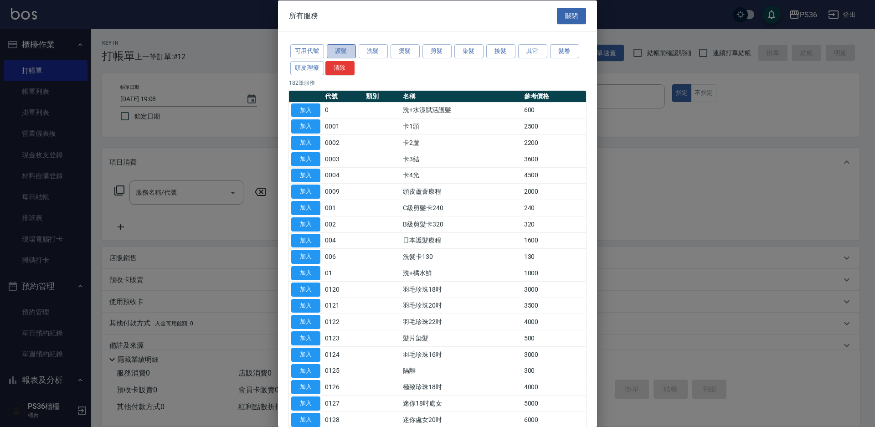
click at [341, 46] on button "護髮" at bounding box center [341, 51] width 29 height 14
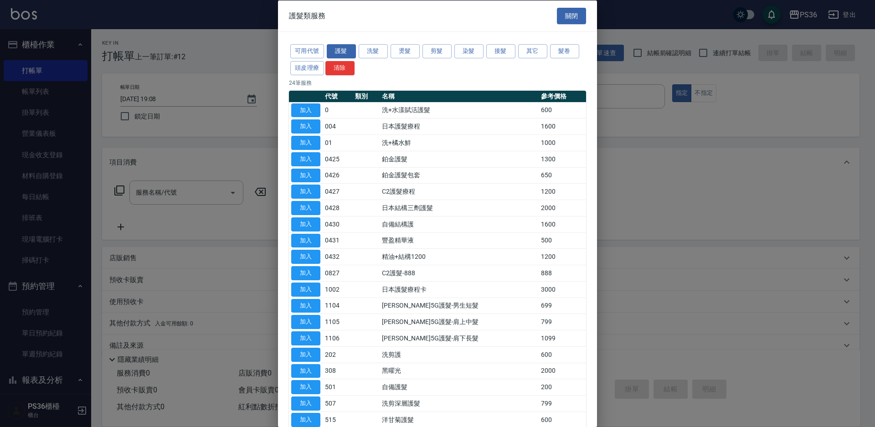
click at [311, 367] on button "加入" at bounding box center [305, 371] width 29 height 14
type input "黑曜光(308)"
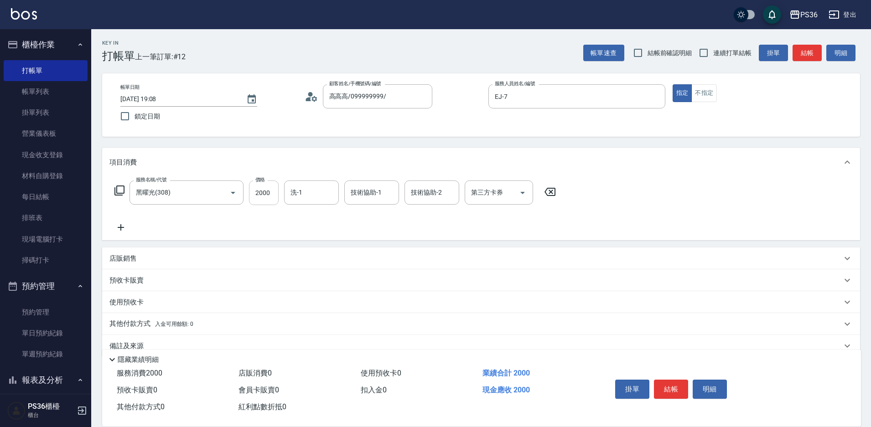
click at [262, 194] on input "2000" at bounding box center [264, 193] width 30 height 25
type input "2800"
type input "酪梨-21"
click at [670, 388] on button "結帳" at bounding box center [671, 389] width 34 height 19
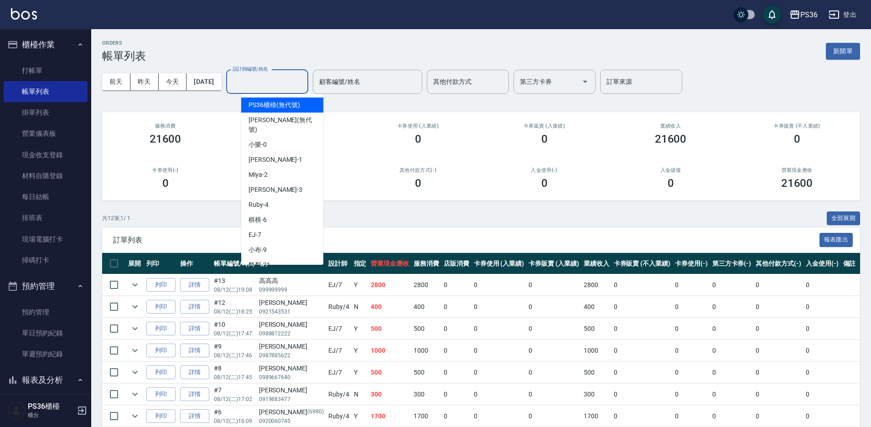
click at [269, 77] on div "設計師編號/姓名 設計師編號/姓名" at bounding box center [267, 82] width 82 height 24
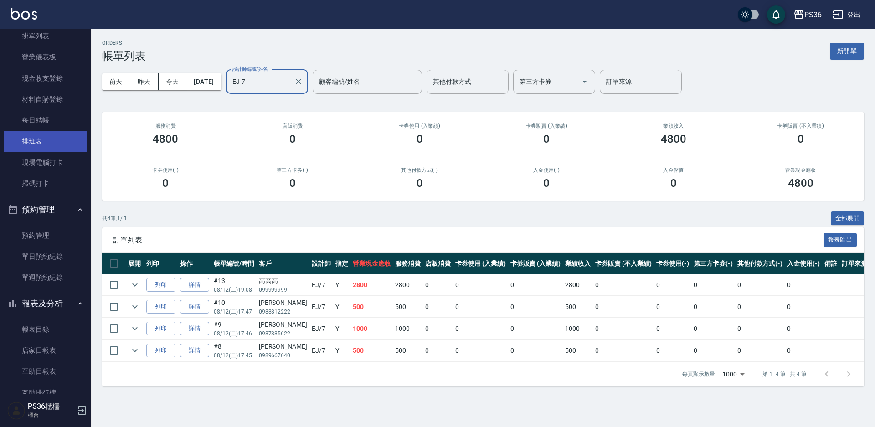
scroll to position [182, 0]
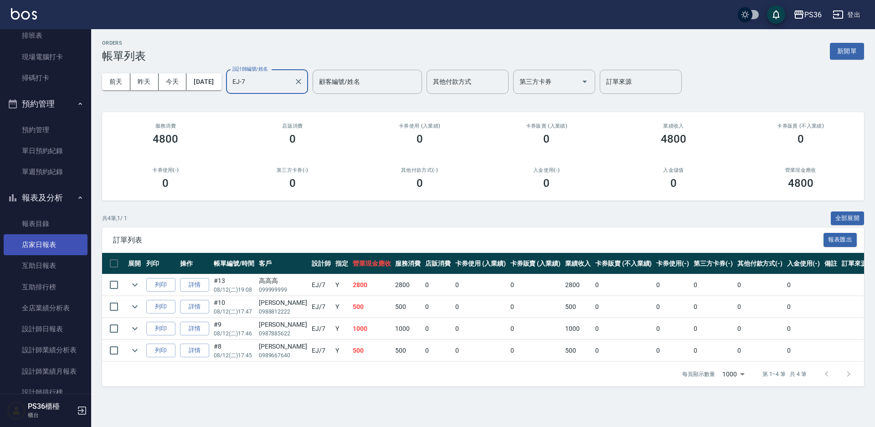
type input "EJ-7"
click at [45, 243] on link "店家日報表" at bounding box center [46, 244] width 84 height 21
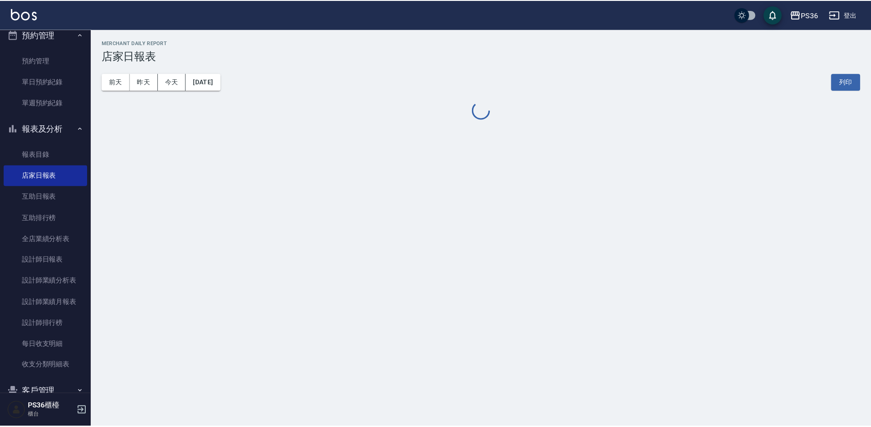
scroll to position [342, 0]
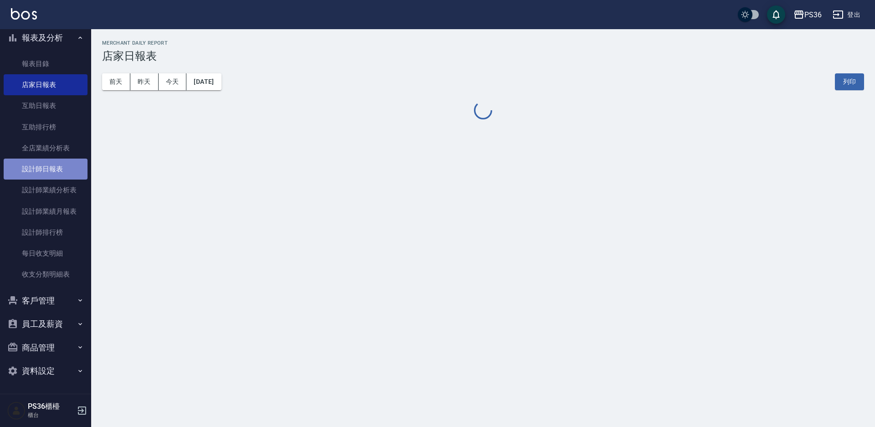
click at [49, 170] on link "設計師日報表" at bounding box center [46, 169] width 84 height 21
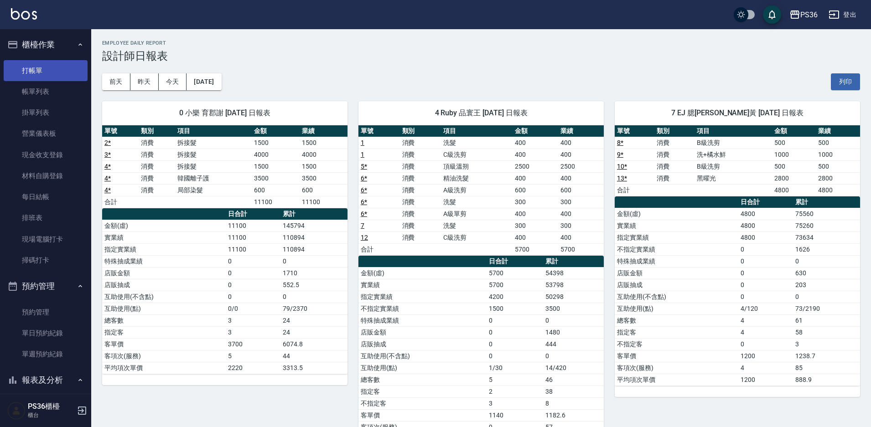
click at [33, 68] on link "打帳單" at bounding box center [46, 70] width 84 height 21
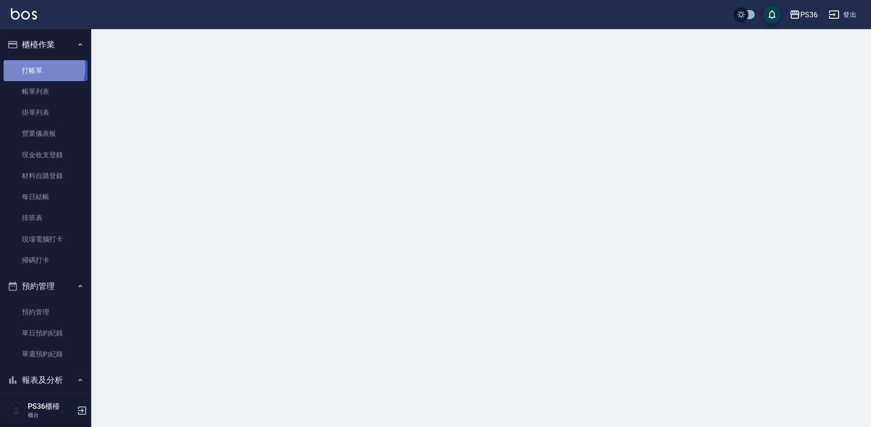
click at [33, 68] on link "打帳單" at bounding box center [46, 70] width 84 height 21
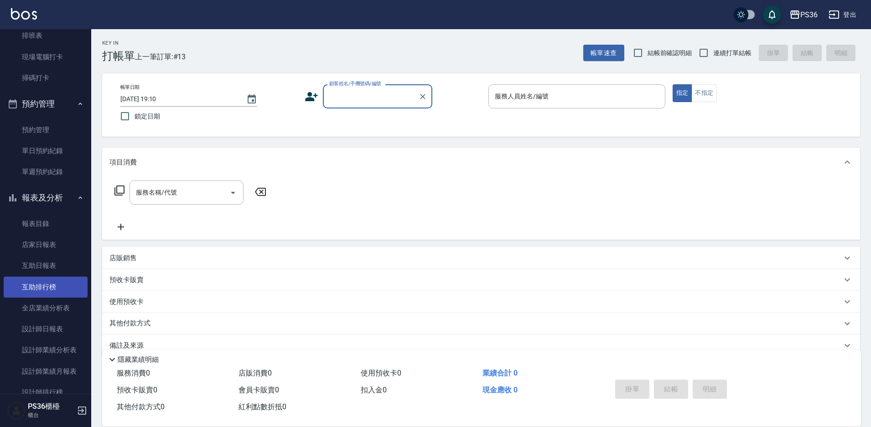
scroll to position [228, 0]
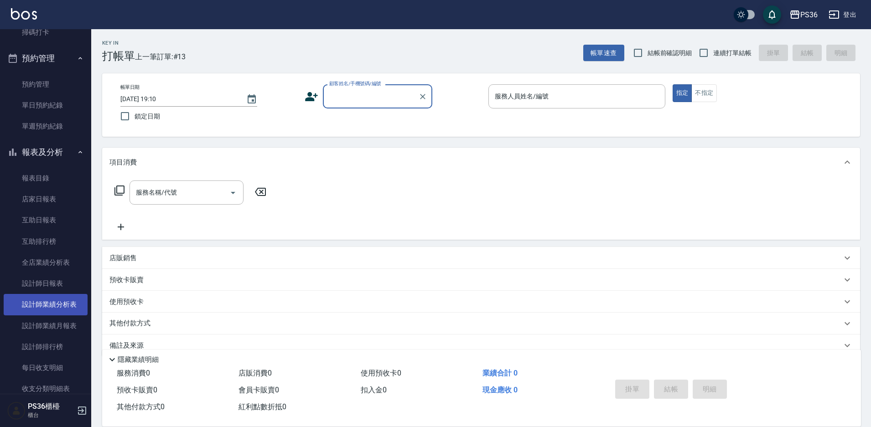
click at [52, 304] on link "設計師業績分析表" at bounding box center [46, 304] width 84 height 21
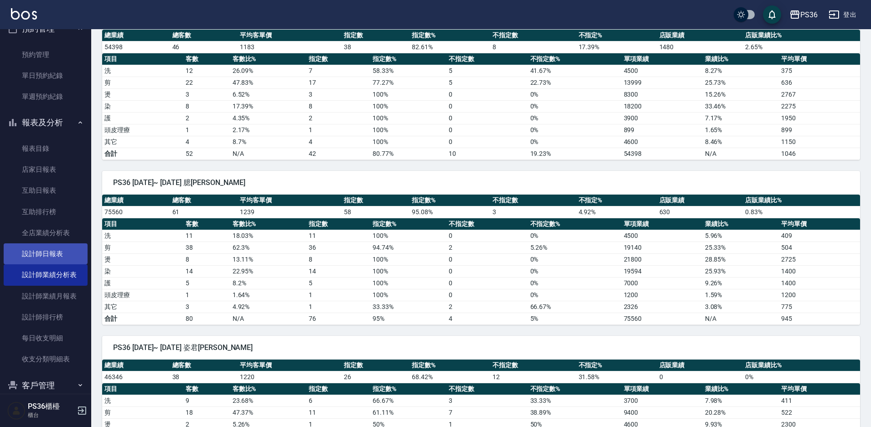
scroll to position [274, 0]
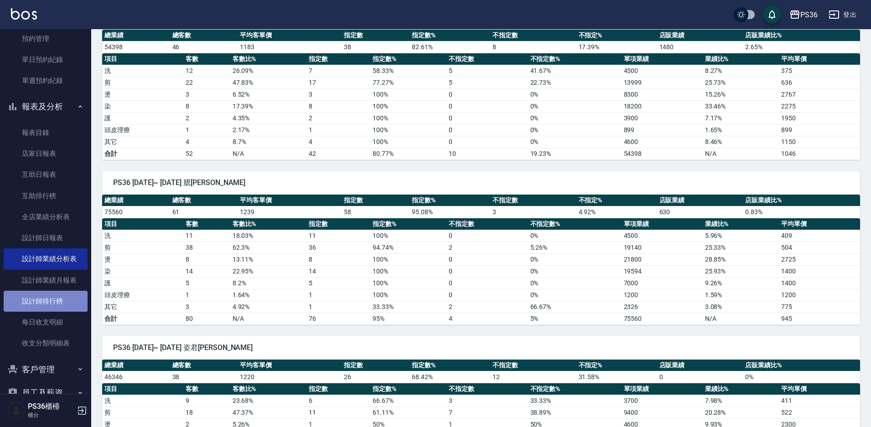
click at [46, 301] on link "設計師排行榜" at bounding box center [46, 301] width 84 height 21
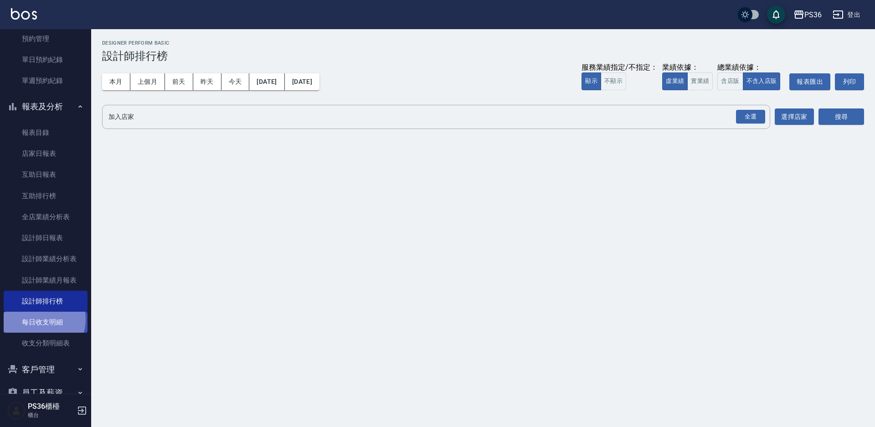
click at [39, 320] on link "每日收支明細" at bounding box center [46, 322] width 84 height 21
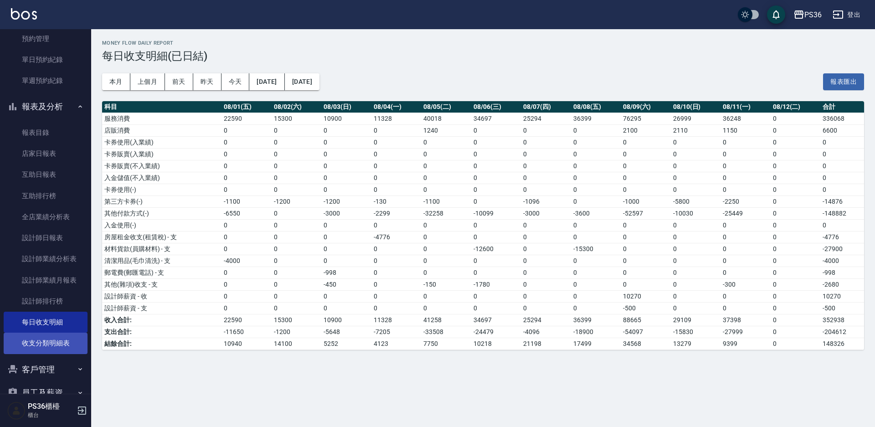
click at [46, 340] on link "收支分類明細表" at bounding box center [46, 343] width 84 height 21
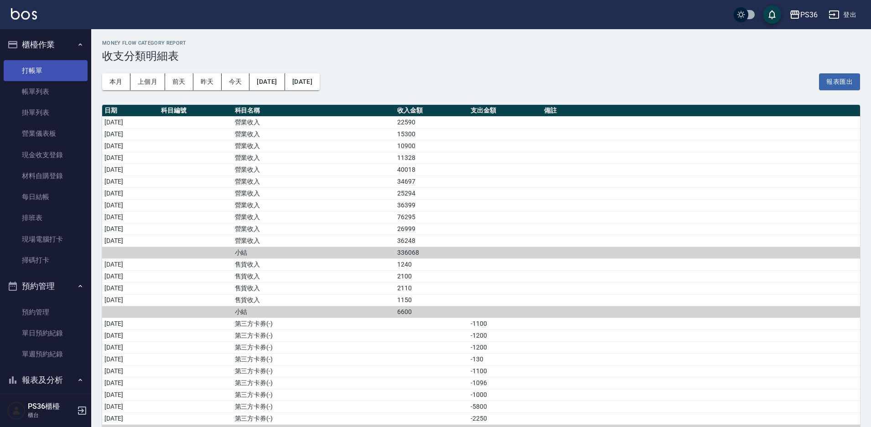
click at [39, 75] on link "打帳單" at bounding box center [46, 70] width 84 height 21
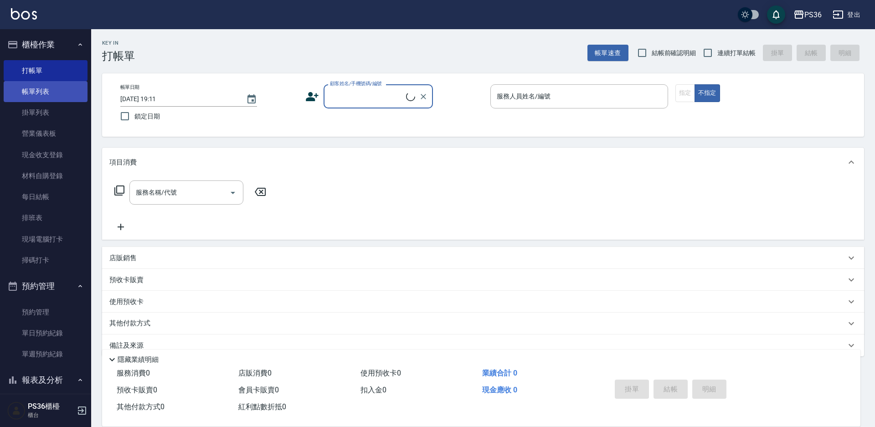
click at [31, 93] on link "帳單列表" at bounding box center [46, 91] width 84 height 21
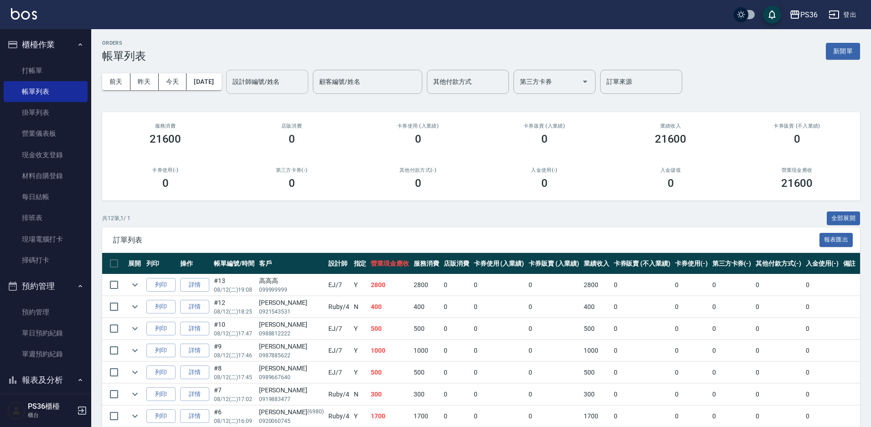
click at [286, 82] on input "設計師編號/姓名" at bounding box center [267, 82] width 74 height 16
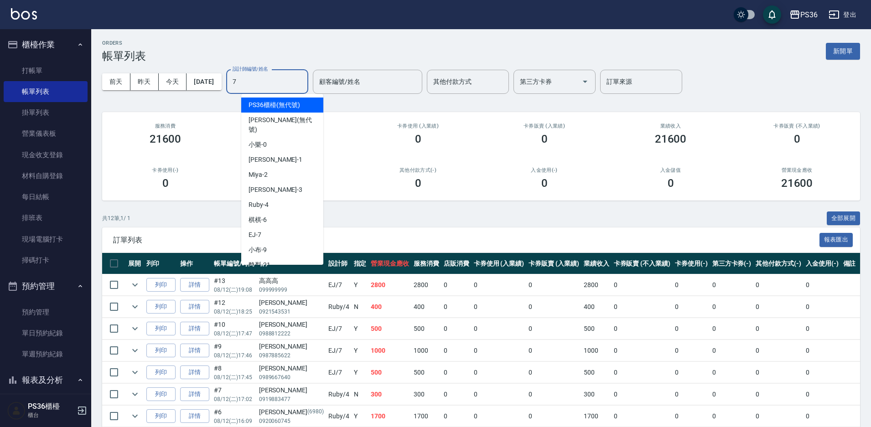
type input "EJ-7"
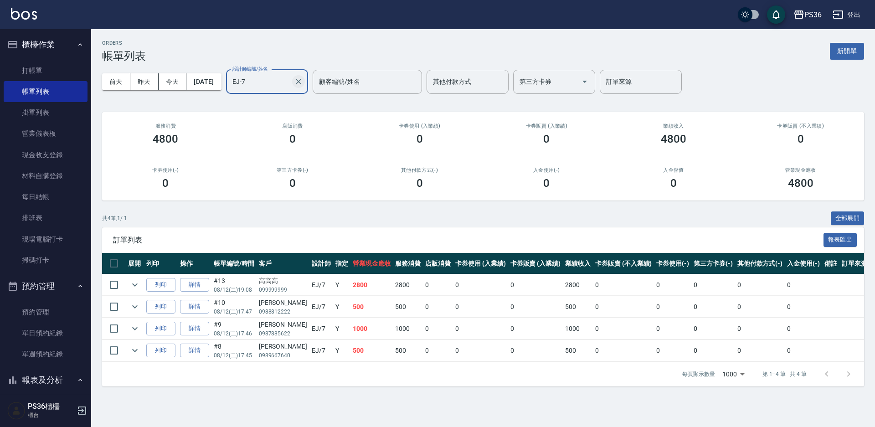
click at [305, 81] on button "Clear" at bounding box center [298, 81] width 13 height 13
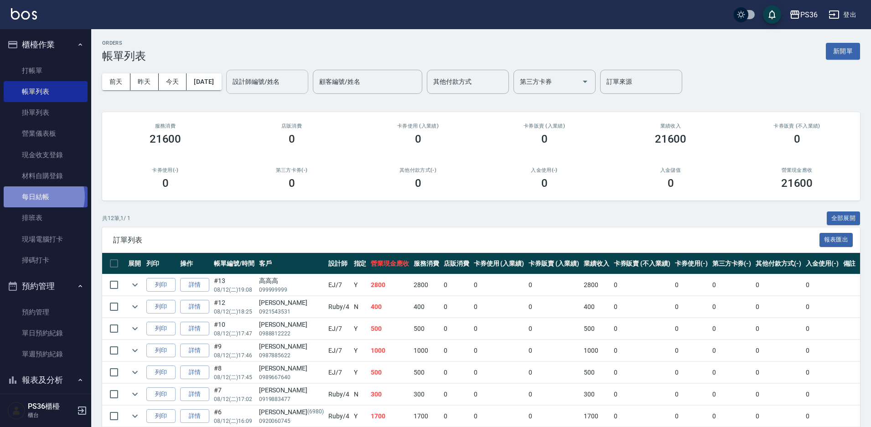
click at [40, 196] on link "每日結帳" at bounding box center [46, 196] width 84 height 21
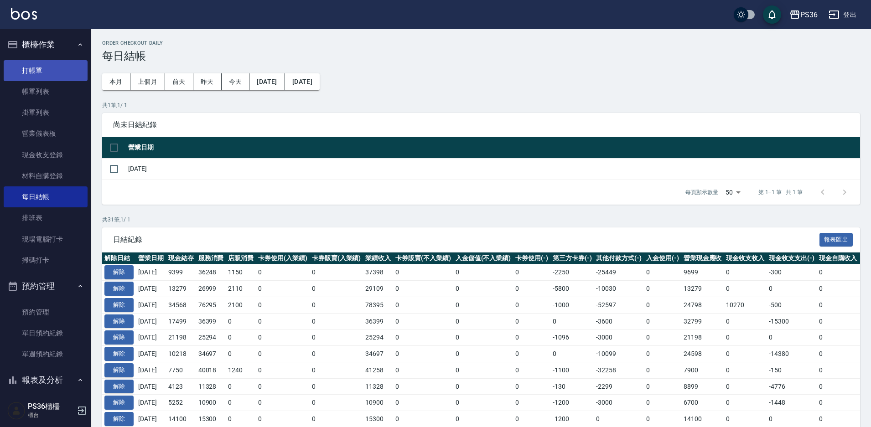
click at [36, 72] on link "打帳單" at bounding box center [46, 70] width 84 height 21
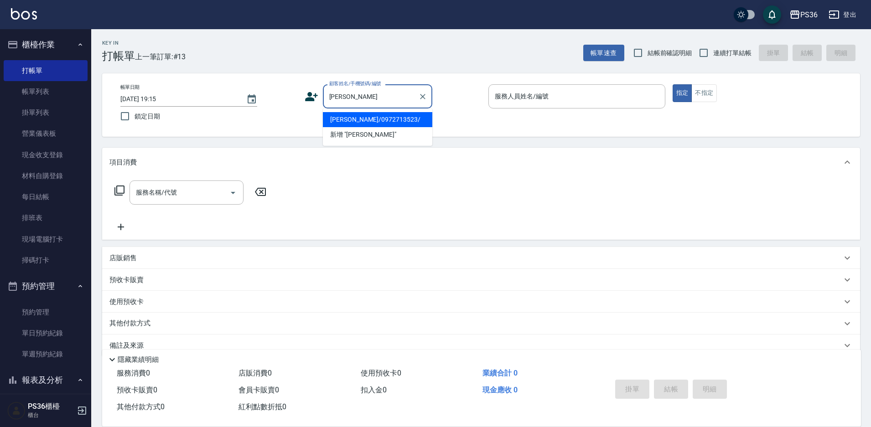
click at [374, 119] on li "[PERSON_NAME]/0972713523/" at bounding box center [377, 119] width 109 height 15
type input "[PERSON_NAME]/0972713523/"
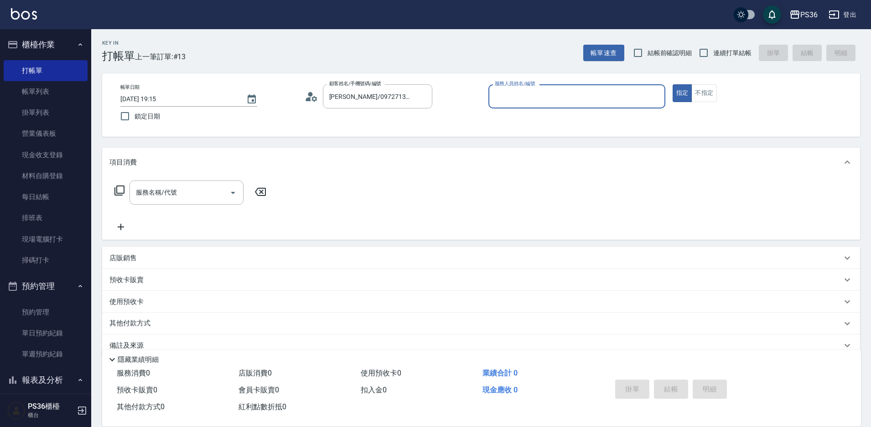
type input "EJ-7"
click at [154, 198] on input "服務名稱/代號" at bounding box center [180, 193] width 92 height 16
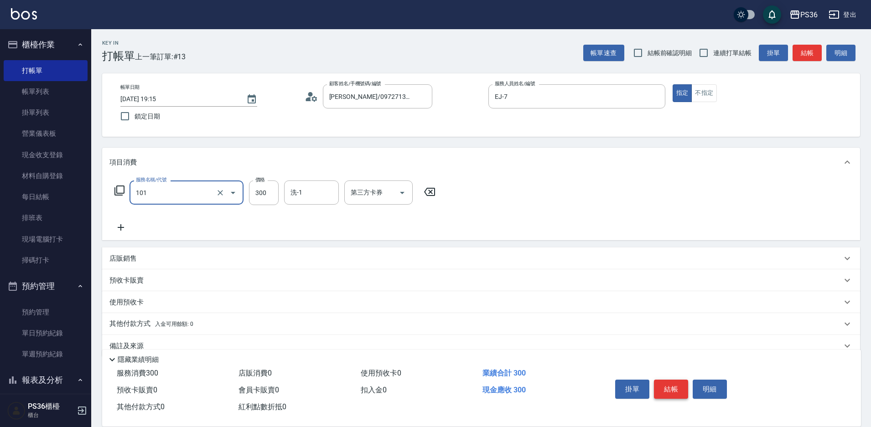
type input "洗髮(101)"
click at [666, 384] on button "結帳" at bounding box center [671, 389] width 34 height 19
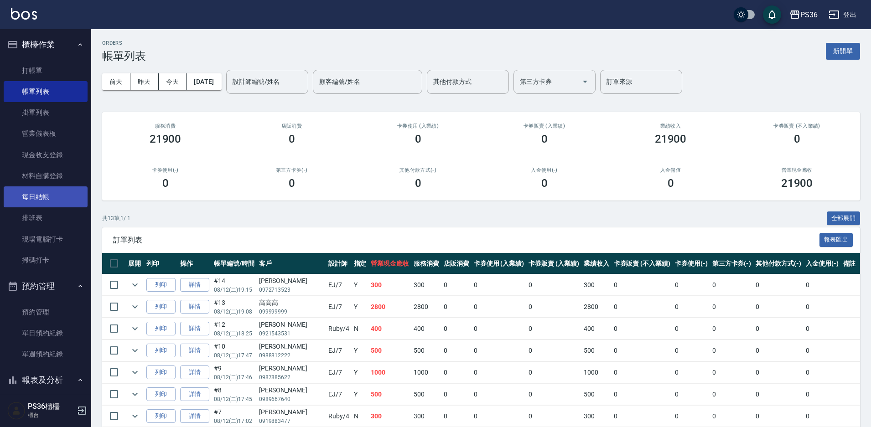
click at [38, 197] on link "每日結帳" at bounding box center [46, 196] width 84 height 21
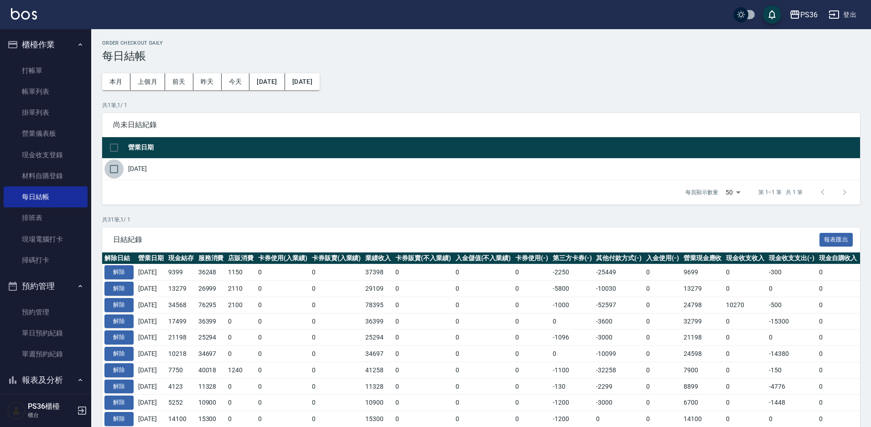
click at [111, 169] on input "checkbox" at bounding box center [113, 169] width 19 height 19
checkbox input "true"
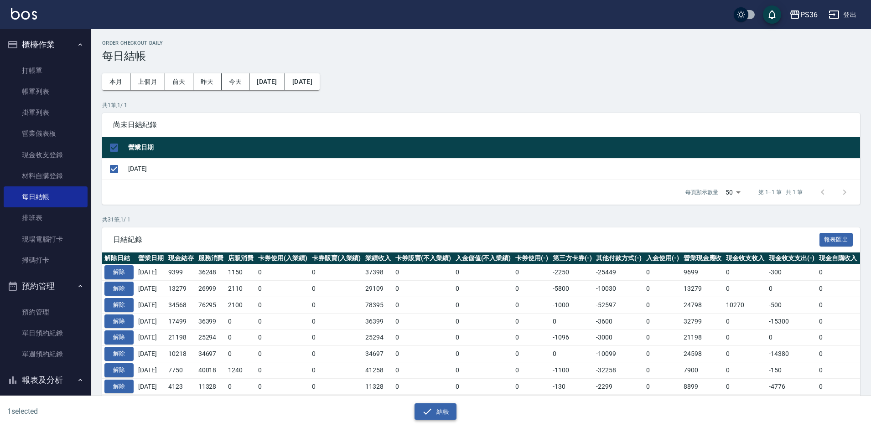
click at [429, 407] on icon "button" at bounding box center [427, 411] width 11 height 11
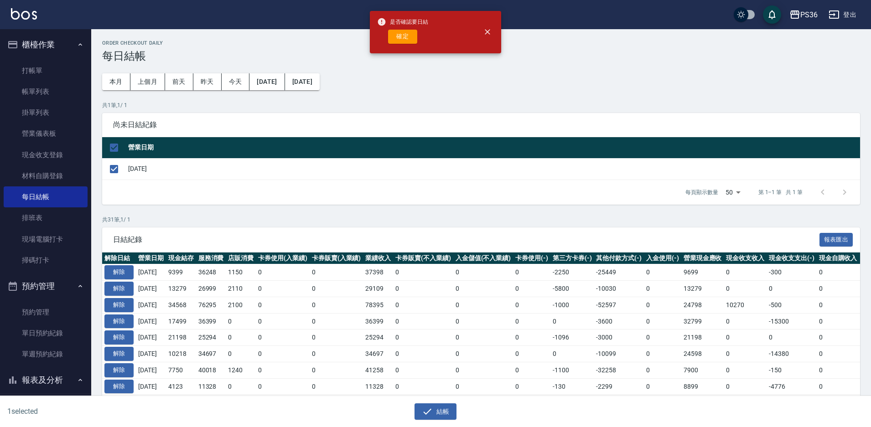
click at [406, 34] on button "確定" at bounding box center [402, 37] width 29 height 14
checkbox input "false"
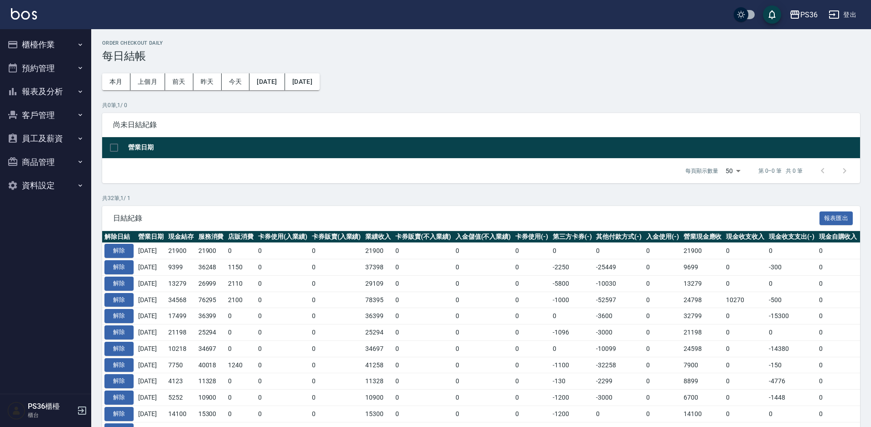
click at [52, 93] on button "報表及分析" at bounding box center [46, 92] width 84 height 24
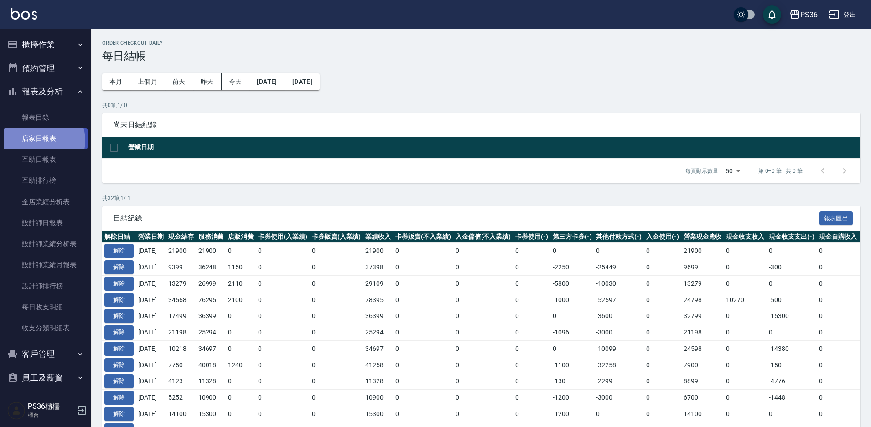
click at [39, 140] on link "店家日報表" at bounding box center [46, 138] width 84 height 21
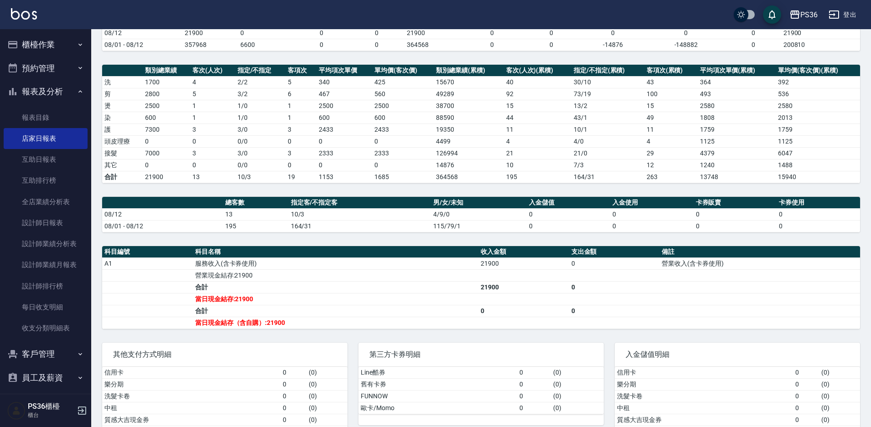
scroll to position [128, 0]
